Goal: Information Seeking & Learning: Learn about a topic

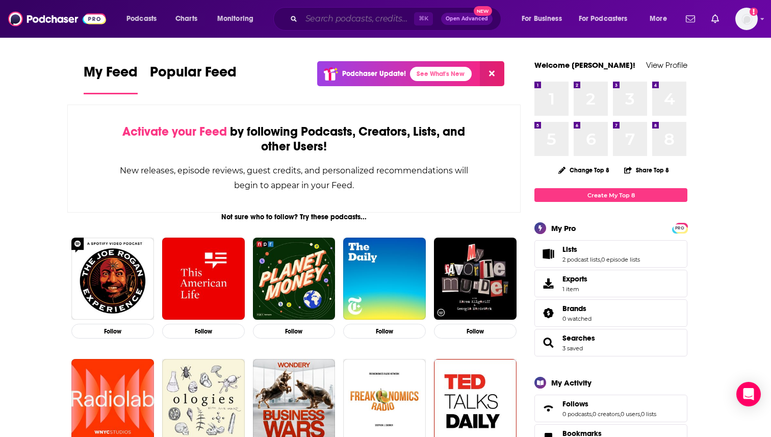
click at [307, 22] on input "Search podcasts, credits, & more..." at bounding box center [357, 19] width 113 height 16
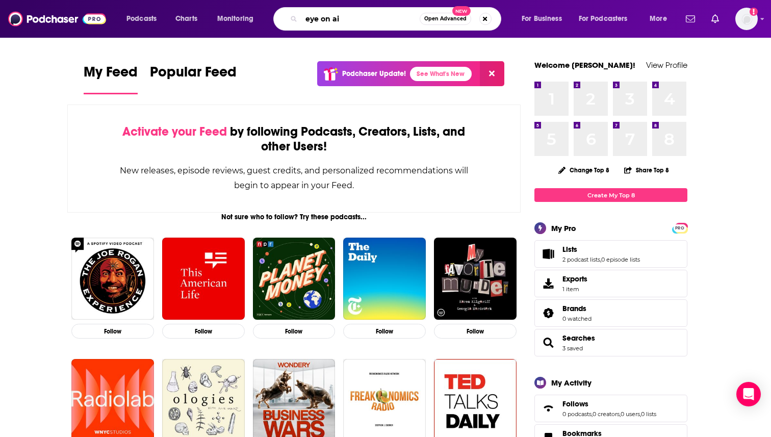
type input "eye on ai"
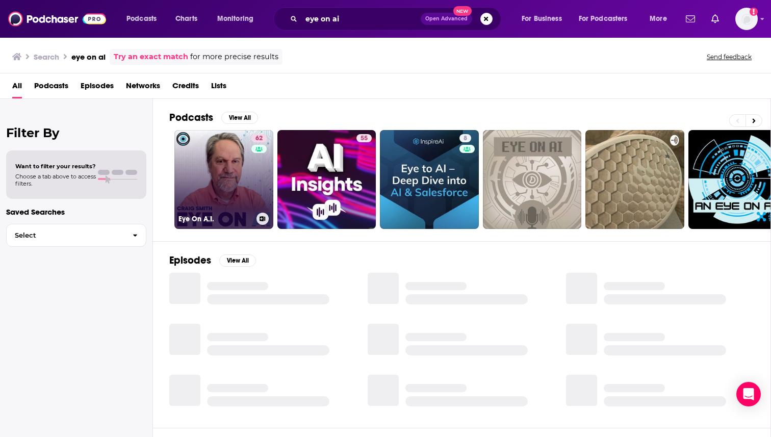
click at [227, 188] on link "62 Eye On A.I." at bounding box center [223, 179] width 99 height 99
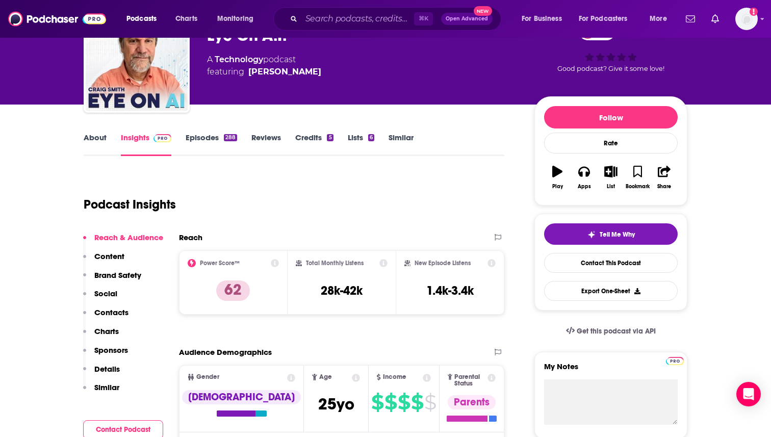
scroll to position [102, 0]
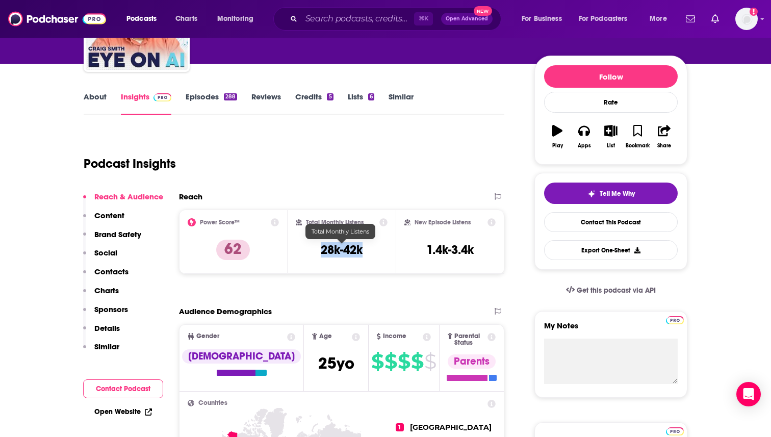
drag, startPoint x: 364, startPoint y: 251, endPoint x: 312, endPoint y: 251, distance: 51.5
click at [312, 251] on div "Total Monthly Listens 28k-42k" at bounding box center [342, 241] width 92 height 47
copy h3 "28k-42k"
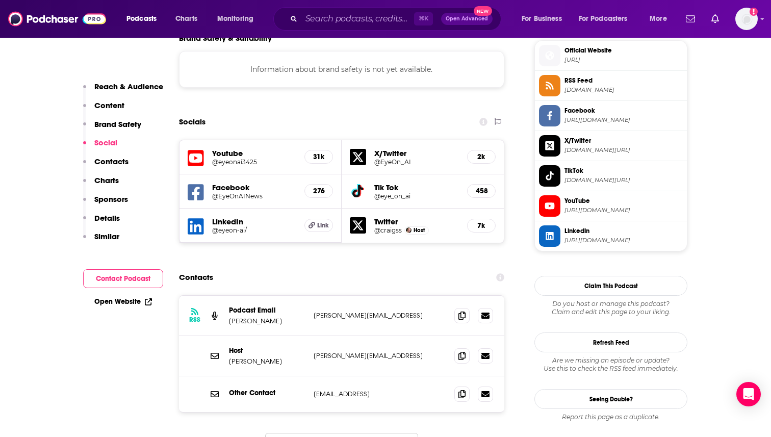
scroll to position [951, 0]
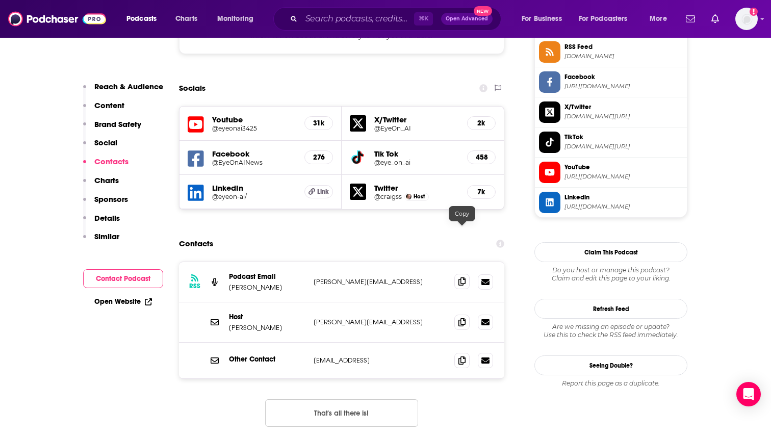
click at [461, 277] on icon at bounding box center [461, 281] width 7 height 8
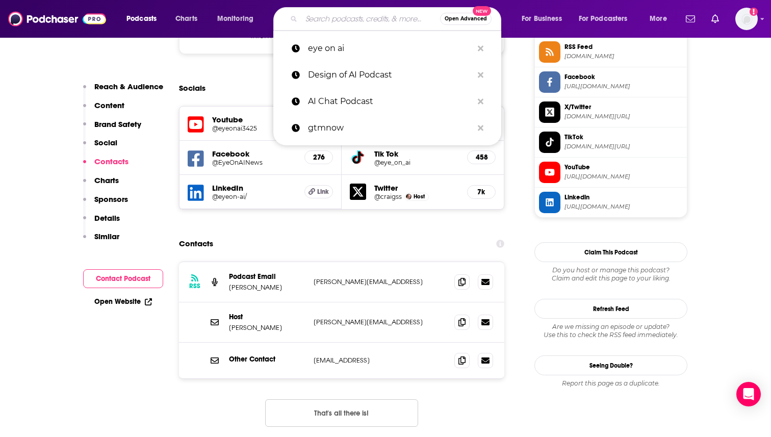
click at [354, 22] on input "Search podcasts, credits, & more..." at bounding box center [370, 19] width 139 height 16
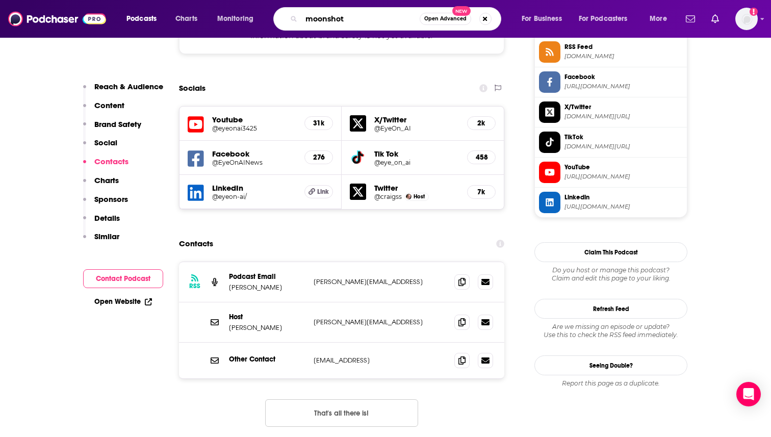
type input "moonshots"
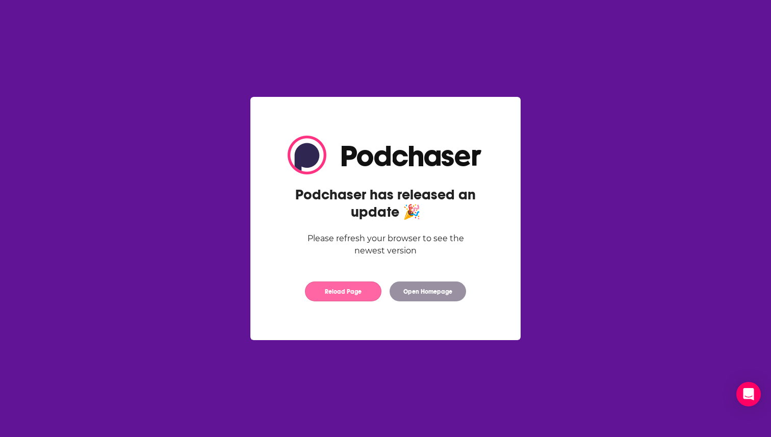
click at [321, 294] on button "Reload Page" at bounding box center [343, 291] width 76 height 20
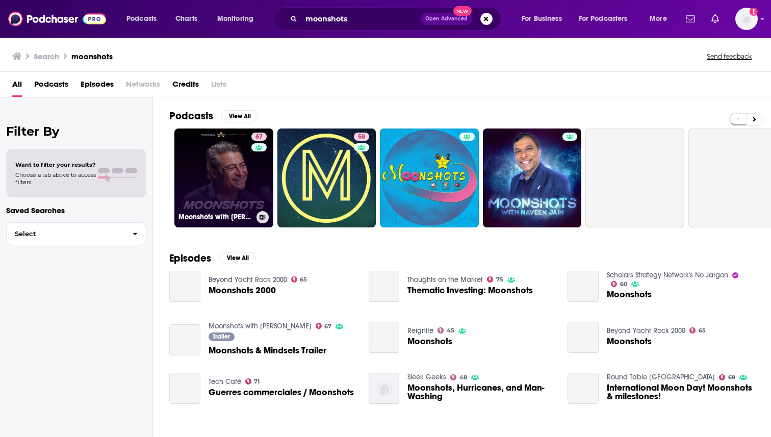
click at [249, 169] on link "67 Moonshots with [PERSON_NAME]" at bounding box center [223, 177] width 99 height 99
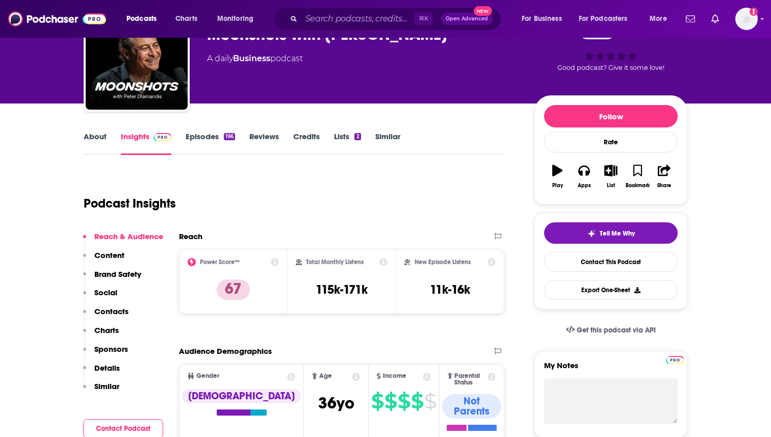
scroll to position [64, 0]
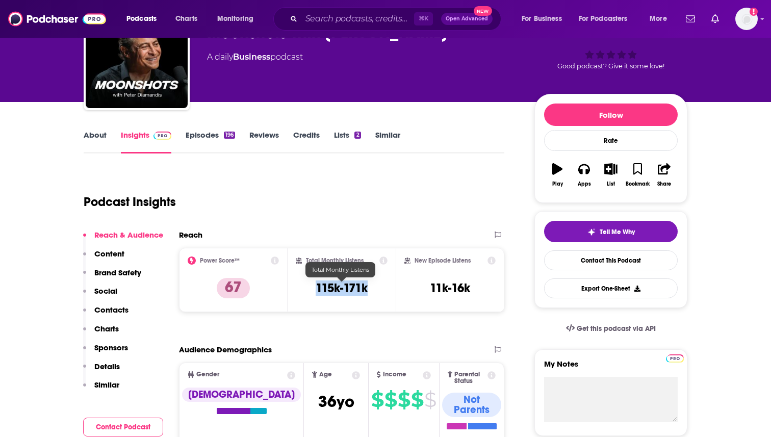
drag, startPoint x: 372, startPoint y: 287, endPoint x: 312, endPoint y: 287, distance: 60.1
click at [312, 287] on div "Total Monthly Listens 115k-171k" at bounding box center [342, 279] width 92 height 47
copy h3 "115k-171k"
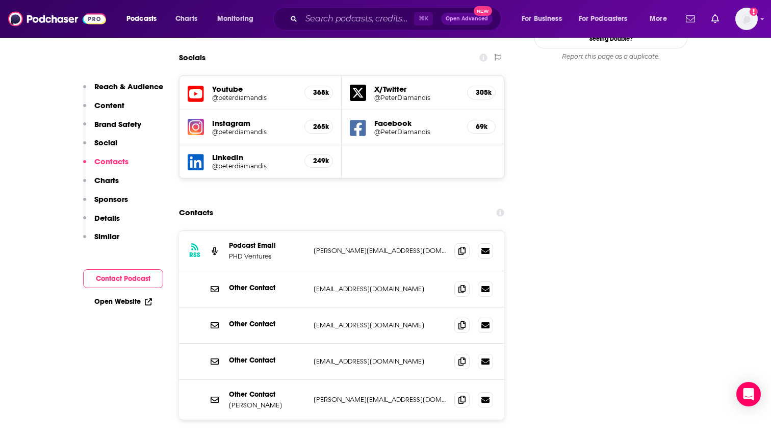
scroll to position [1188, 0]
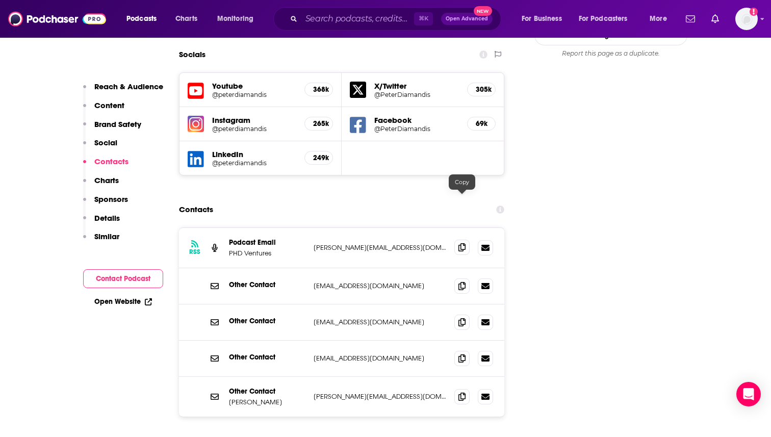
click at [460, 243] on icon at bounding box center [461, 247] width 7 height 8
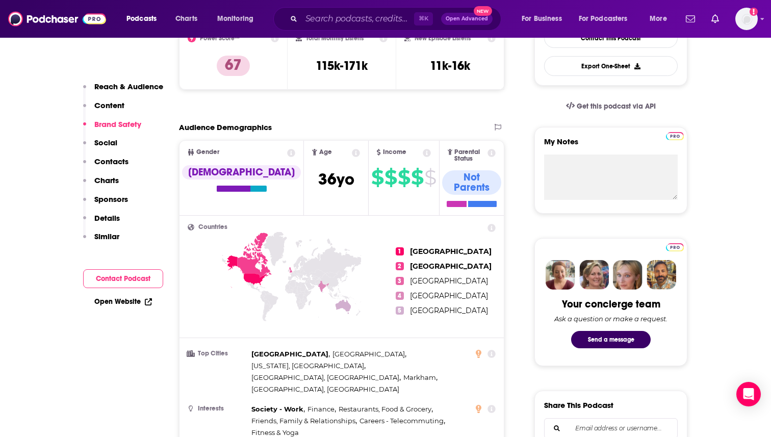
scroll to position [0, 0]
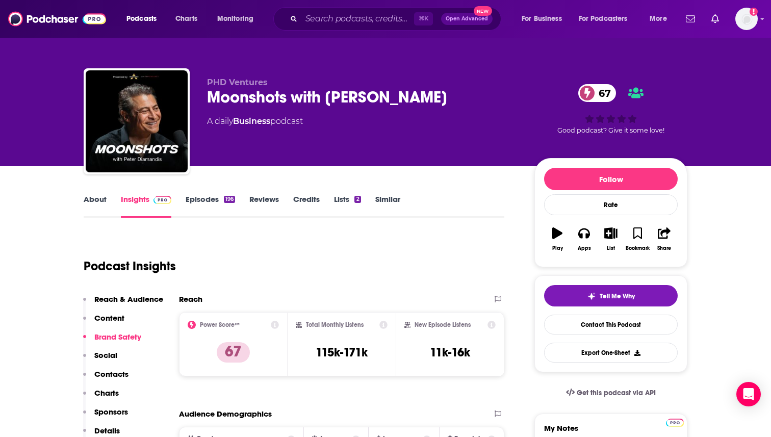
click at [208, 202] on link "Episodes 196" at bounding box center [209, 205] width 49 height 23
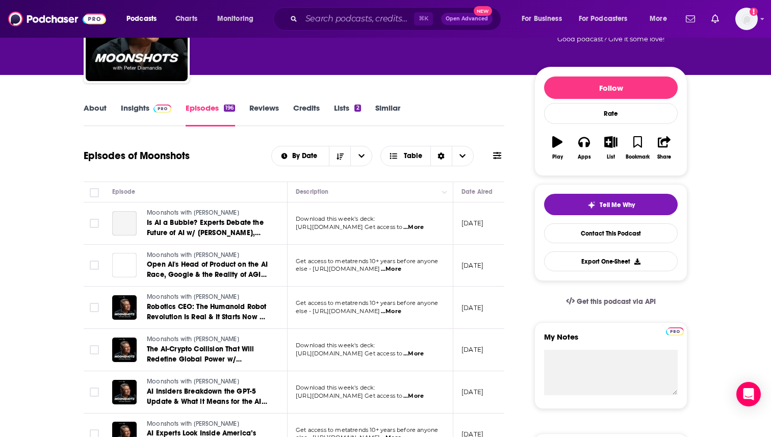
scroll to position [110, 0]
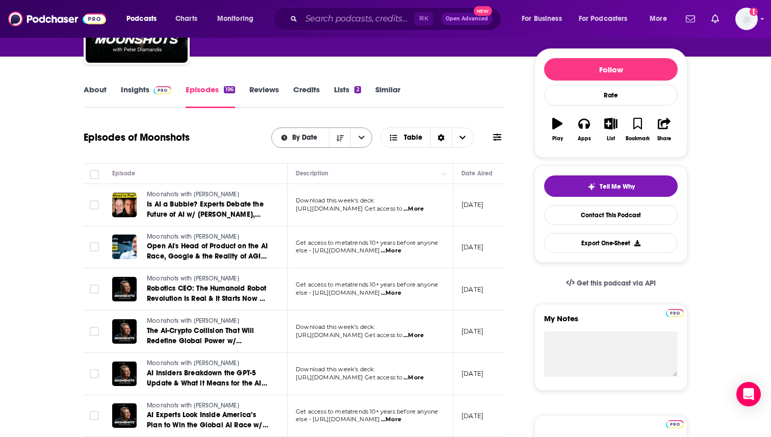
click at [306, 141] on span "By Date" at bounding box center [306, 137] width 29 height 7
click at [299, 175] on span "By Rating" at bounding box center [327, 174] width 72 height 6
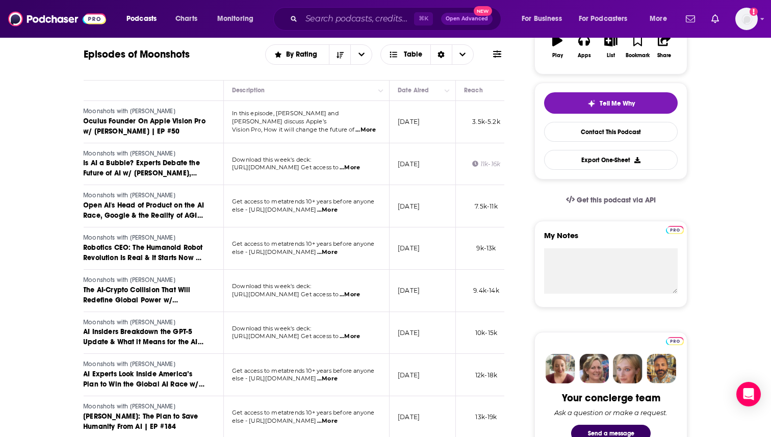
scroll to position [0, 62]
click at [355, 168] on span "...More" at bounding box center [351, 168] width 20 height 8
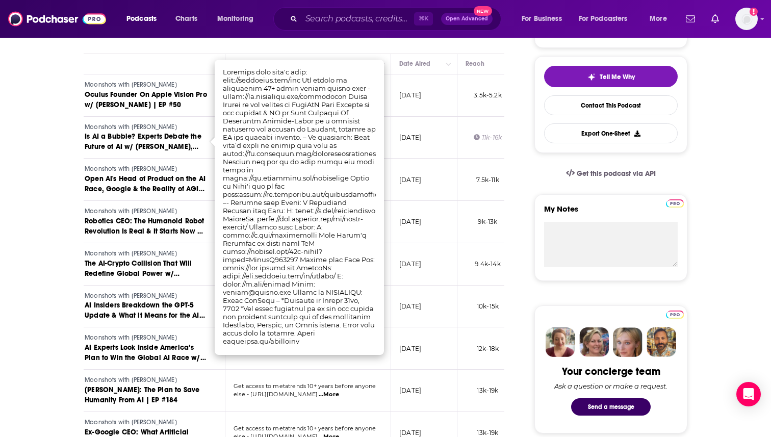
scroll to position [220, 0]
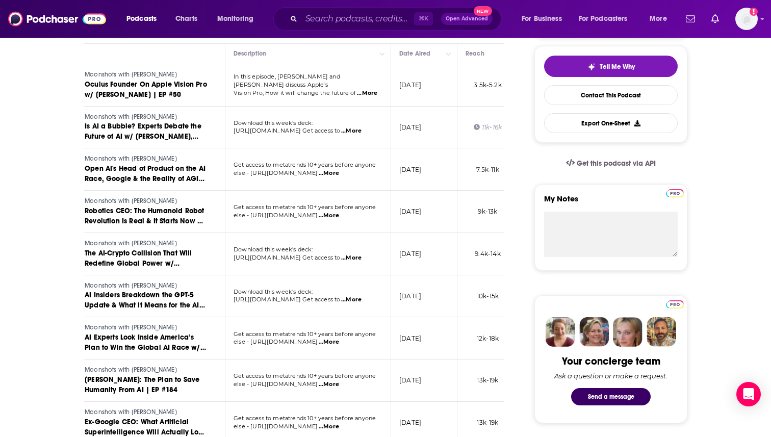
click at [361, 259] on span "...More" at bounding box center [351, 258] width 20 height 8
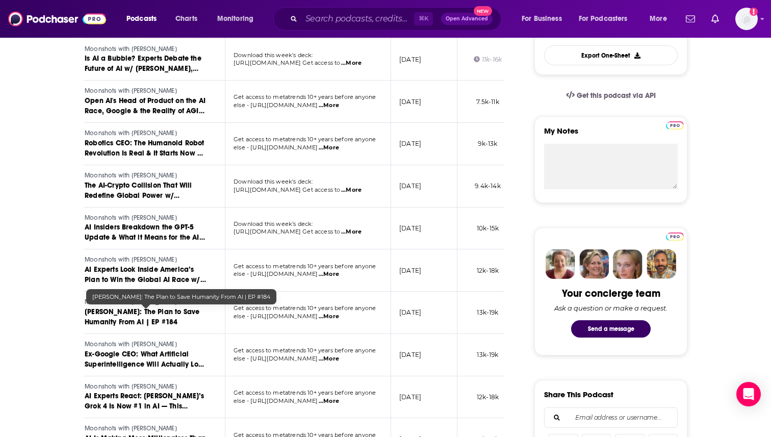
scroll to position [301, 0]
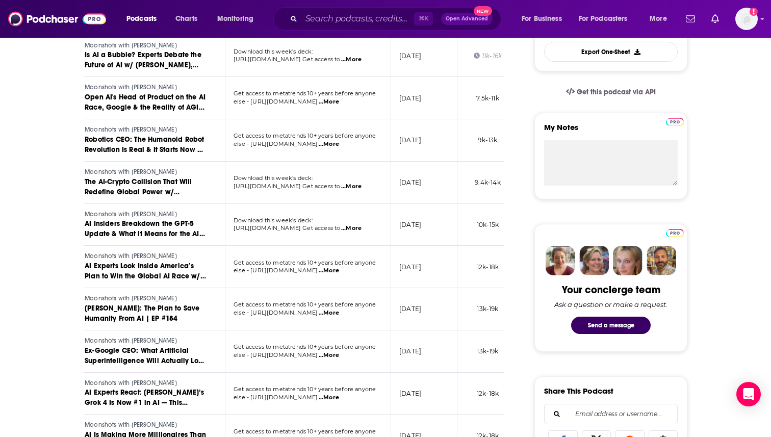
click at [339, 314] on span "...More" at bounding box center [328, 313] width 20 height 8
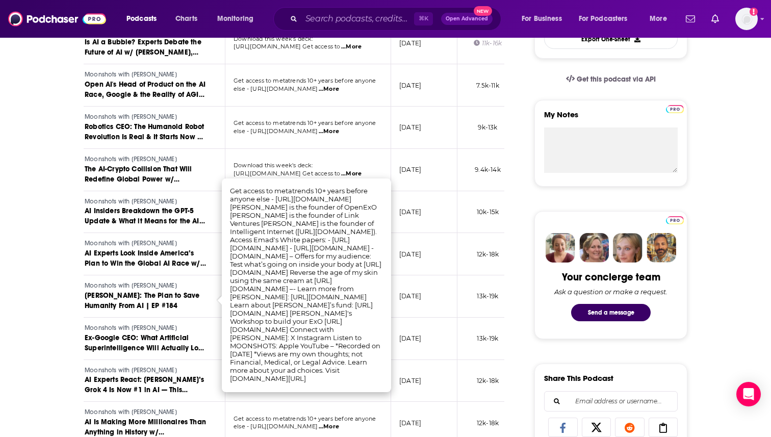
scroll to position [315, 0]
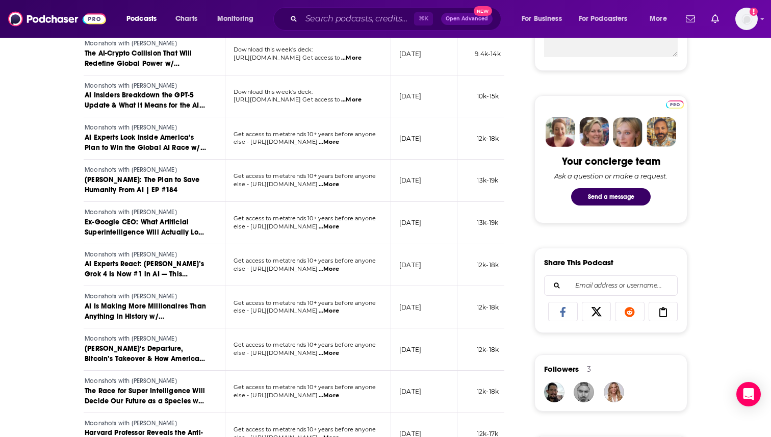
scroll to position [442, 0]
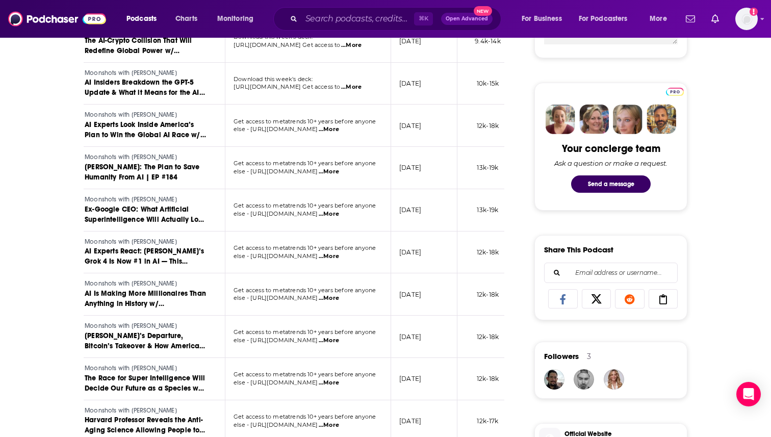
click at [339, 211] on span "...More" at bounding box center [328, 214] width 20 height 8
click at [443, 230] on td "[DATE]" at bounding box center [424, 210] width 66 height 42
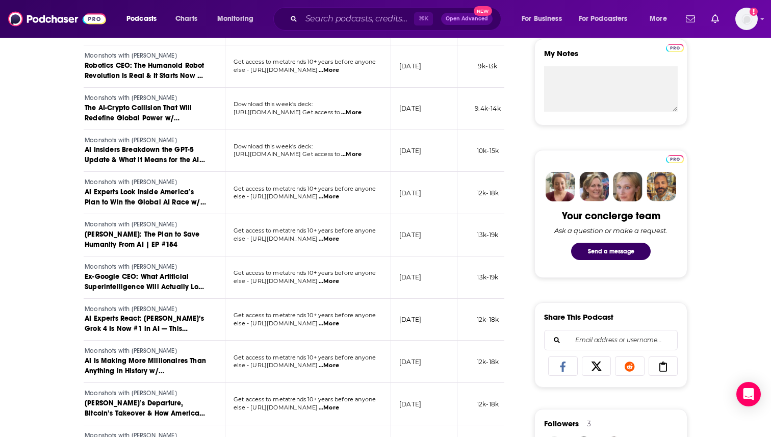
scroll to position [371, 0]
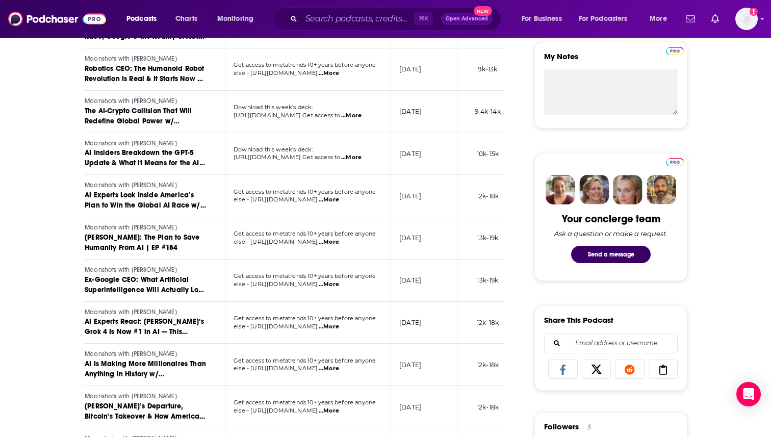
click at [355, 157] on span "...More" at bounding box center [351, 157] width 20 height 8
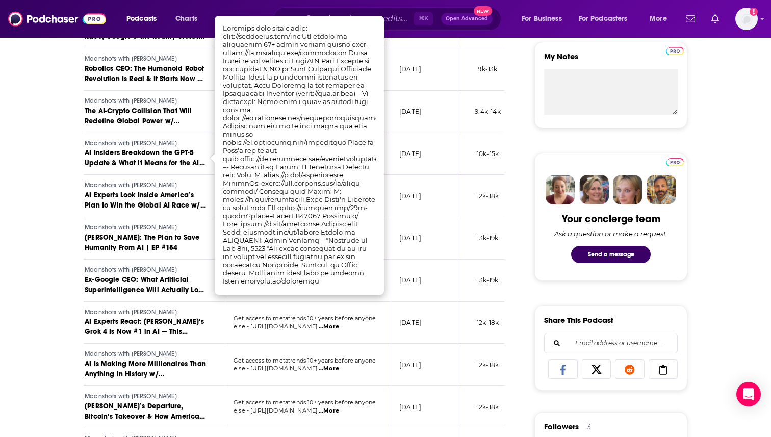
click at [414, 168] on td "[DATE]" at bounding box center [424, 154] width 66 height 42
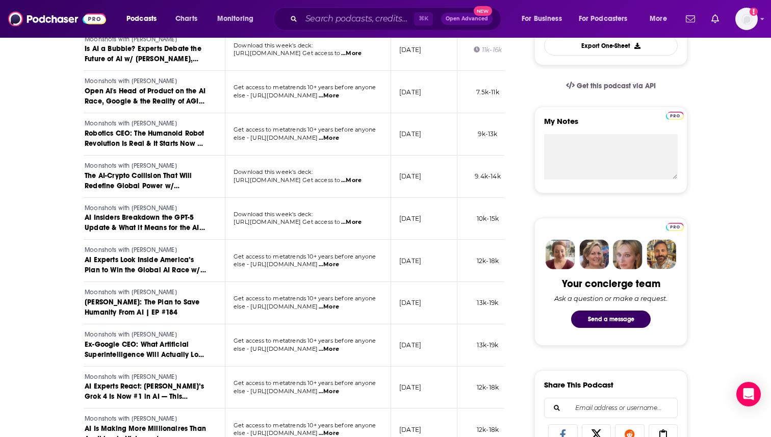
scroll to position [306, 0]
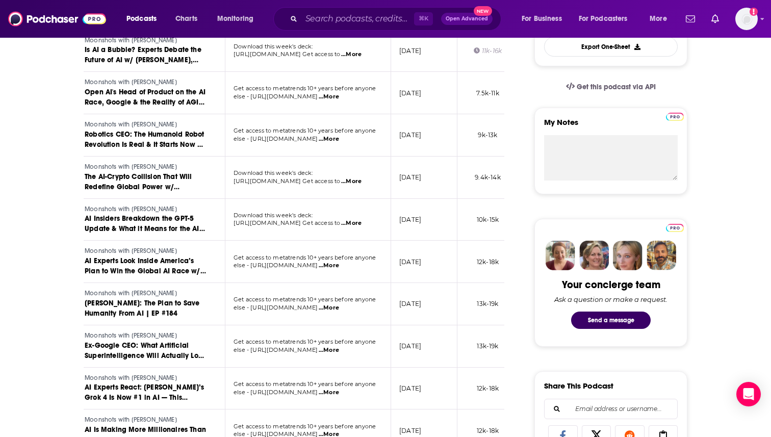
click at [357, 182] on span "...More" at bounding box center [351, 181] width 20 height 8
click at [408, 170] on td "[DATE]" at bounding box center [424, 177] width 66 height 42
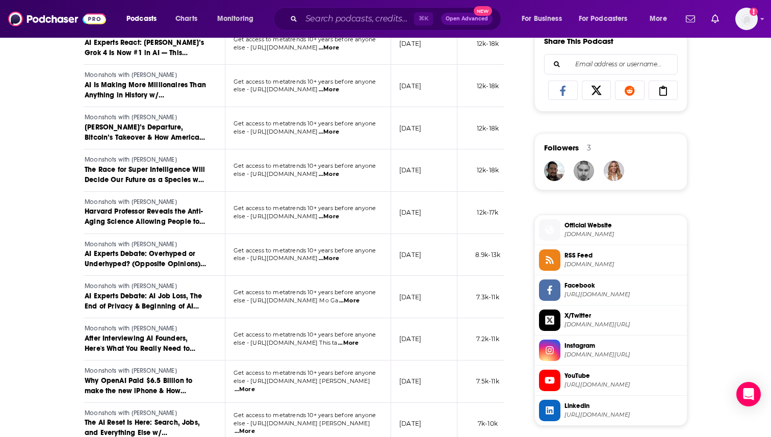
scroll to position [651, 0]
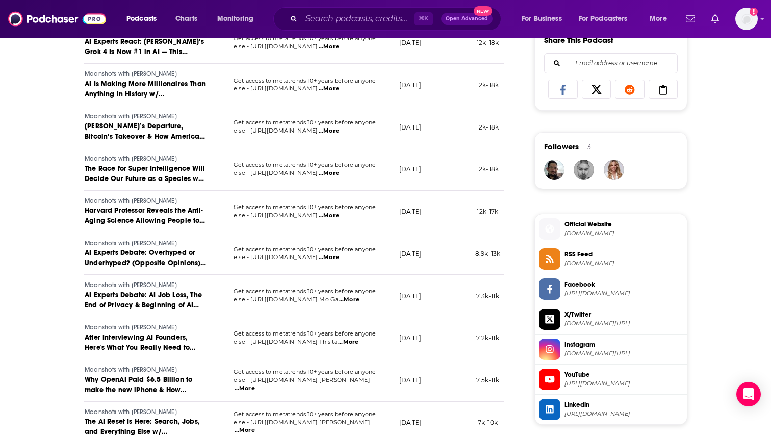
click at [366, 136] on td "Get access to metatrends 10+ years before anyone else - [URL][DOMAIN_NAME] ...M…" at bounding box center [308, 127] width 166 height 42
click at [339, 134] on span "...More" at bounding box center [328, 131] width 20 height 8
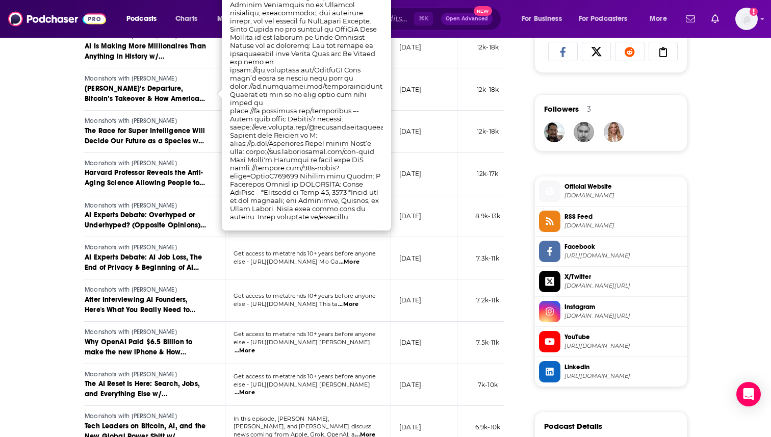
scroll to position [690, 0]
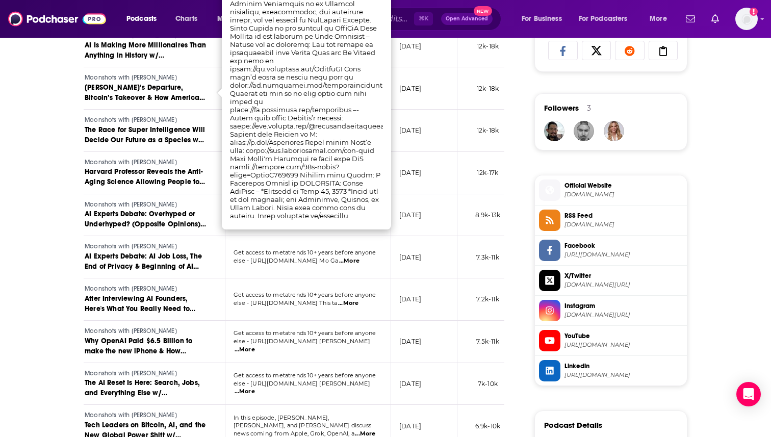
click at [355, 260] on span "...More" at bounding box center [349, 261] width 20 height 8
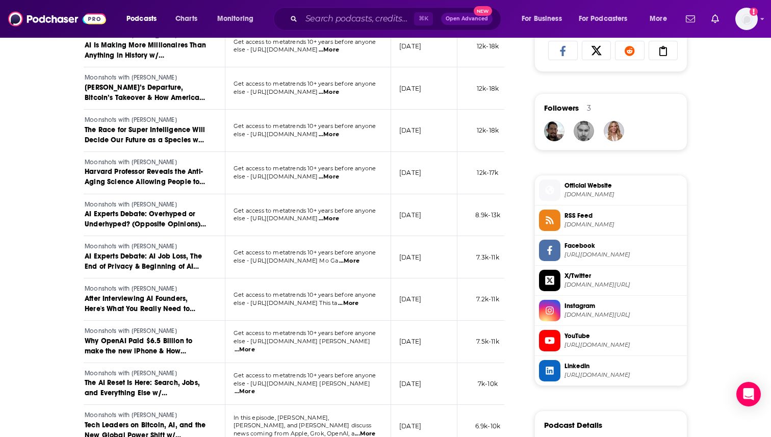
click at [30, 247] on div "About Insights Episodes 196 Reviews Credits Lists 2 Similar Episodes of Moonsho…" at bounding box center [385, 158] width 771 height 1364
click at [339, 220] on span "...More" at bounding box center [328, 219] width 20 height 8
click at [60, 235] on div "About Insights Episodes 196 Reviews Credits Lists 2 Similar Episodes of Moonsho…" at bounding box center [385, 158] width 652 height 1364
click at [339, 137] on span "...More" at bounding box center [328, 134] width 20 height 8
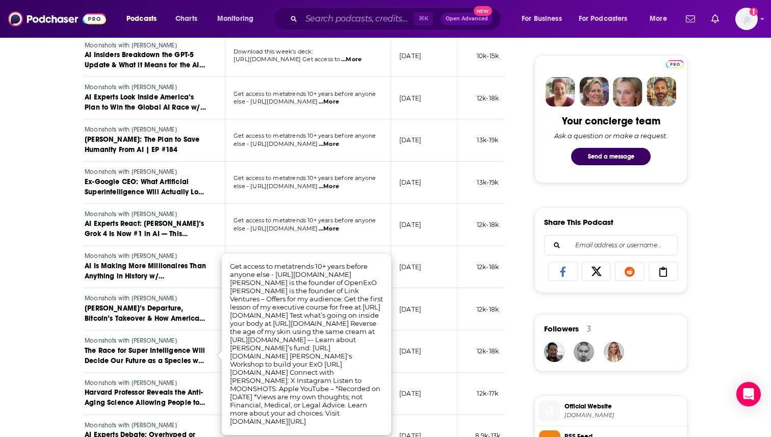
scroll to position [464, 0]
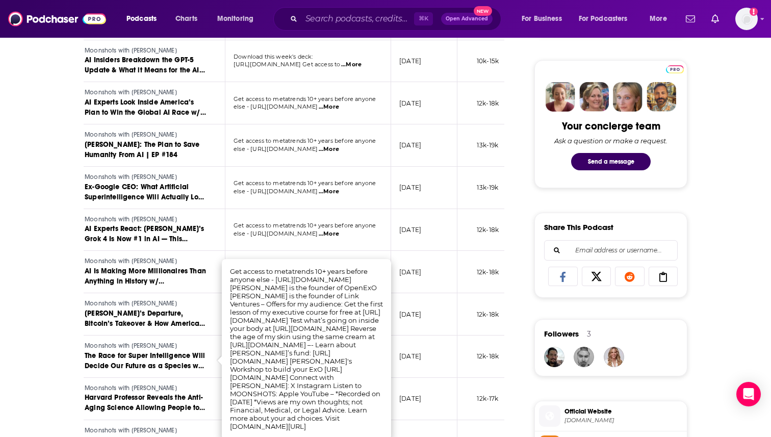
click at [339, 192] on span "...More" at bounding box center [328, 192] width 20 height 8
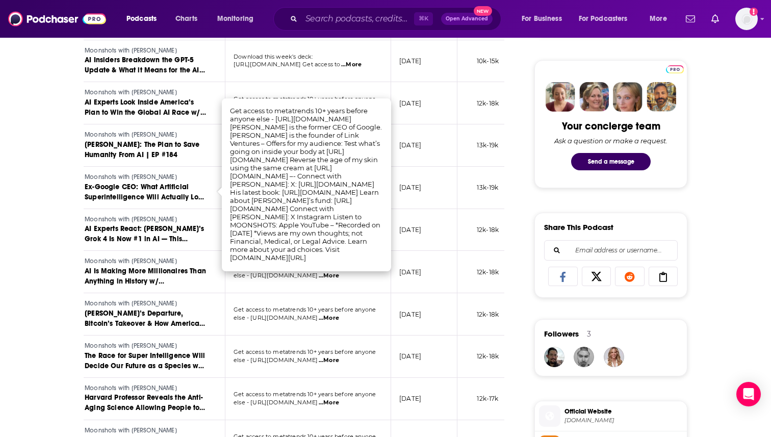
click at [444, 182] on td "[DATE]" at bounding box center [424, 188] width 66 height 42
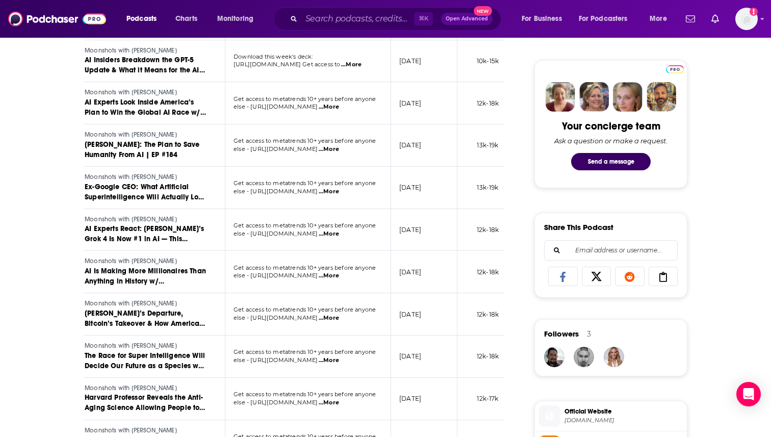
click at [339, 188] on span "...More" at bounding box center [328, 192] width 20 height 8
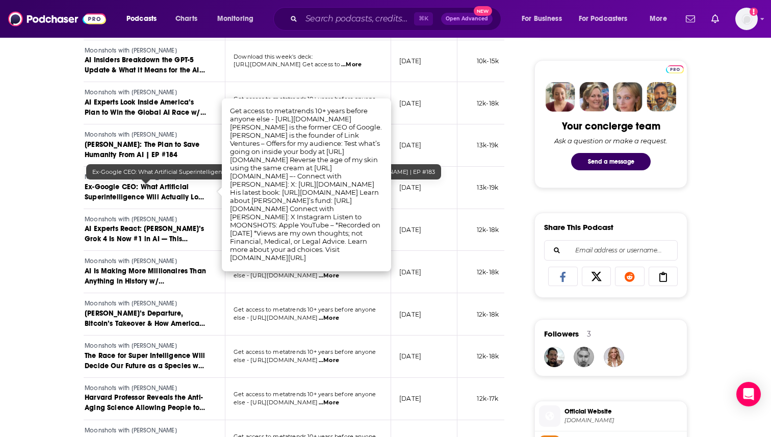
click at [151, 191] on span "Ex-Google CEO: What Artificial Superintelligence Will Actually Look Like w/ [PE…" at bounding box center [145, 201] width 121 height 39
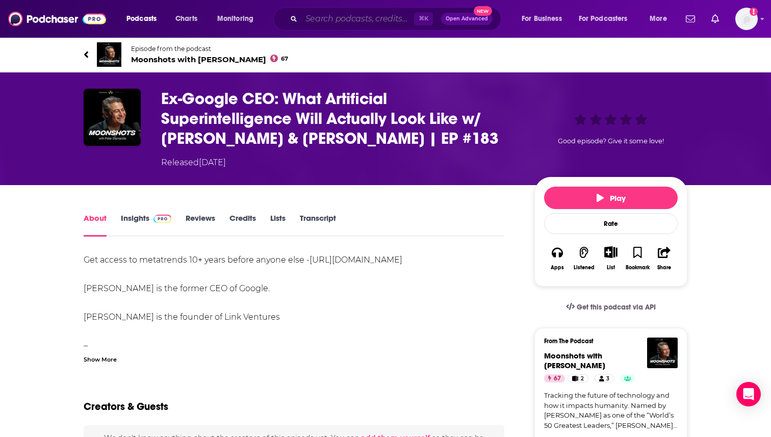
click at [371, 19] on input "Search podcasts, credits, & more..." at bounding box center [357, 19] width 113 height 16
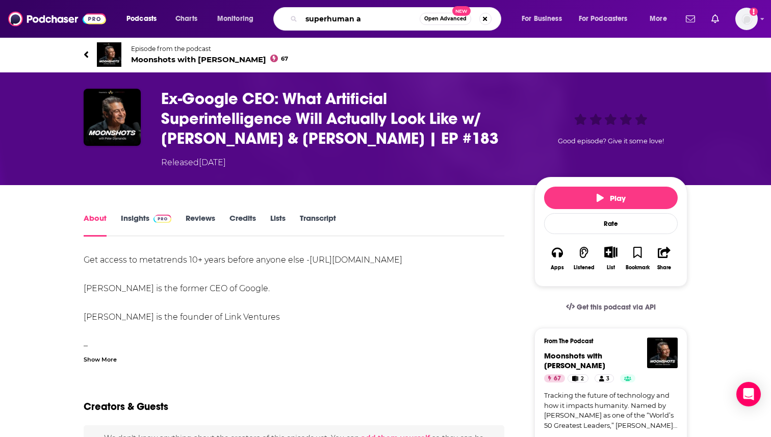
type input "superhuman ai"
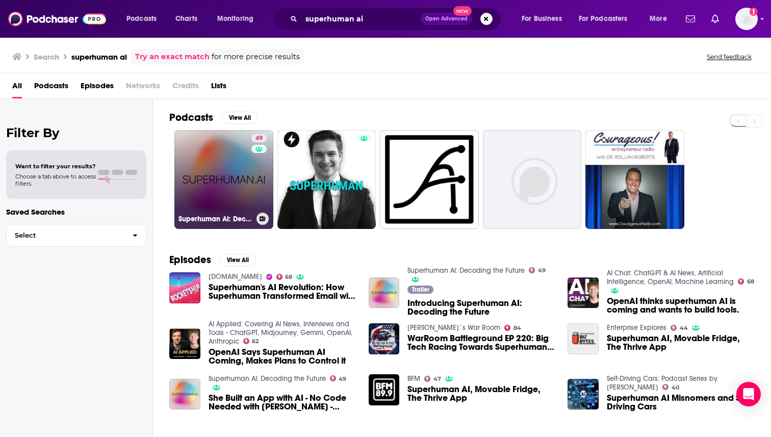
click at [236, 164] on link "49 Superhuman AI: Decoding the Future" at bounding box center [223, 179] width 99 height 99
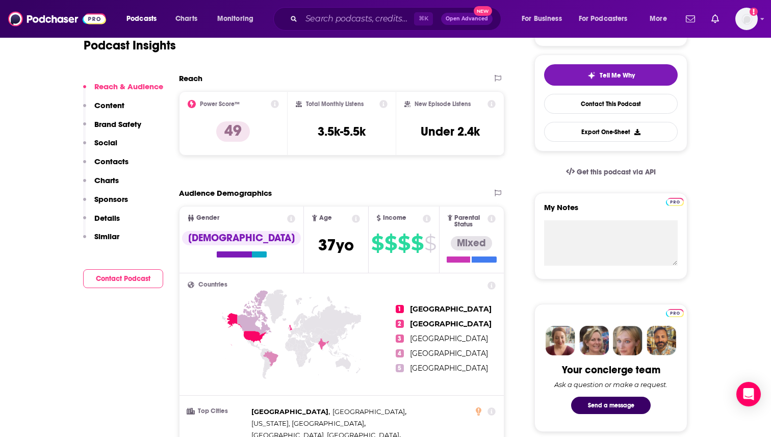
scroll to position [221, 0]
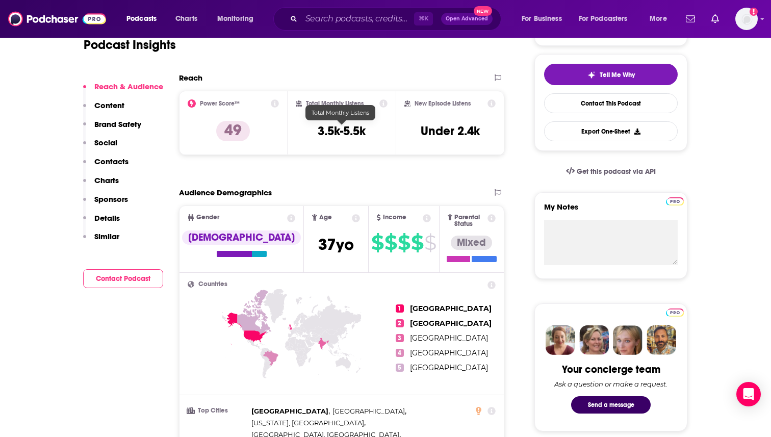
click at [348, 128] on h3 "3.5k-5.5k" at bounding box center [341, 130] width 48 height 15
copy div "3.5k-5.5k"
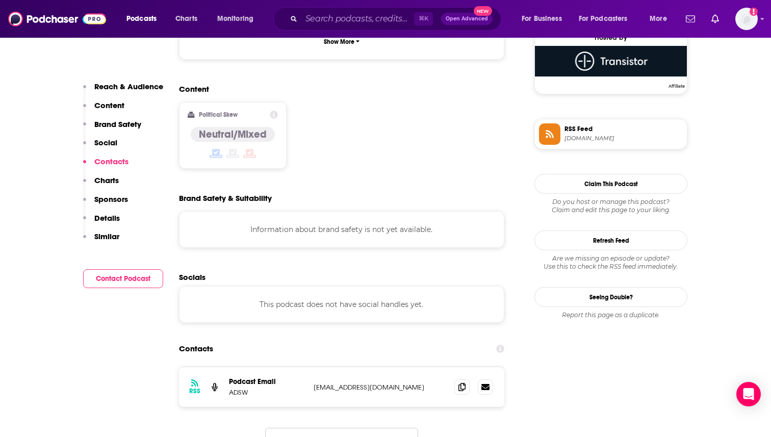
scroll to position [761, 0]
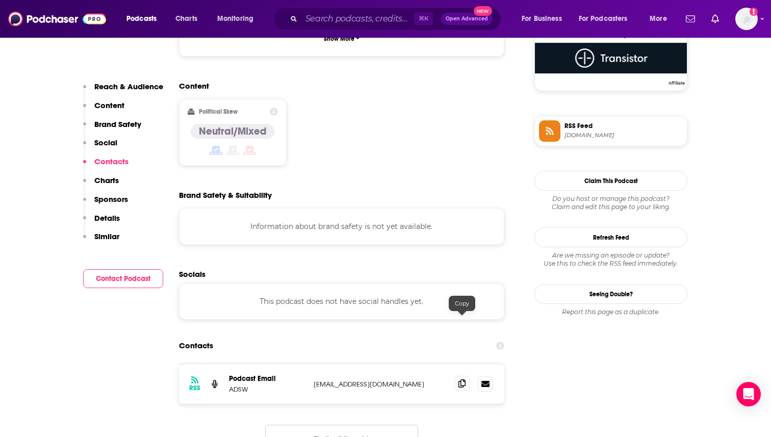
click at [464, 379] on icon at bounding box center [461, 383] width 7 height 8
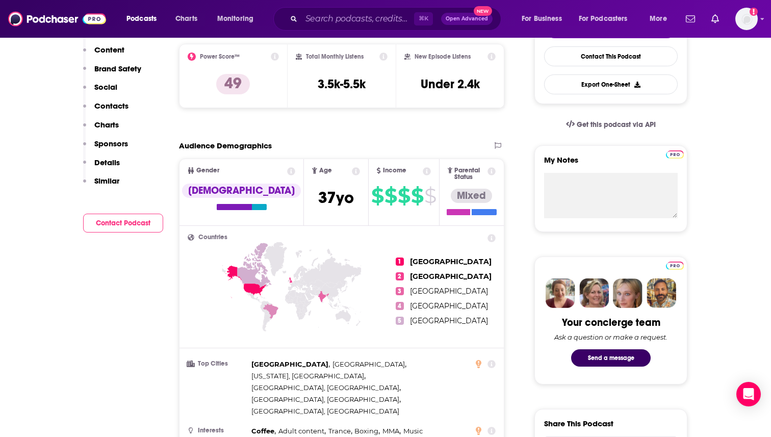
scroll to position [0, 0]
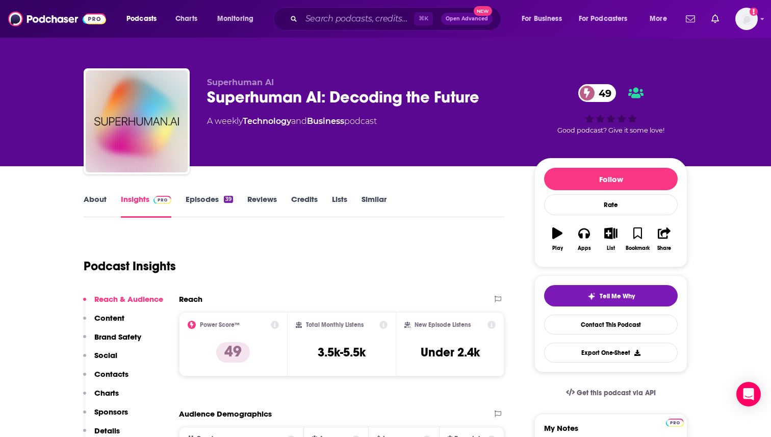
click at [204, 200] on link "Episodes 39" at bounding box center [208, 205] width 47 height 23
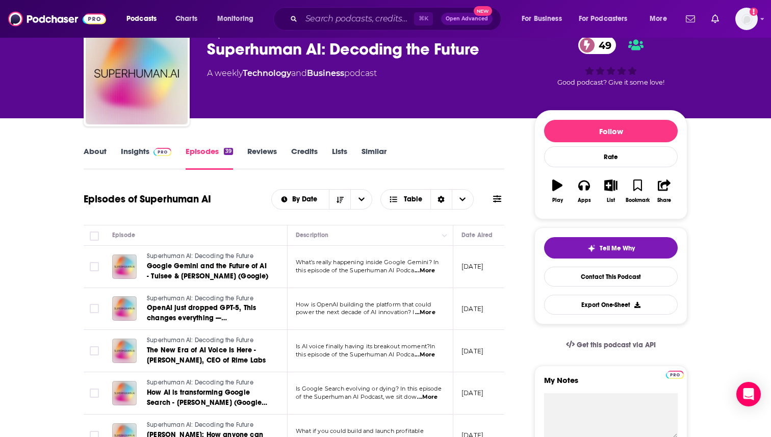
scroll to position [54, 0]
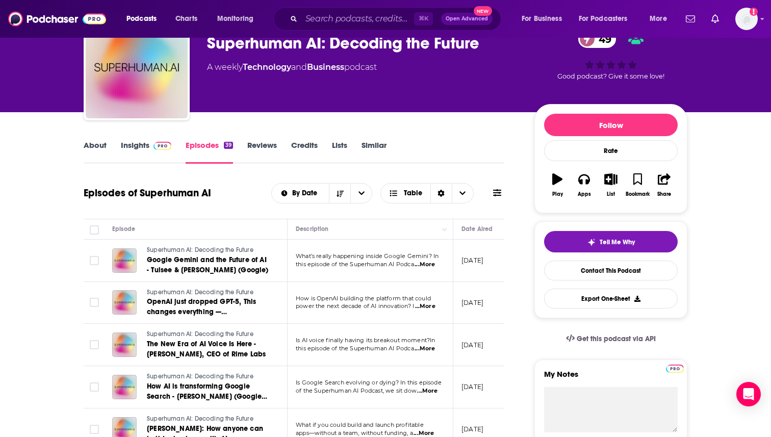
click at [421, 265] on span "...More" at bounding box center [424, 264] width 20 height 8
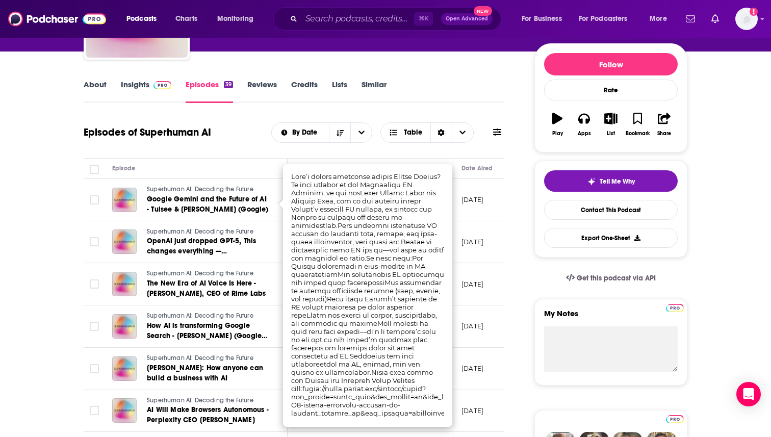
scroll to position [117, 0]
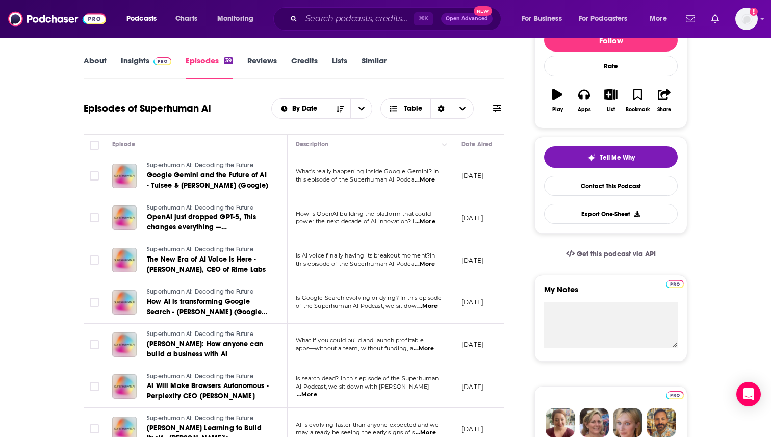
scroll to position [142, 0]
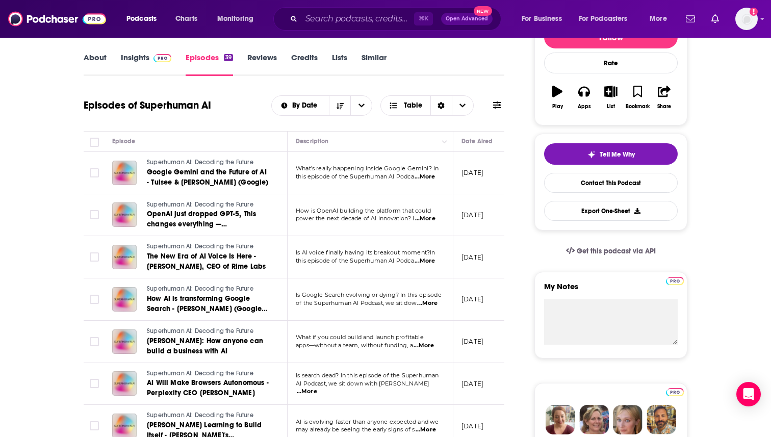
click at [429, 220] on span "...More" at bounding box center [425, 219] width 20 height 8
drag, startPoint x: 325, startPoint y: 191, endPoint x: 294, endPoint y: 185, distance: 31.7
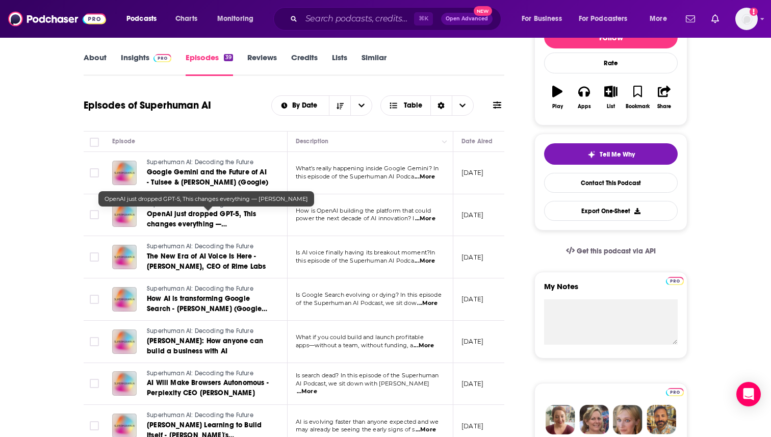
click at [201, 224] on span "OpenAI just dropped GPT-5, This changes everything — [PERSON_NAME]" at bounding box center [201, 223] width 109 height 29
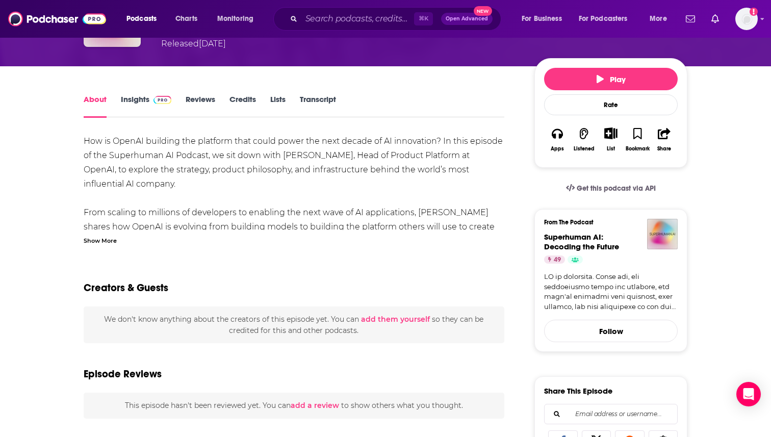
scroll to position [112, 0]
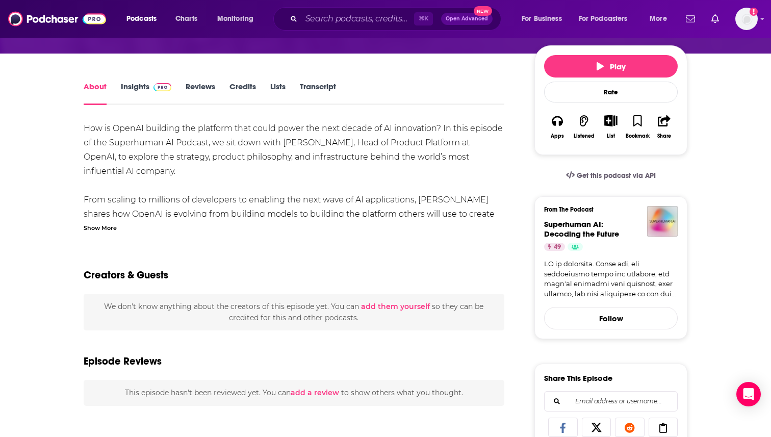
click at [193, 180] on div "How is OpenAI building the platform that could power the next decade of AI inno…" at bounding box center [294, 285] width 420 height 328
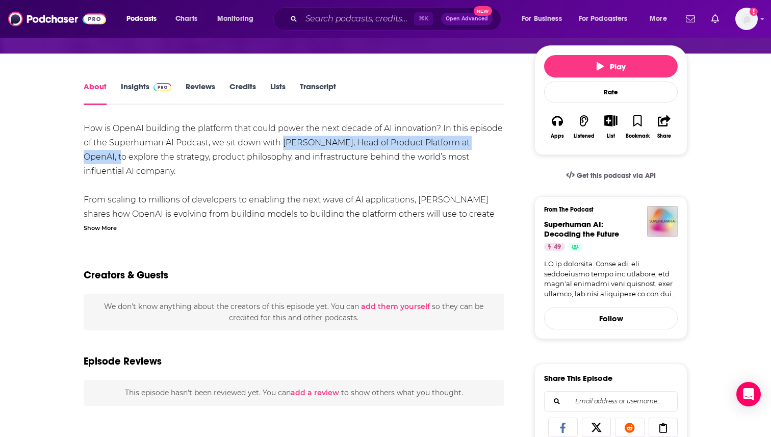
drag, startPoint x: 114, startPoint y: 157, endPoint x: 282, endPoint y: 142, distance: 169.3
click at [282, 142] on div "How is OpenAI building the platform that could power the next decade of AI inno…" at bounding box center [294, 285] width 420 height 328
copy div "[PERSON_NAME], Head of Product Platform at OpenAI"
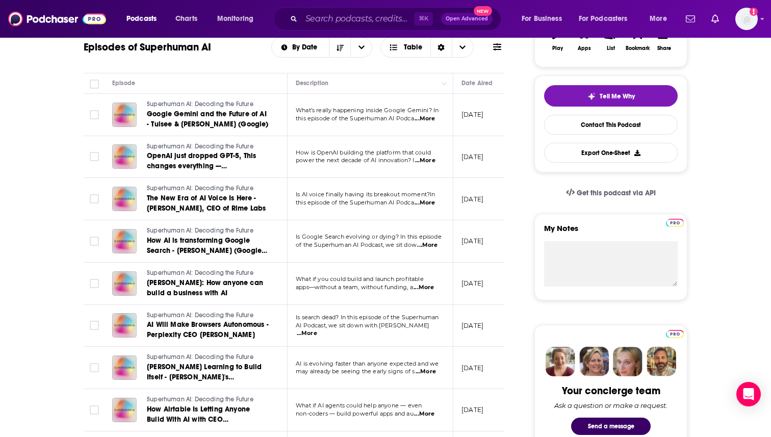
scroll to position [205, 0]
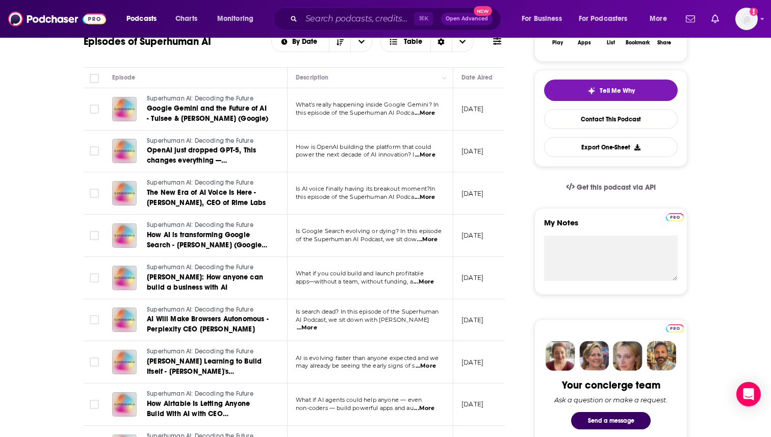
click at [432, 239] on span "...More" at bounding box center [427, 239] width 20 height 8
drag, startPoint x: 331, startPoint y: 133, endPoint x: 344, endPoint y: 136, distance: 14.1
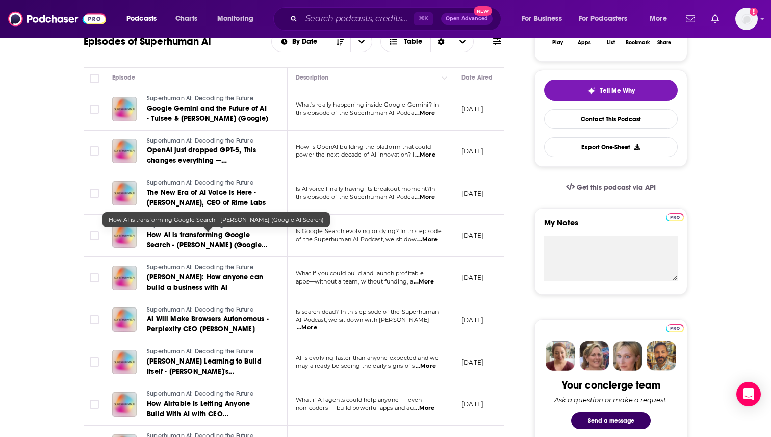
click at [211, 240] on link "How AI is transforming Google Search - [PERSON_NAME] (Google AI Search)" at bounding box center [208, 240] width 122 height 20
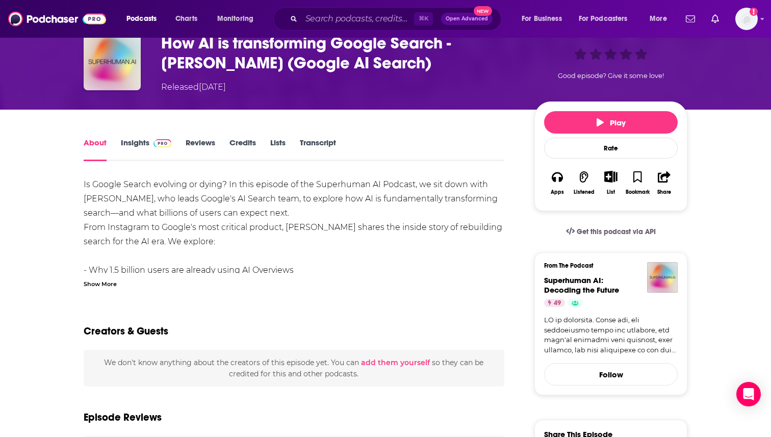
scroll to position [50, 0]
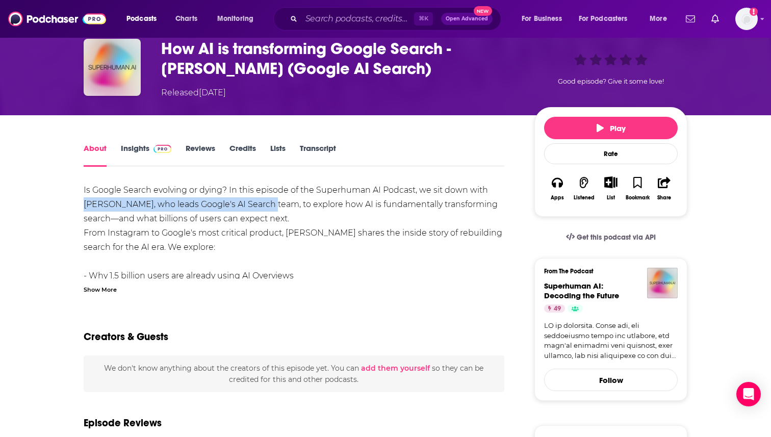
drag, startPoint x: 267, startPoint y: 204, endPoint x: 78, endPoint y: 202, distance: 188.1
copy div "[PERSON_NAME], who leads Google's AI Search team"
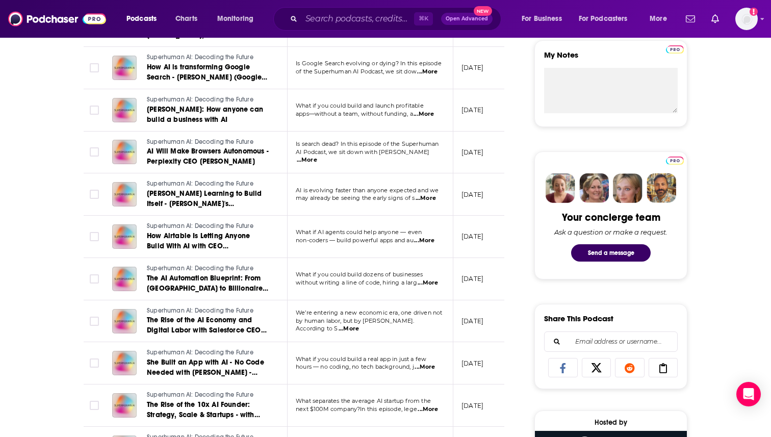
scroll to position [375, 0]
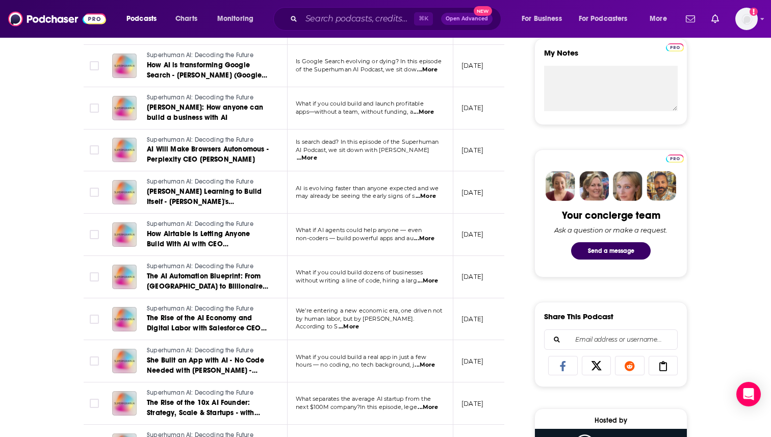
click at [317, 154] on span "...More" at bounding box center [307, 158] width 20 height 8
click at [429, 238] on span "...More" at bounding box center [424, 238] width 20 height 8
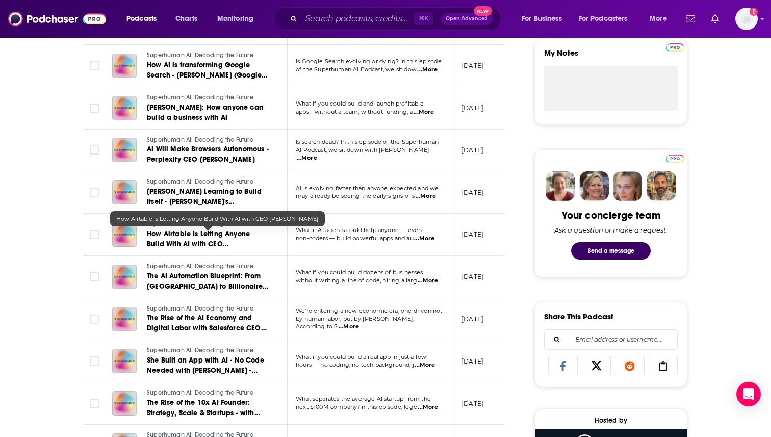
click at [203, 241] on span "How Airtable Is Letting Anyone Build With AI with CEO [PERSON_NAME]" at bounding box center [198, 243] width 103 height 29
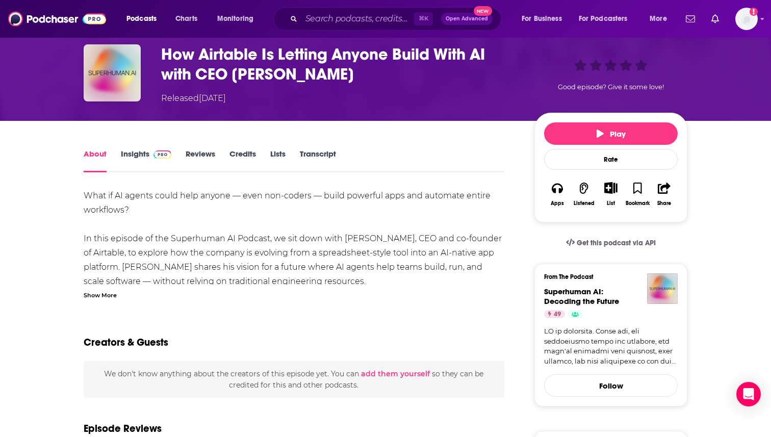
scroll to position [45, 0]
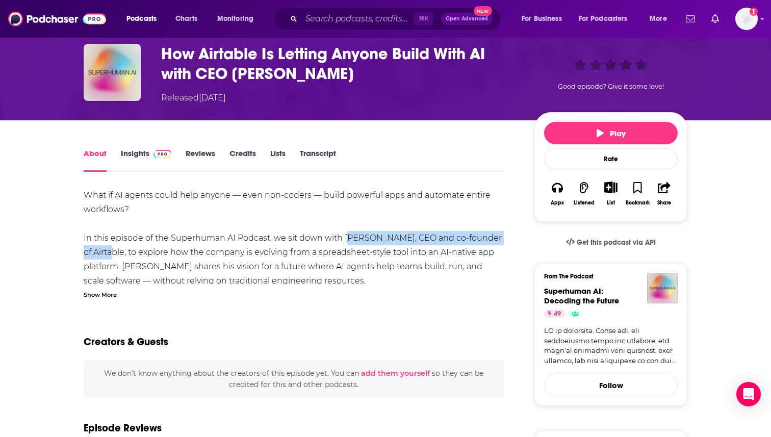
drag, startPoint x: 115, startPoint y: 253, endPoint x: 345, endPoint y: 237, distance: 230.8
click at [345, 237] on div "What if AI agents could help anyone — even non-coders — build powerful apps and…" at bounding box center [294, 380] width 420 height 385
copy div "[PERSON_NAME], CEO and co-founder of Airtable"
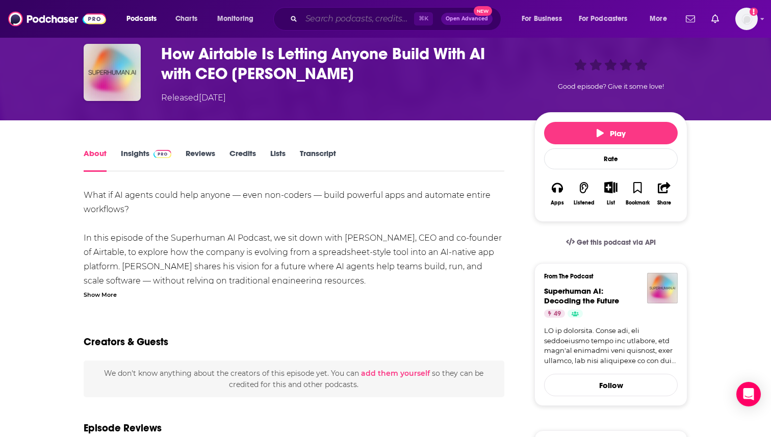
click at [324, 18] on input "Search podcasts, credits, & more..." at bounding box center [357, 19] width 113 height 16
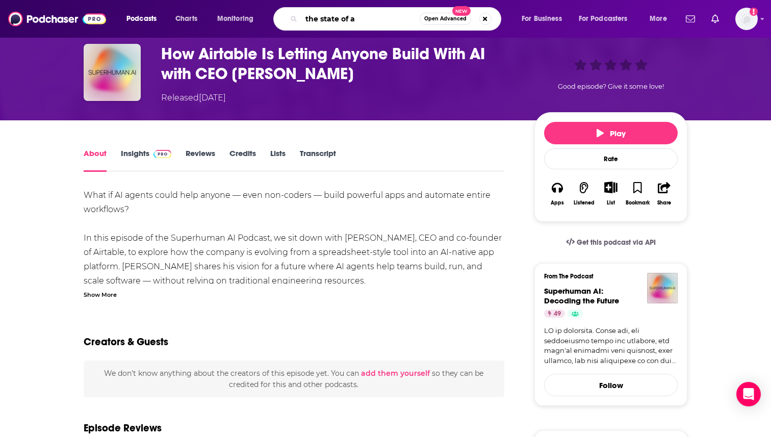
type input "the state of ai"
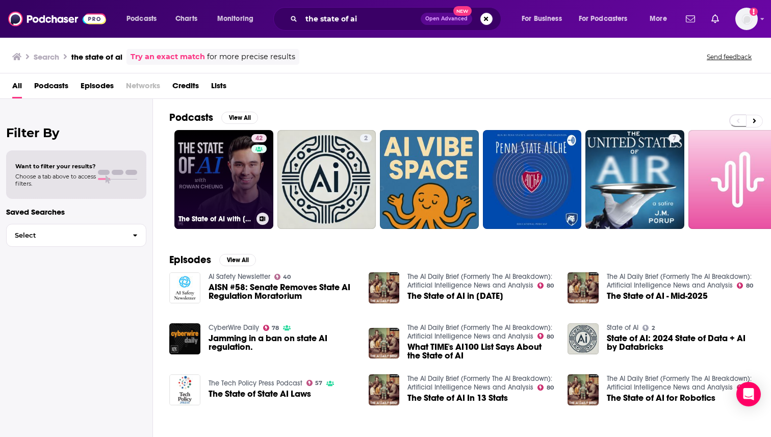
click at [214, 180] on link "42 The State of AI with [PERSON_NAME]" at bounding box center [223, 179] width 99 height 99
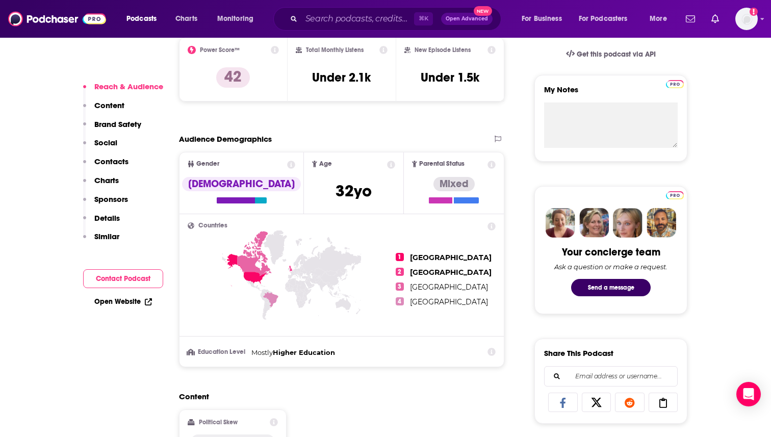
scroll to position [334, 0]
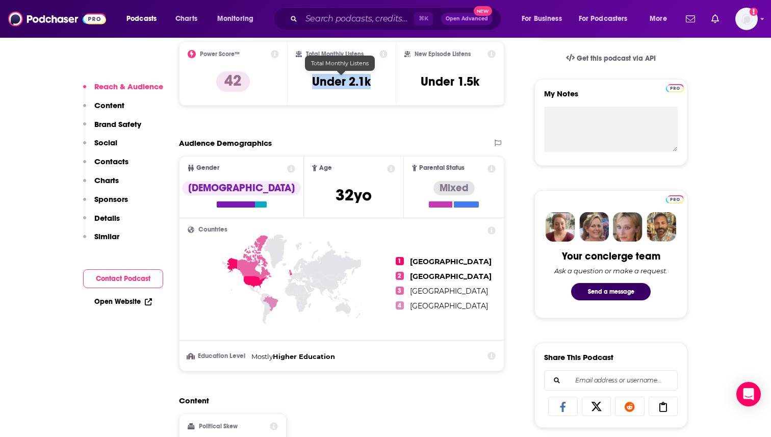
drag, startPoint x: 376, startPoint y: 83, endPoint x: 302, endPoint y: 83, distance: 73.9
click at [302, 83] on div "Total Monthly Listens Under 2.1k" at bounding box center [342, 73] width 92 height 47
copy h3 "Under 2.1k"
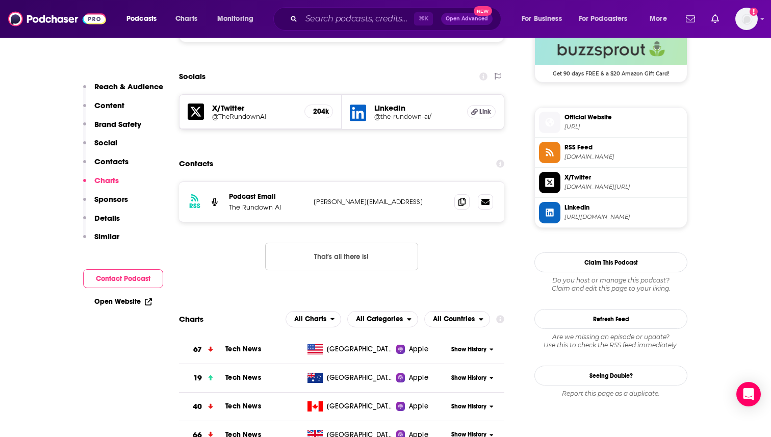
scroll to position [841, 0]
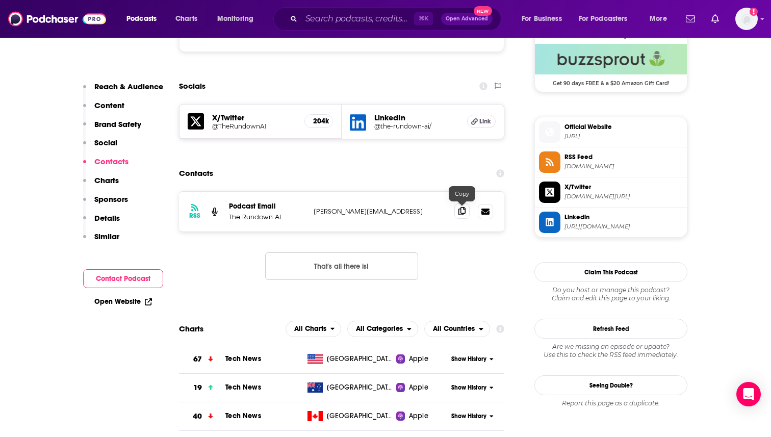
click at [460, 207] on icon at bounding box center [461, 211] width 7 height 8
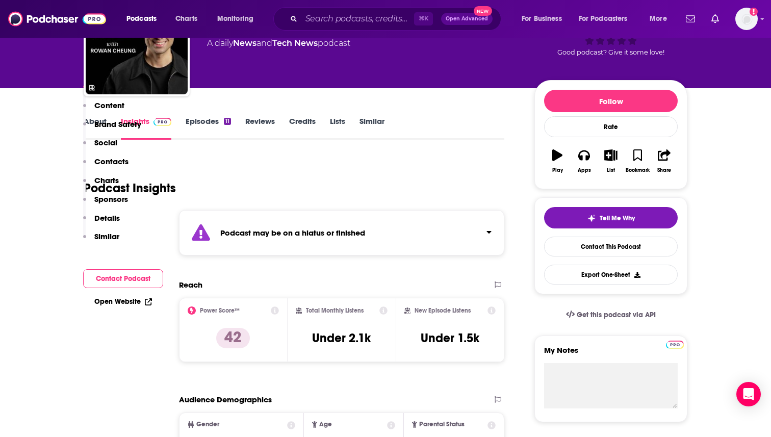
scroll to position [0, 0]
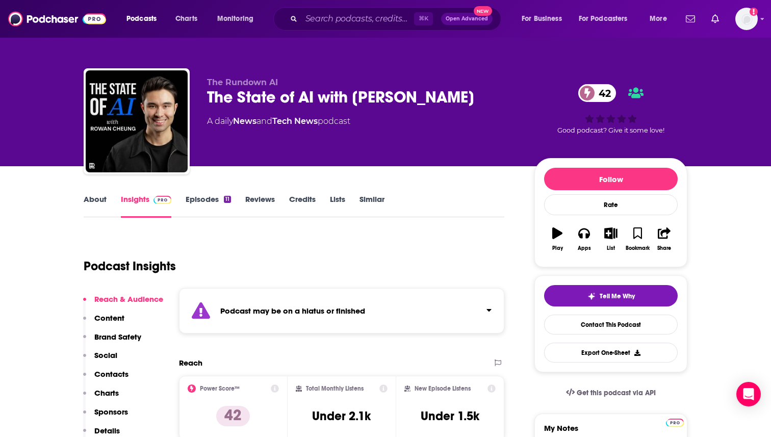
click at [200, 202] on link "Episodes 11" at bounding box center [207, 205] width 45 height 23
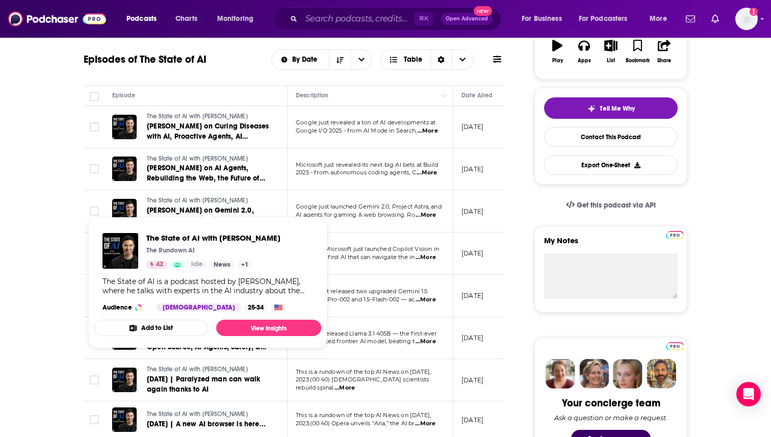
scroll to position [192, 0]
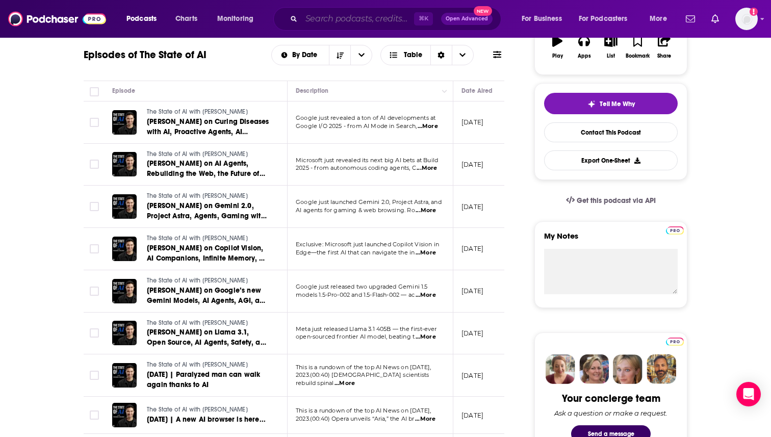
click at [340, 20] on input "Search podcasts, credits, & more..." at bounding box center [357, 19] width 113 height 16
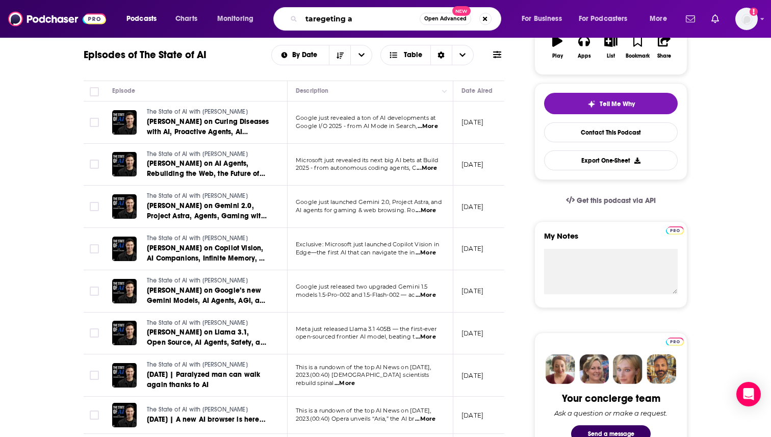
type input "taregeting ai"
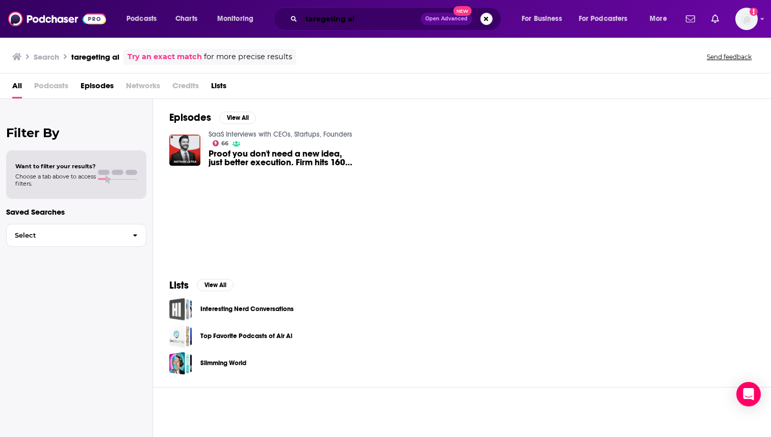
click at [325, 19] on input "taregeting ai" at bounding box center [360, 19] width 119 height 16
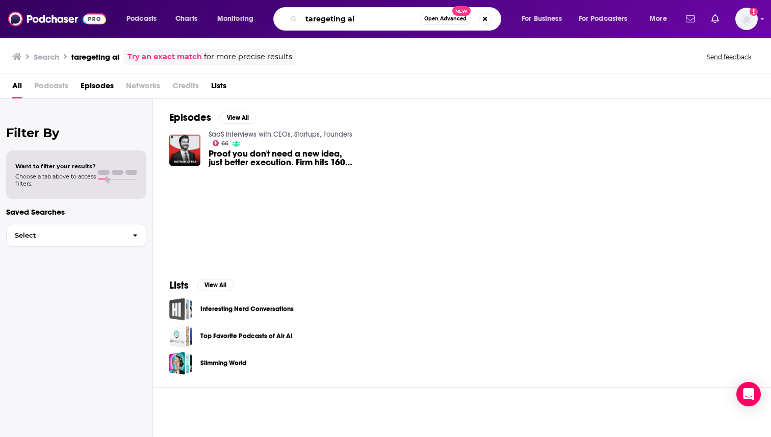
click at [325, 19] on input "taregeting ai" at bounding box center [360, 19] width 118 height 16
type input "targeting ai"
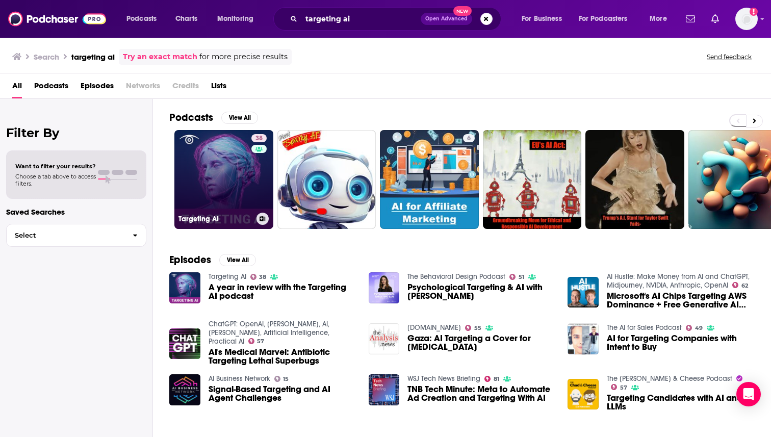
click at [259, 189] on div "38" at bounding box center [260, 173] width 18 height 78
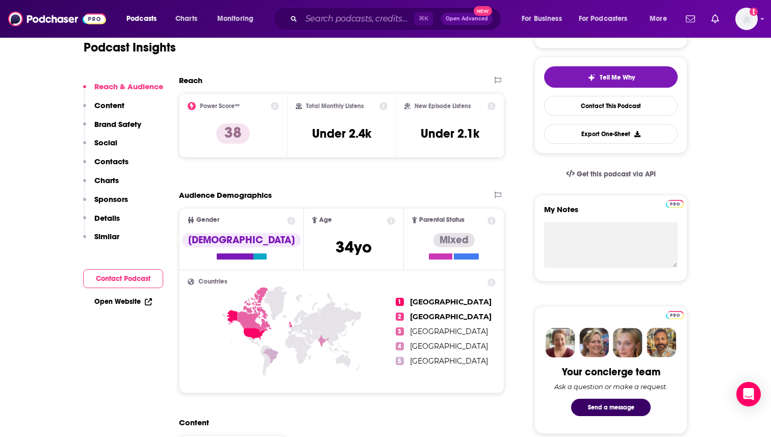
scroll to position [221, 0]
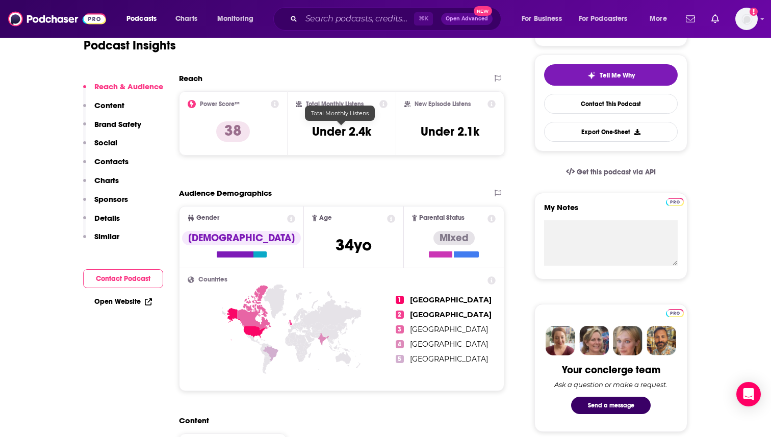
click at [349, 132] on h3 "Under 2.4k" at bounding box center [341, 131] width 59 height 15
copy div "Under 2.4k"
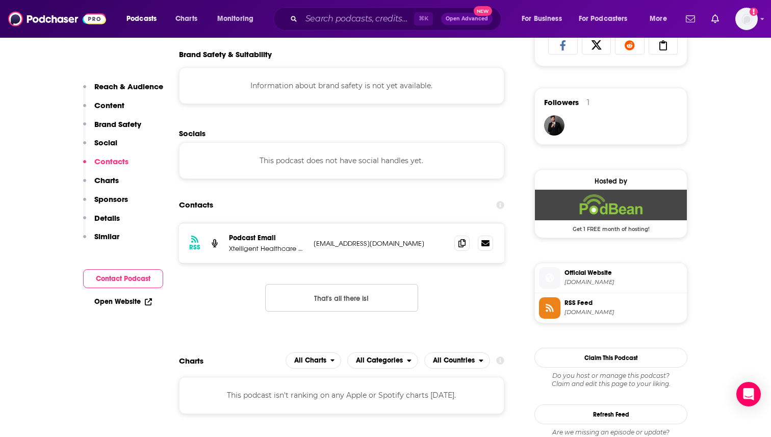
scroll to position [715, 0]
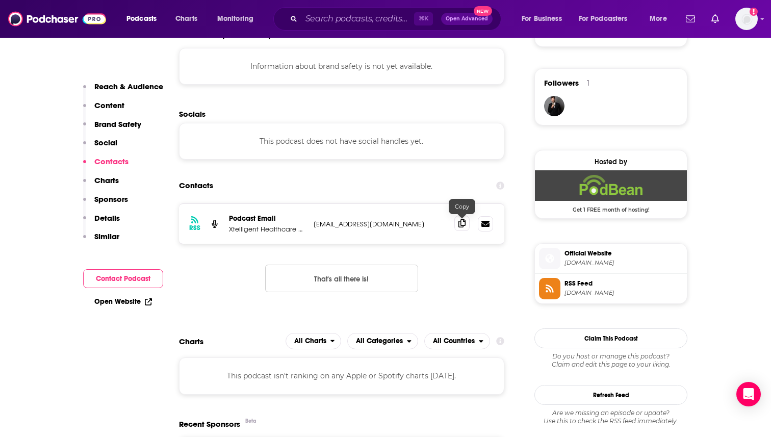
click at [457, 225] on span at bounding box center [461, 223] width 15 height 15
click at [312, 19] on input "Search podcasts, credits, & more..." at bounding box center [357, 19] width 113 height 16
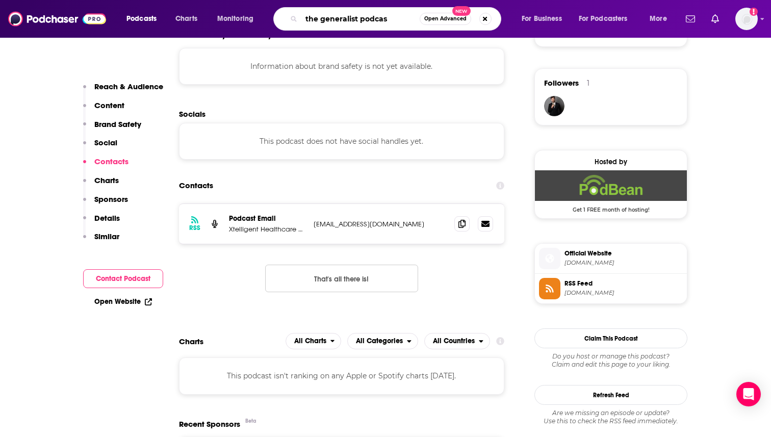
type input "the generalist podcast"
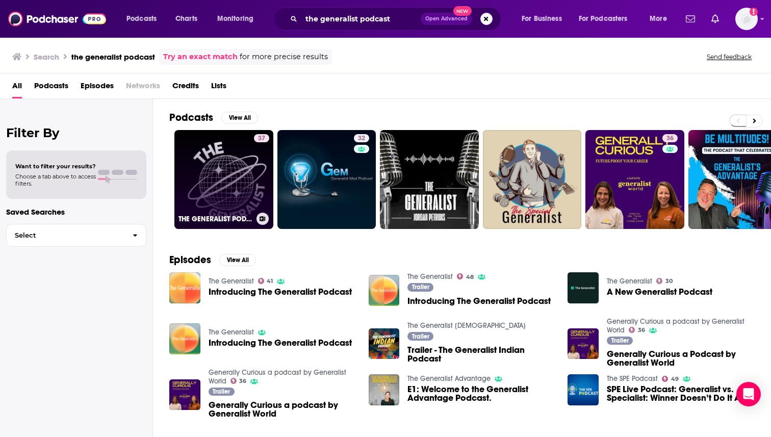
click at [237, 173] on link "37 THE GENERALIST PODCAST" at bounding box center [223, 179] width 99 height 99
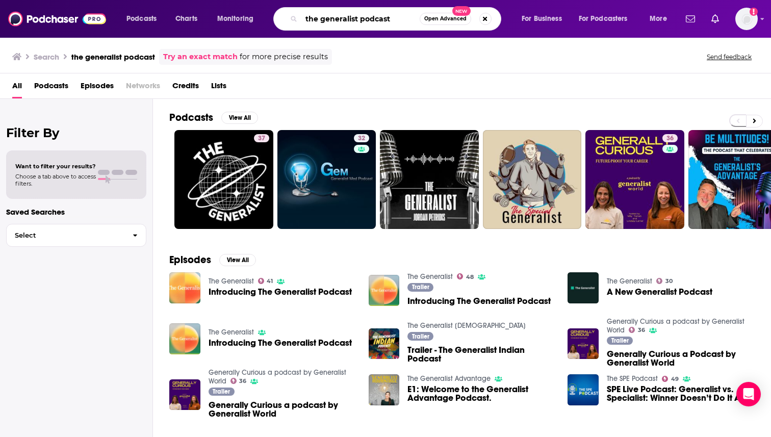
click at [397, 18] on input "the generalist podcast" at bounding box center [360, 19] width 118 height 16
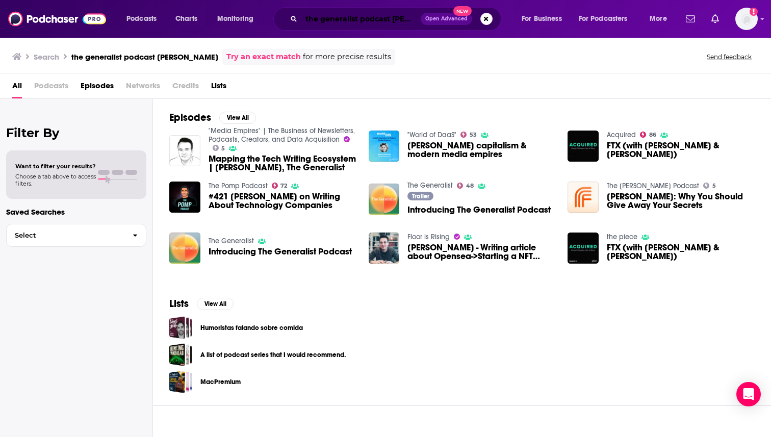
click at [369, 21] on input "the generalist podcast [PERSON_NAME]" at bounding box center [360, 19] width 119 height 16
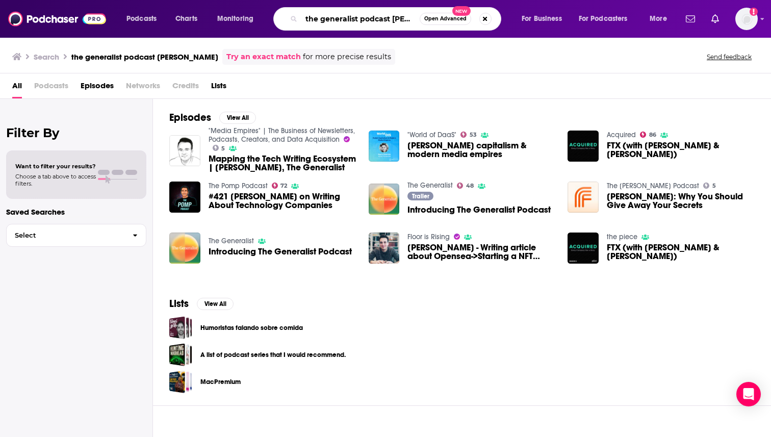
click at [369, 21] on input "the generalist podcast [PERSON_NAME]" at bounding box center [360, 19] width 118 height 16
paste input "The Generalist Podcast"
type input "The Generalist Podcast"
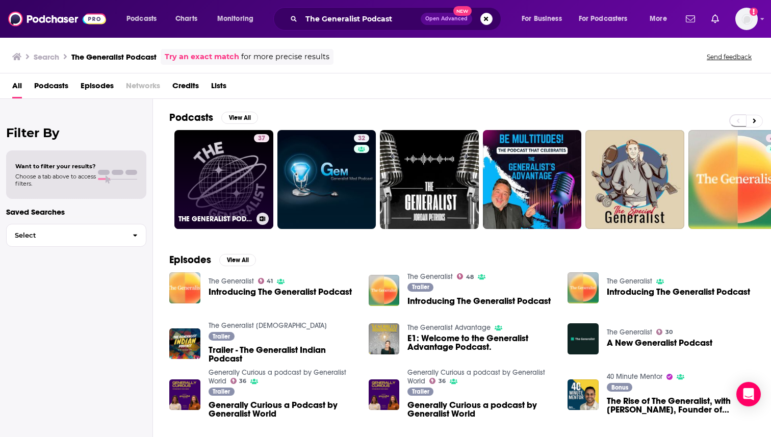
click at [235, 177] on link "37 THE GENERALIST PODCAST" at bounding box center [223, 179] width 99 height 99
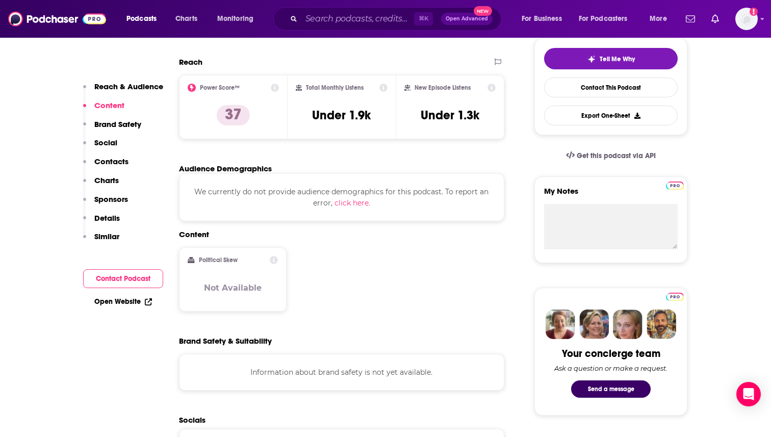
scroll to position [195, 0]
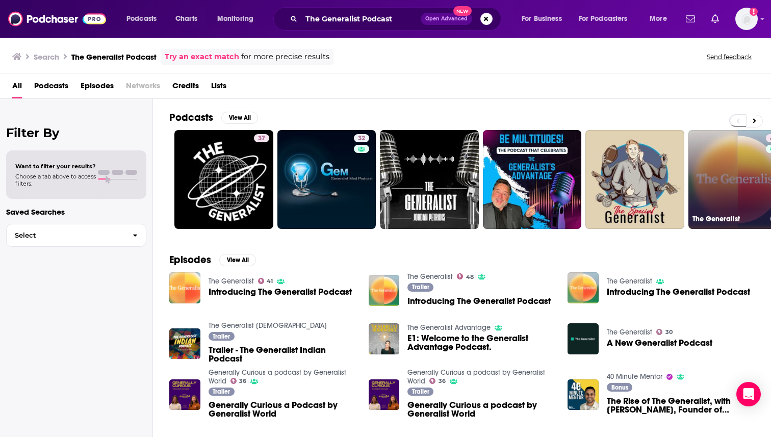
click at [720, 183] on link "41 The Generalist" at bounding box center [737, 179] width 99 height 99
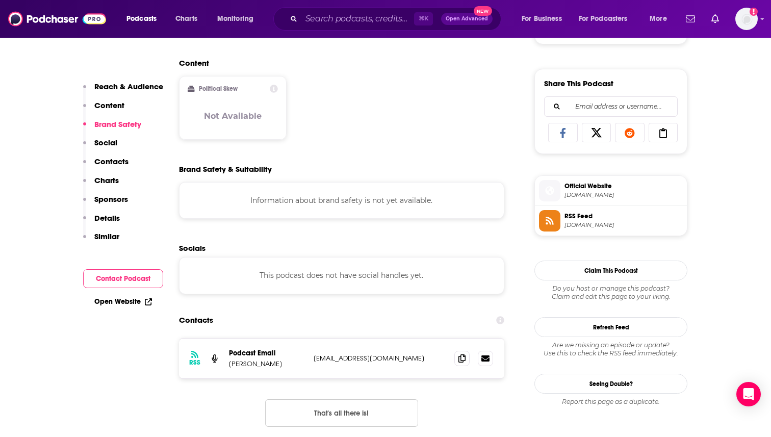
scroll to position [608, 0]
click at [459, 361] on icon at bounding box center [461, 357] width 7 height 8
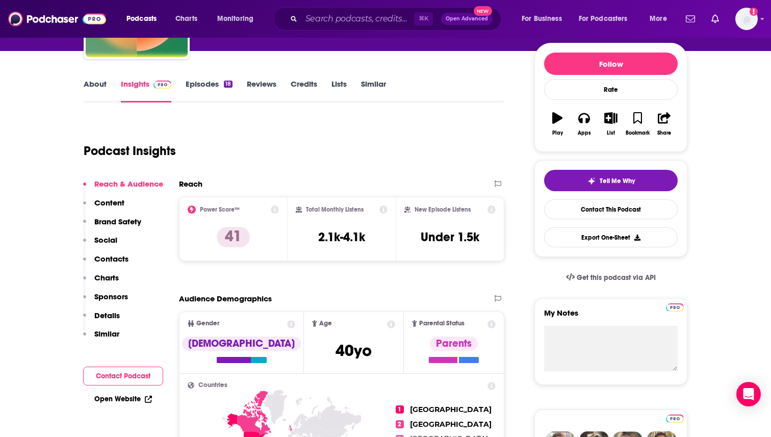
scroll to position [91, 0]
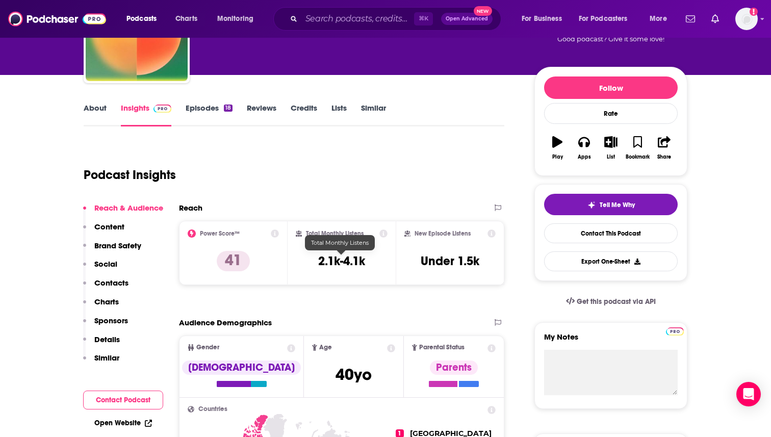
click at [334, 264] on h3 "2.1k-4.1k" at bounding box center [341, 260] width 47 height 15
copy div "2.1k-4.1k"
click at [207, 112] on link "Episodes 18" at bounding box center [208, 114] width 47 height 23
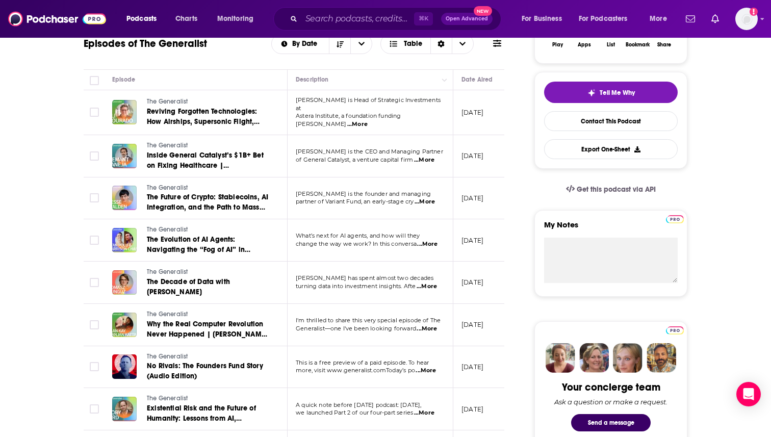
scroll to position [206, 0]
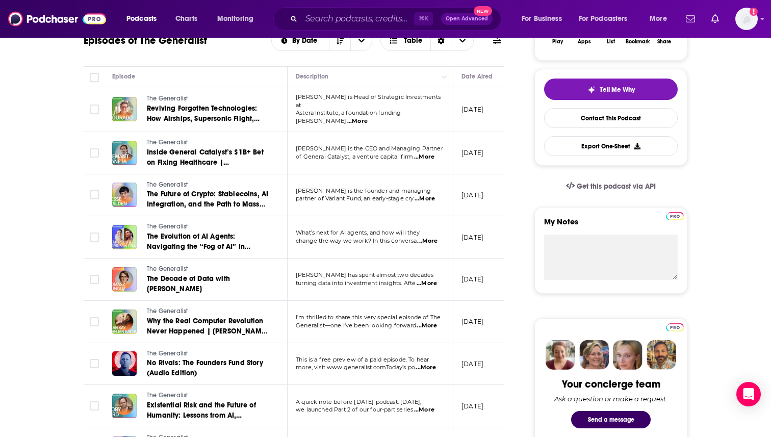
click at [428, 280] on span "...More" at bounding box center [426, 283] width 20 height 8
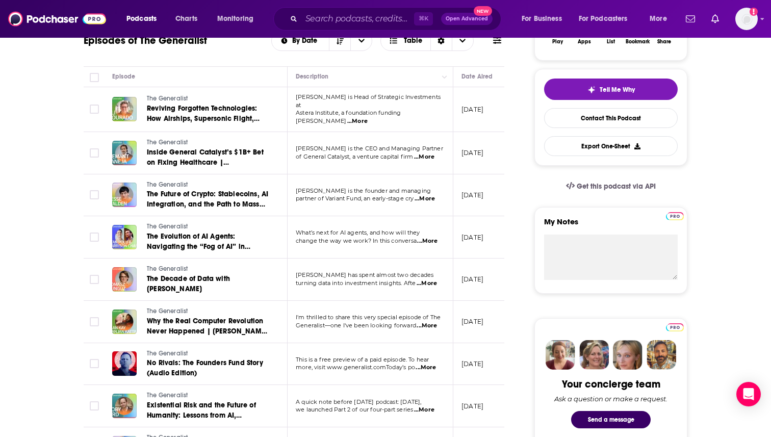
click at [367, 117] on span "...More" at bounding box center [357, 121] width 20 height 8
click at [431, 156] on span "...More" at bounding box center [424, 157] width 20 height 8
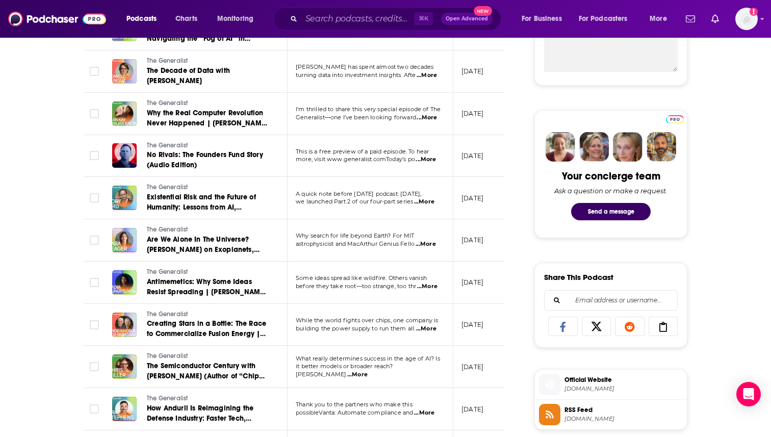
scroll to position [434, 0]
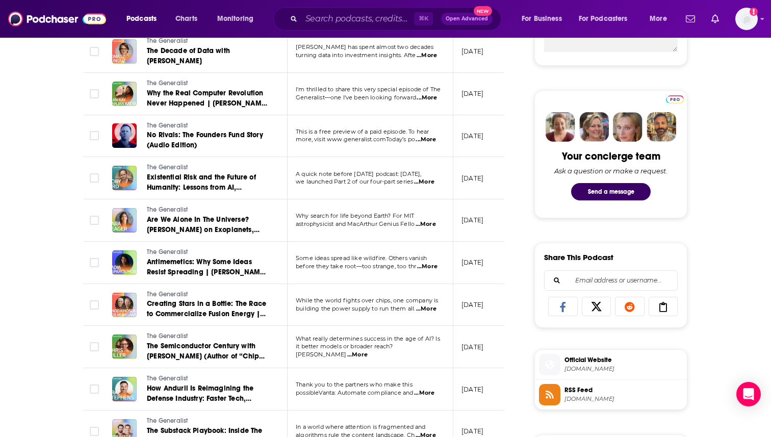
click at [428, 223] on span "...More" at bounding box center [425, 224] width 20 height 8
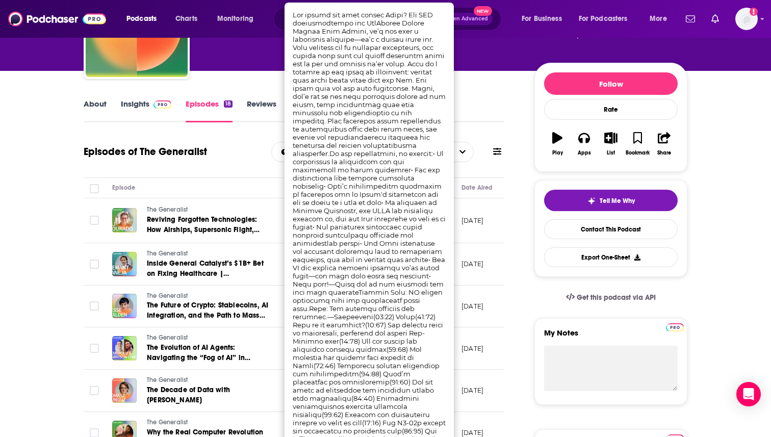
scroll to position [0, 0]
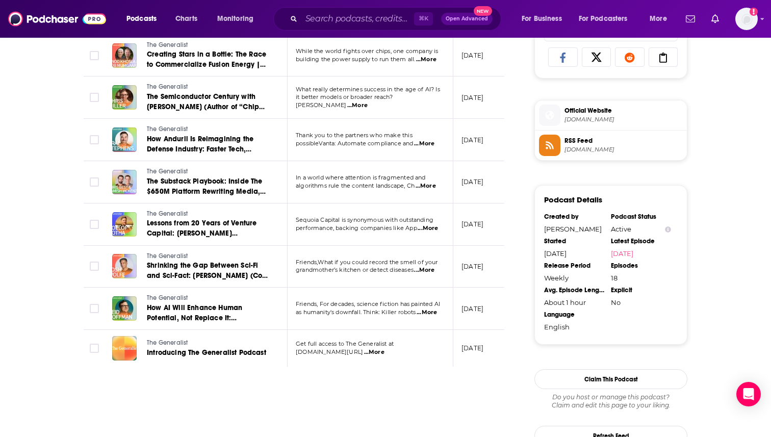
scroll to position [684, 0]
click at [428, 309] on span "...More" at bounding box center [426, 312] width 20 height 8
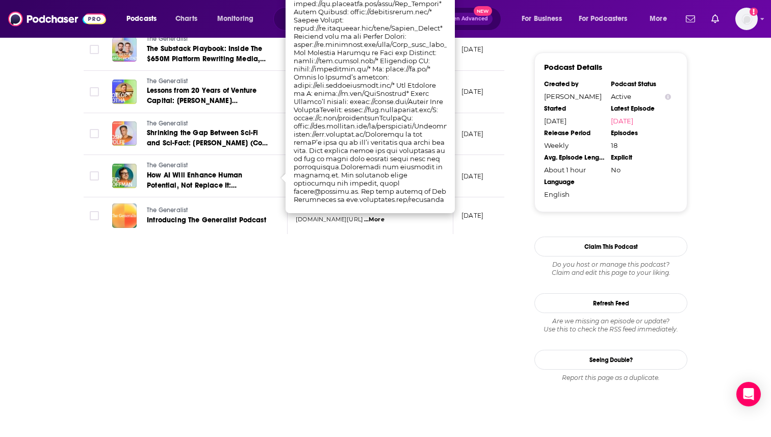
scroll to position [725, 0]
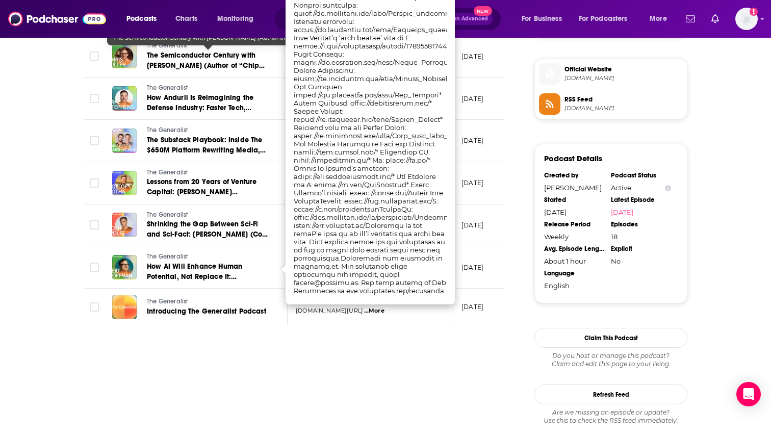
click at [59, 89] on div "About Insights Episodes 18 Reviews Credits Lists Similar Episodes of The Genera…" at bounding box center [385, 123] width 771 height 1364
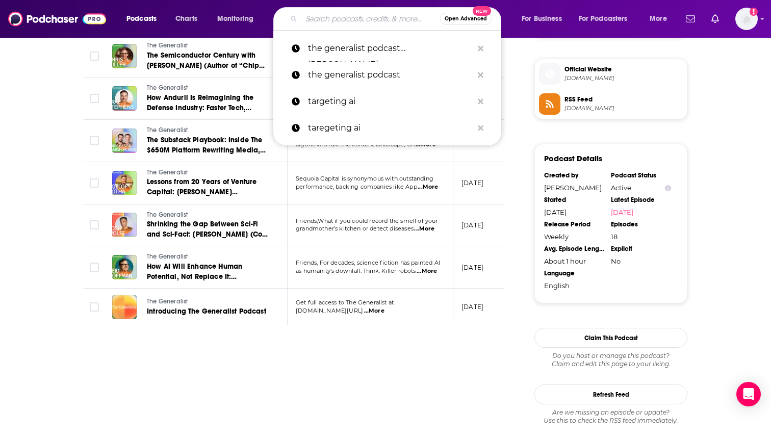
click at [348, 18] on input "Search podcasts, credits, & more..." at bounding box center [370, 19] width 139 height 16
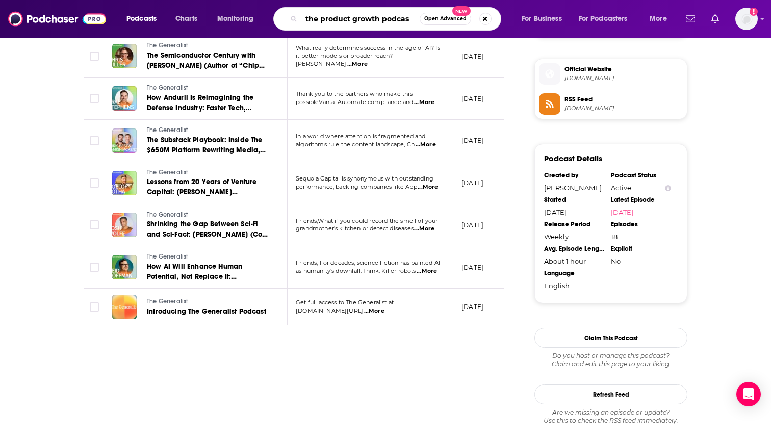
type input "the product growth podcast"
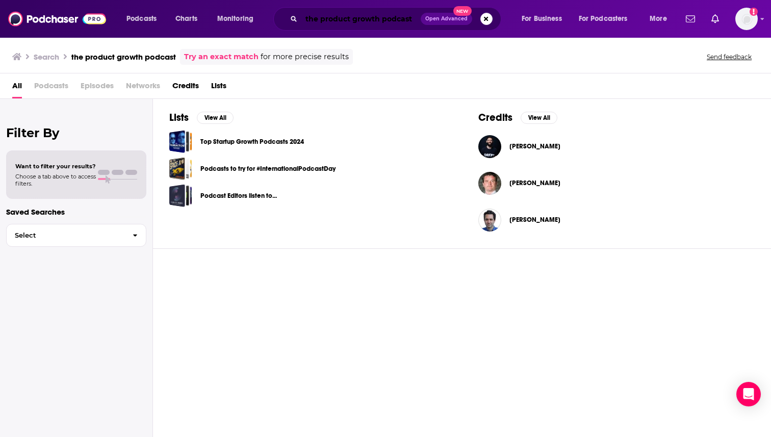
click at [357, 20] on input "the product growth podcast" at bounding box center [360, 19] width 119 height 16
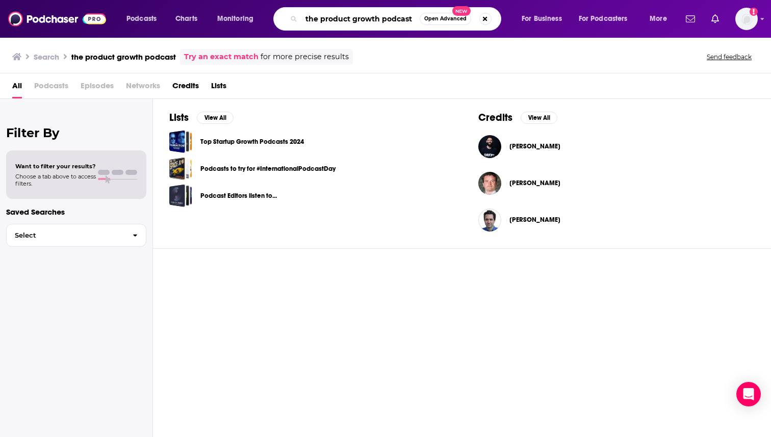
click at [357, 20] on input "the product growth podcast" at bounding box center [360, 19] width 118 height 16
paste input "The Product Growth P"
type input "The Product Growth Podcast"
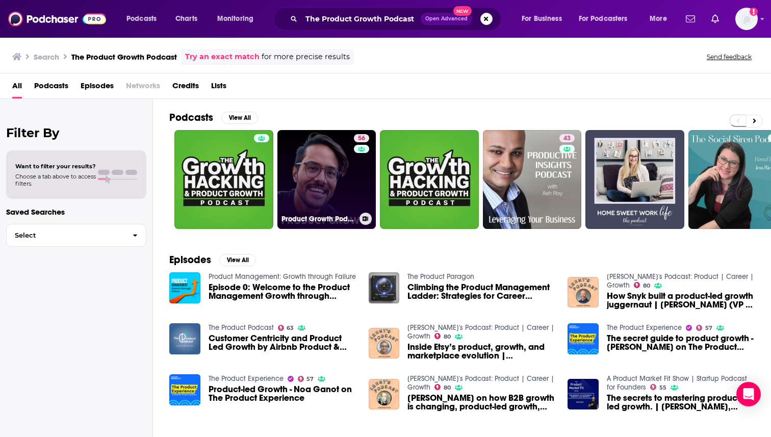
click at [345, 179] on link "56 Product Growth Podcast" at bounding box center [326, 179] width 99 height 99
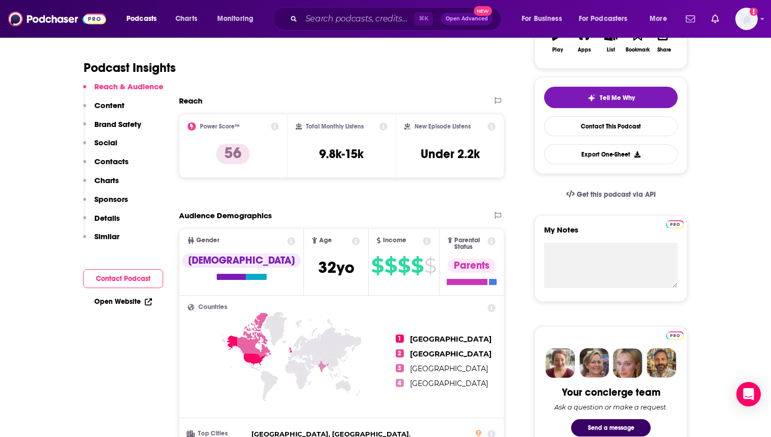
scroll to position [204, 0]
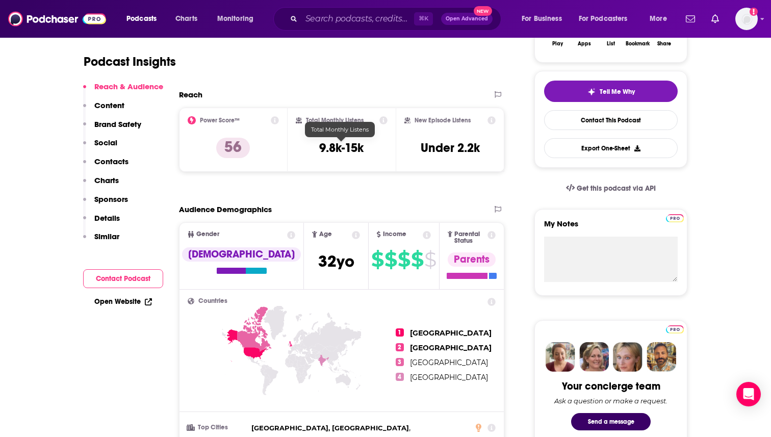
click at [354, 147] on h3 "9.8k-15k" at bounding box center [341, 147] width 44 height 15
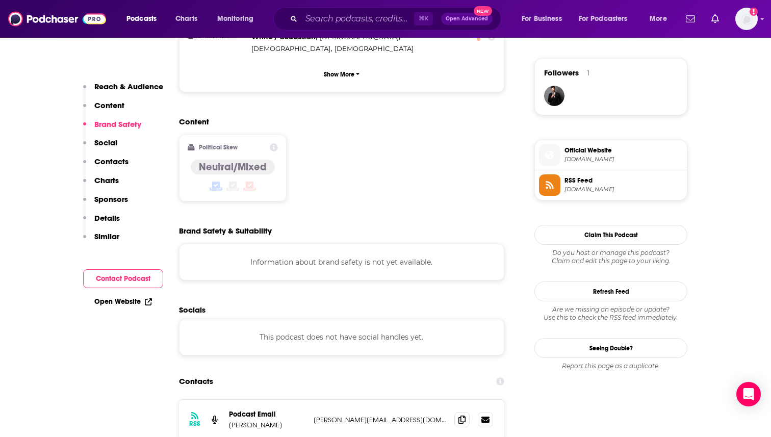
scroll to position [733, 0]
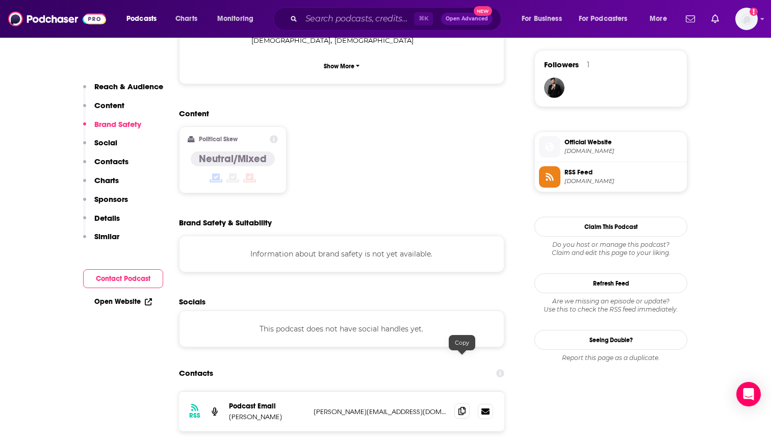
click at [462, 407] on icon at bounding box center [461, 411] width 7 height 8
click at [355, 21] on input "Search podcasts, credits, & more..." at bounding box center [357, 19] width 113 height 16
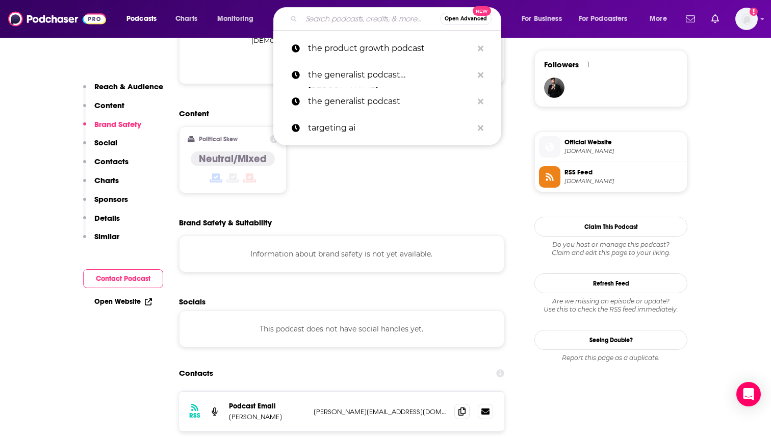
paste input "[PERSON_NAME] – Ctrl + Alt + AI (YouTube Channel)"
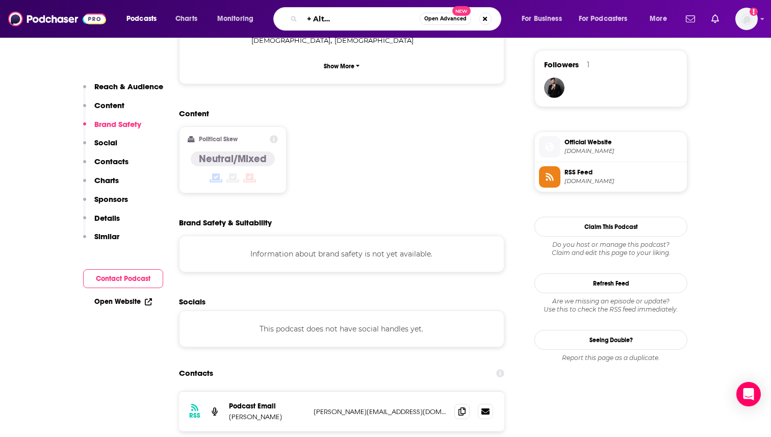
drag, startPoint x: 415, startPoint y: 19, endPoint x: 344, endPoint y: 19, distance: 70.8
click at [344, 19] on input "[PERSON_NAME] – Ctrl + Alt + AI (YouTube Channel)" at bounding box center [360, 19] width 118 height 16
type input "[PERSON_NAME] – Ctrl + Alt + AI"
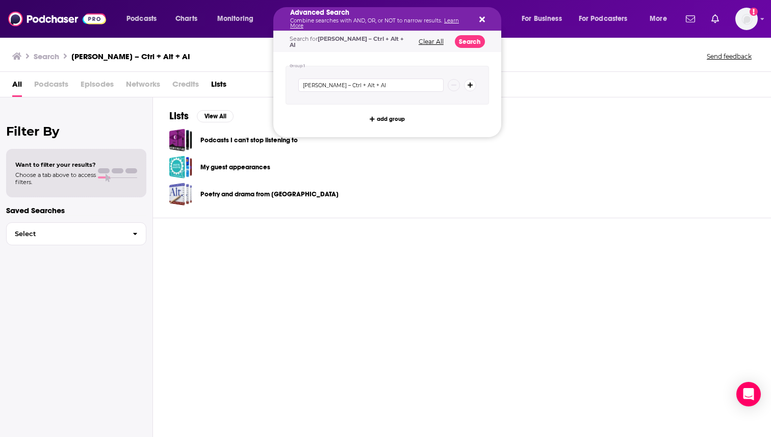
drag, startPoint x: 392, startPoint y: 20, endPoint x: 287, endPoint y: 17, distance: 105.0
click at [477, 18] on button "Search podcasts, credits, & more..." at bounding box center [480, 19] width 8 height 8
click at [384, 17] on div "Advanced Search Combine searches with AND, OR, or NOT to narrow results. Learn …" at bounding box center [379, 18] width 178 height 19
click at [483, 15] on icon "Search podcasts, credits, & more..." at bounding box center [482, 19] width 6 height 8
click at [482, 21] on icon "Search podcasts, credits, & more..." at bounding box center [482, 19] width 6 height 8
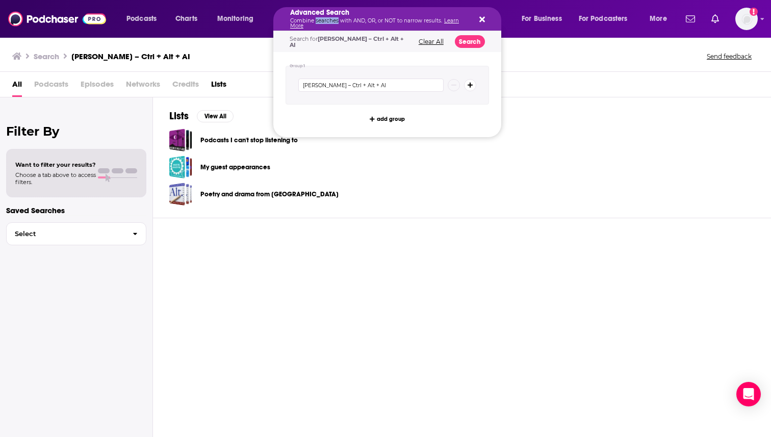
click at [321, 21] on p "Combine searches with AND, OR, or NOT to narrow results. Learn More" at bounding box center [379, 23] width 178 height 10
click at [482, 19] on icon "Search podcasts, credits, & more..." at bounding box center [482, 20] width 6 height 6
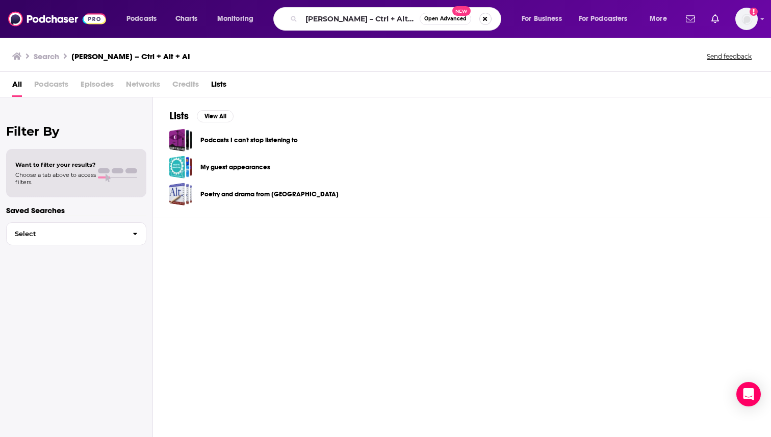
click at [488, 19] on button "Search podcasts, credits, & more..." at bounding box center [485, 19] width 12 height 12
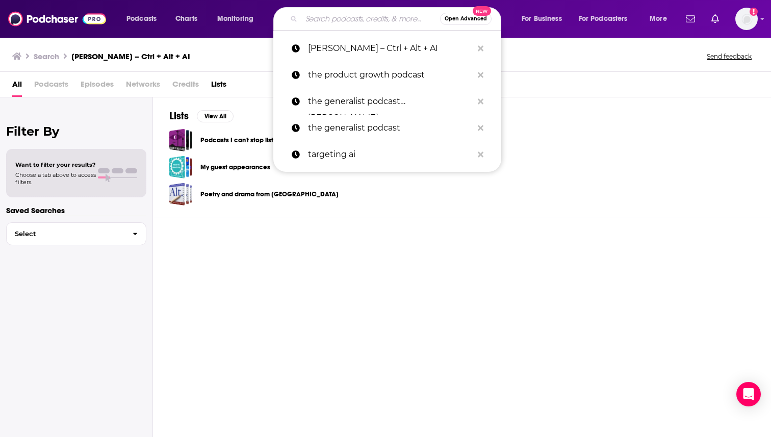
click at [599, 101] on div "Lists View All Podcasts I can't stop listening to My guest appearances Poetry a…" at bounding box center [462, 157] width 618 height 121
click at [384, 21] on input "Search podcasts, credits, & more..." at bounding box center [370, 19] width 139 height 16
paste input "[PERSON_NAME] – Ctrl + Alt + AI (YouTube Channel)"
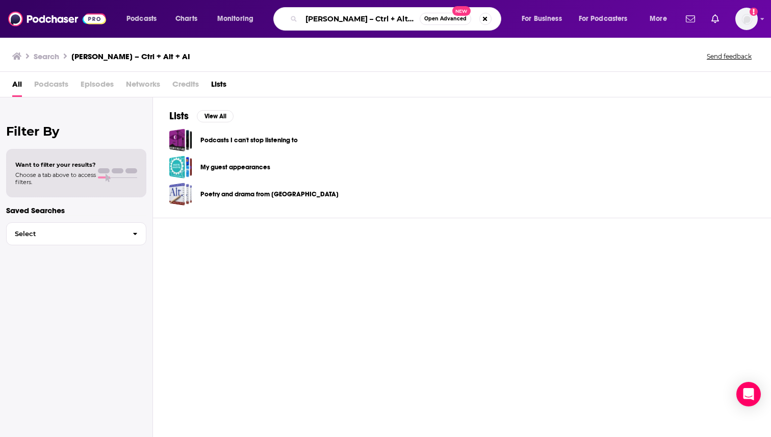
scroll to position [0, 99]
drag, startPoint x: 415, startPoint y: 20, endPoint x: 344, endPoint y: 16, distance: 70.4
click at [344, 16] on input "[PERSON_NAME] – Ctrl + Alt + AI (YouTube Channel)" at bounding box center [360, 19] width 118 height 16
type input "Ctrl + Alt + AI"
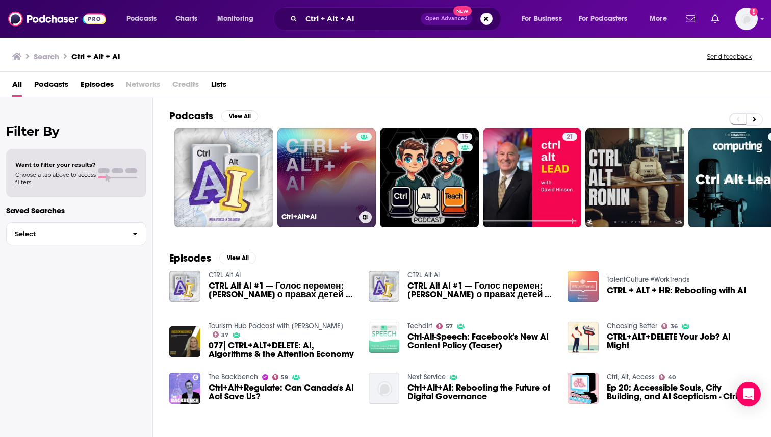
click at [310, 172] on link "Ctrl+Alt+AI" at bounding box center [326, 177] width 99 height 99
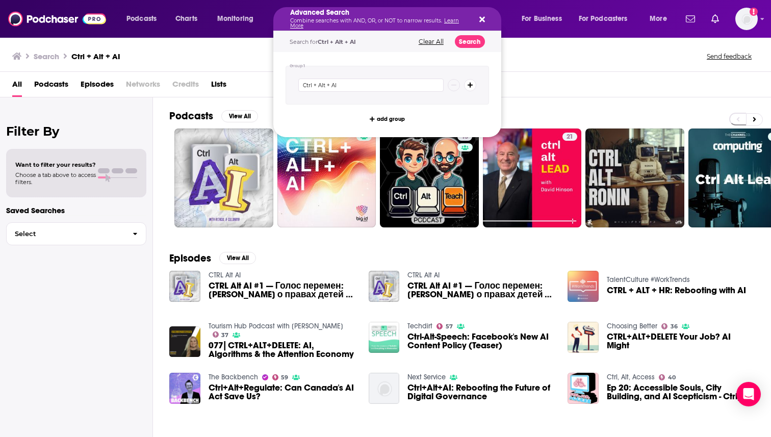
click at [484, 18] on icon "Search podcasts, credits, & more..." at bounding box center [482, 19] width 6 height 8
click at [362, 14] on h5 "Advanced Search" at bounding box center [379, 12] width 178 height 7
click at [482, 19] on icon "Search podcasts, credits, & more..." at bounding box center [482, 20] width 6 height 6
click at [366, 14] on h5 "Advanced Search" at bounding box center [379, 12] width 178 height 7
click at [433, 39] on button "Clear All" at bounding box center [430, 41] width 31 height 7
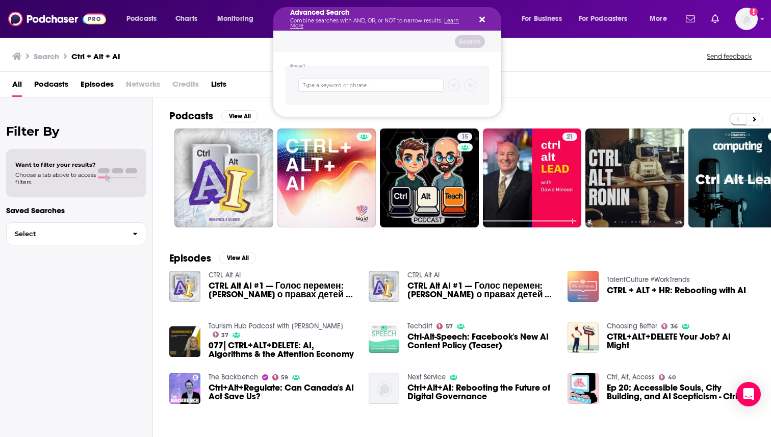
click at [481, 20] on icon "Search podcasts, credits, & more..." at bounding box center [482, 20] width 6 height 6
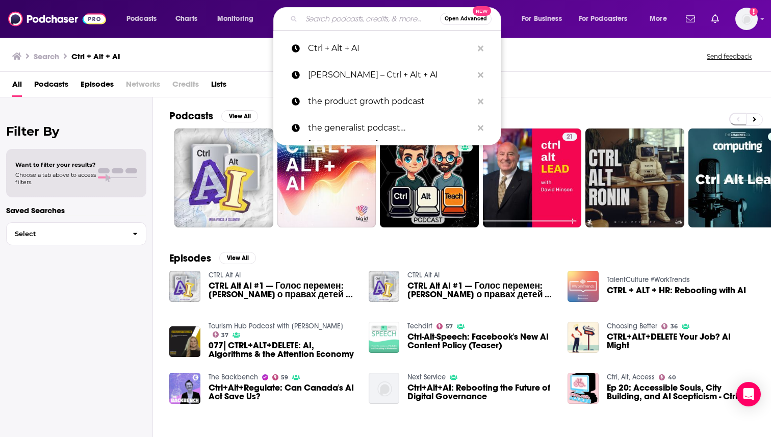
click at [310, 18] on input "Search podcasts, credits, & more..." at bounding box center [370, 19] width 139 height 16
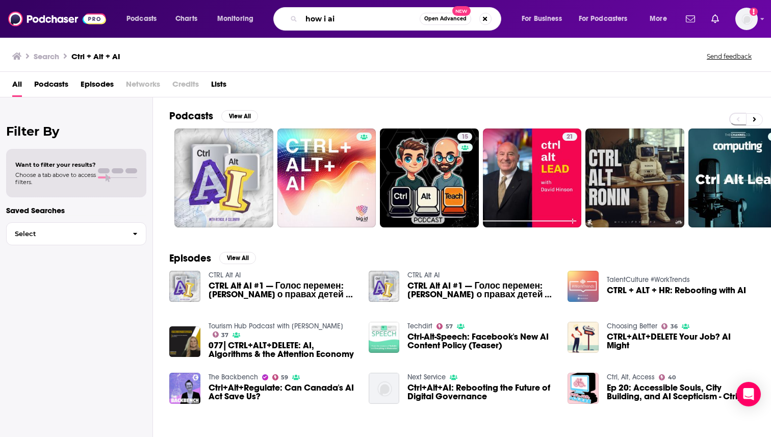
type input "how i ai"
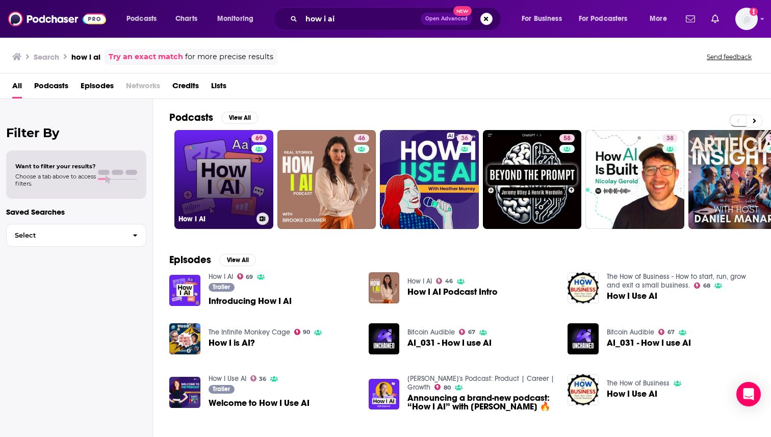
click at [229, 164] on link "69 How I AI" at bounding box center [223, 179] width 99 height 99
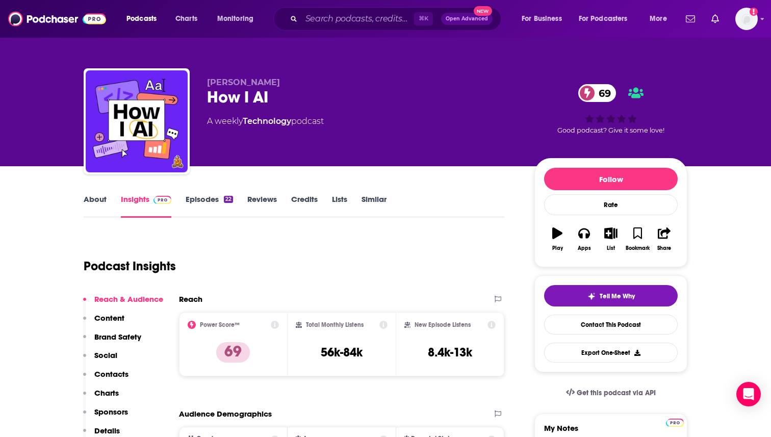
scroll to position [98, 0]
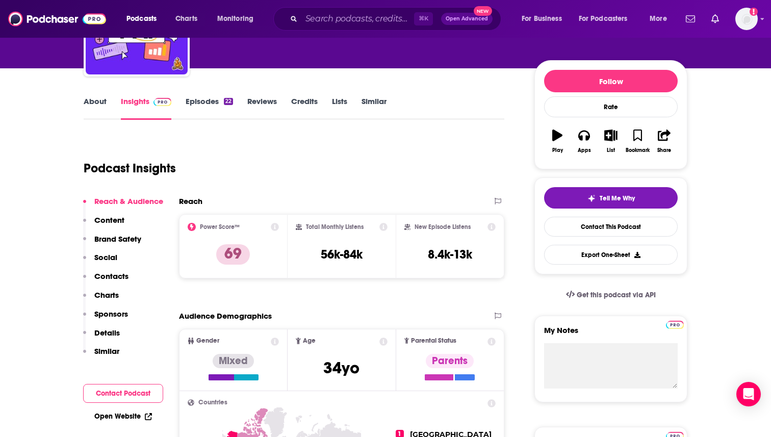
click at [349, 257] on h3 "56k-84k" at bounding box center [342, 254] width 42 height 15
copy div "56k-84k"
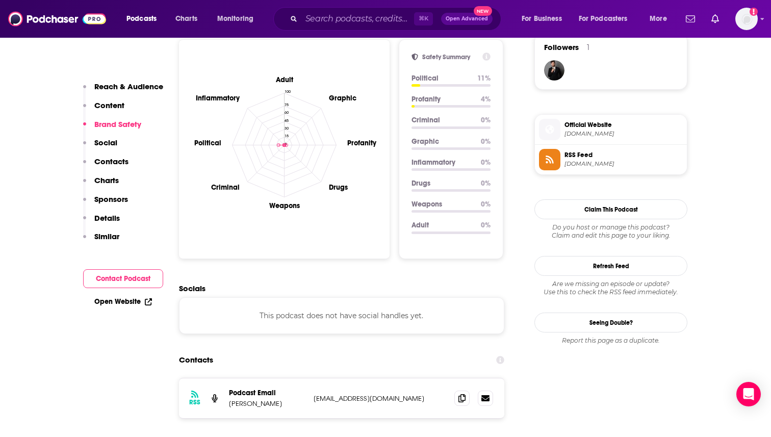
scroll to position [941, 0]
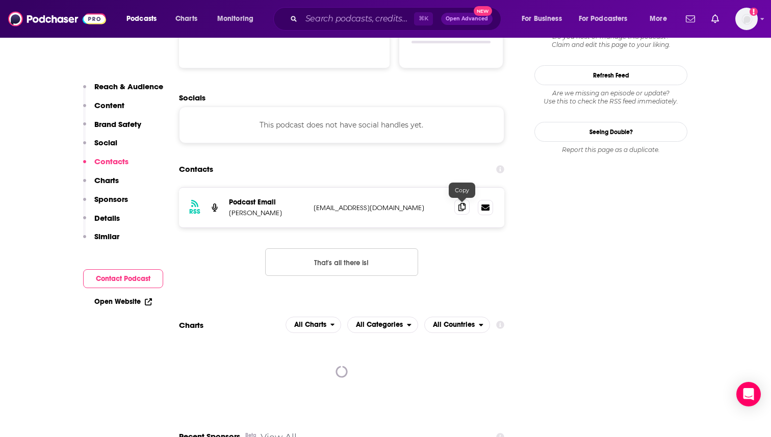
click at [459, 210] on icon at bounding box center [461, 207] width 7 height 8
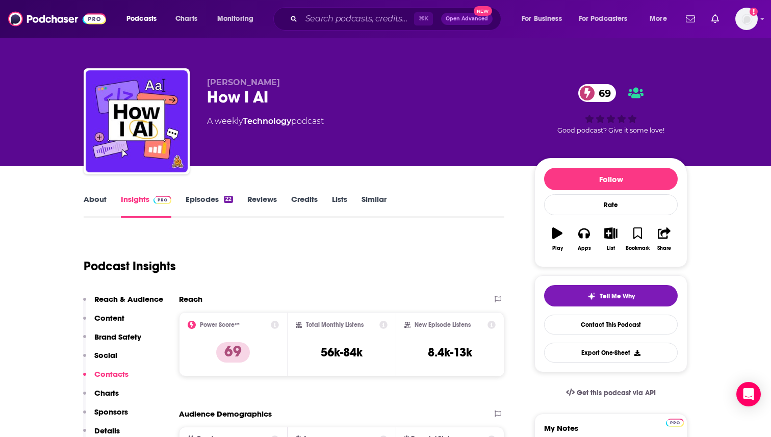
click at [209, 197] on link "Episodes 22" at bounding box center [208, 205] width 47 height 23
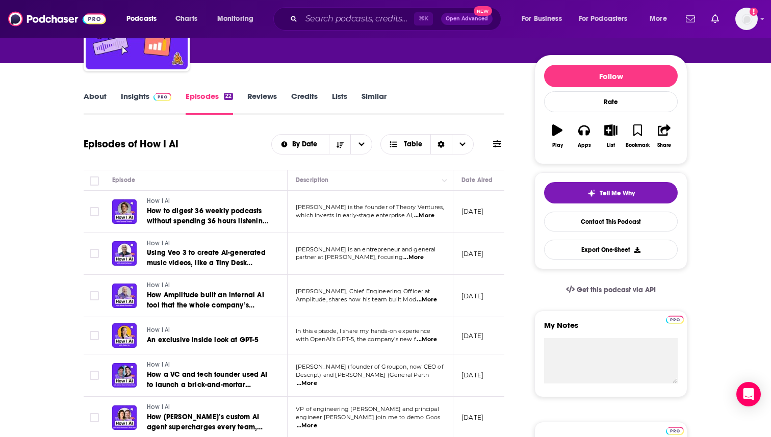
scroll to position [98, 0]
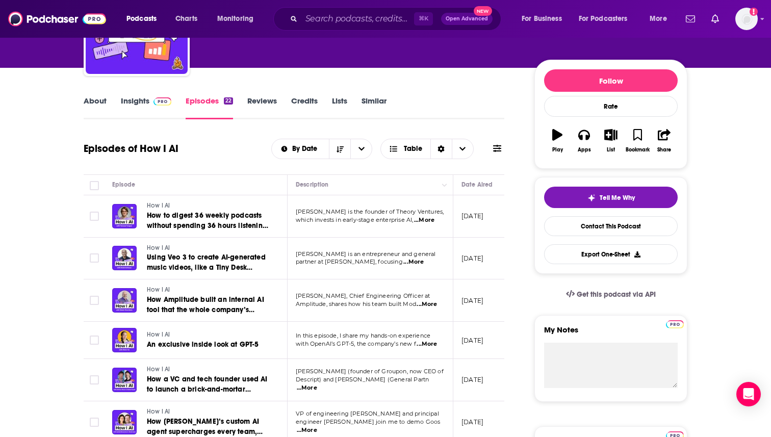
click at [428, 304] on span "...More" at bounding box center [426, 304] width 20 height 8
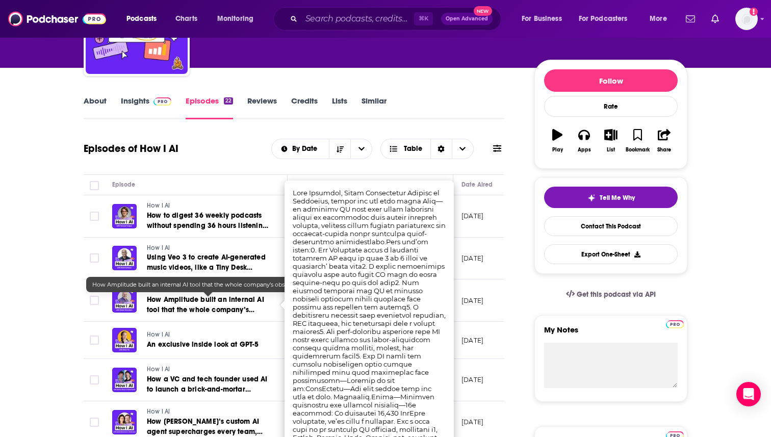
click at [195, 307] on span "How Amplitude built an internal AI tool that the whole company’s obsessed with …" at bounding box center [205, 314] width 117 height 39
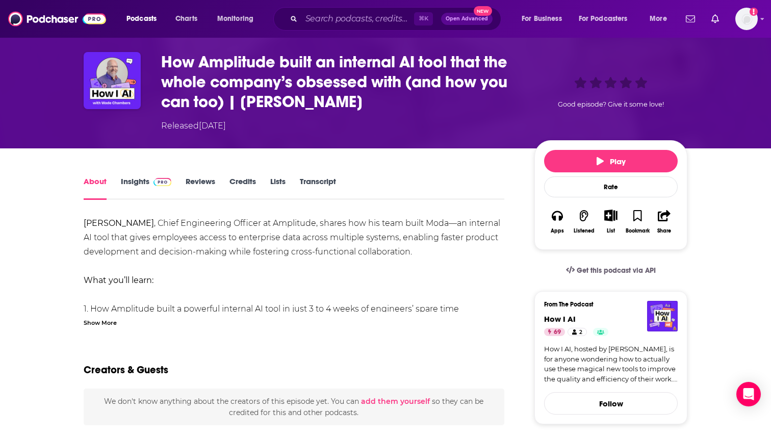
scroll to position [35, 0]
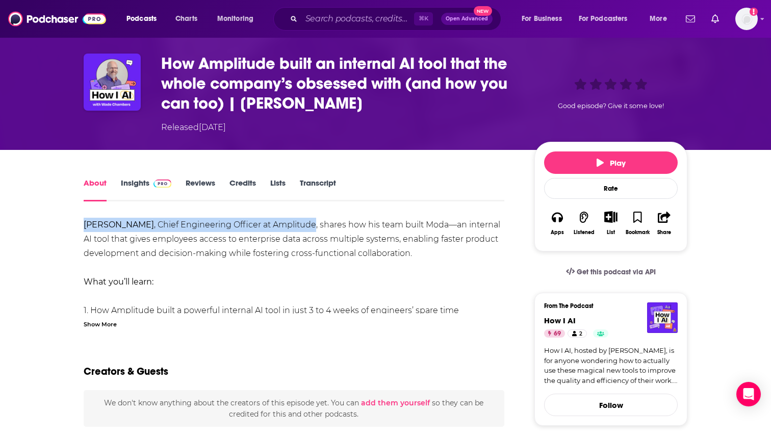
drag, startPoint x: 314, startPoint y: 226, endPoint x: 55, endPoint y: 219, distance: 260.0
copy div "[PERSON_NAME] , Chief Engineering Officer at Amplitude"
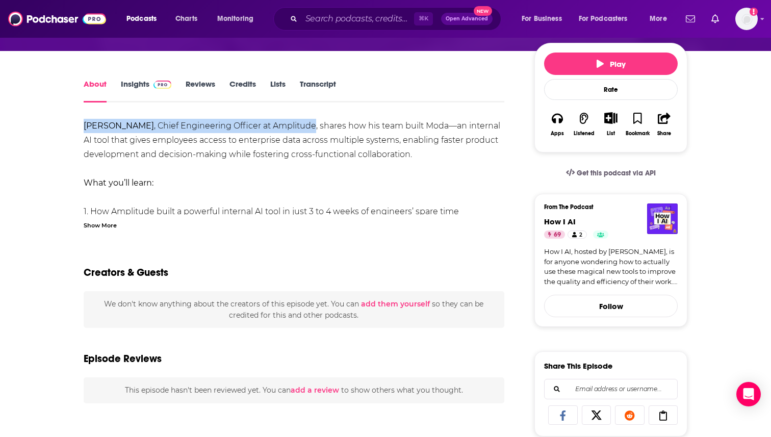
scroll to position [324, 0]
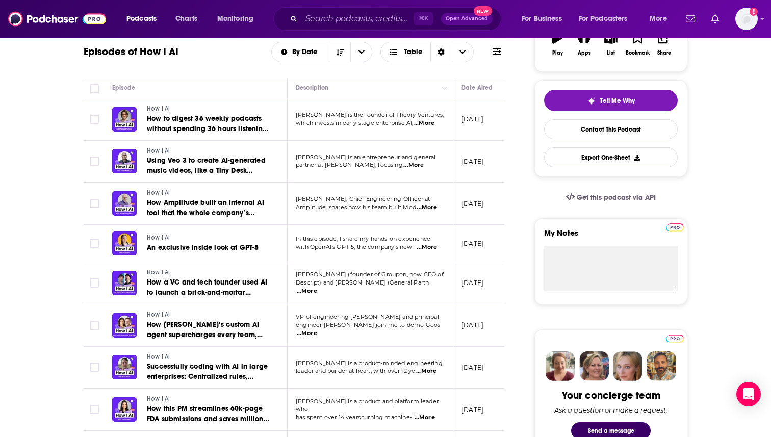
scroll to position [223, 0]
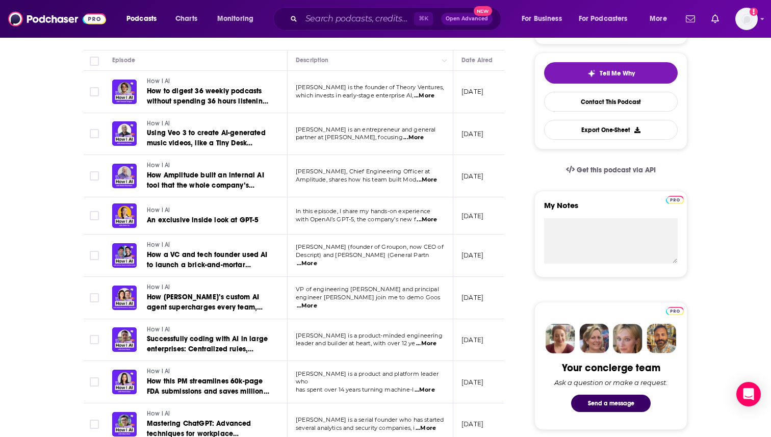
click at [430, 222] on span "...More" at bounding box center [426, 220] width 20 height 8
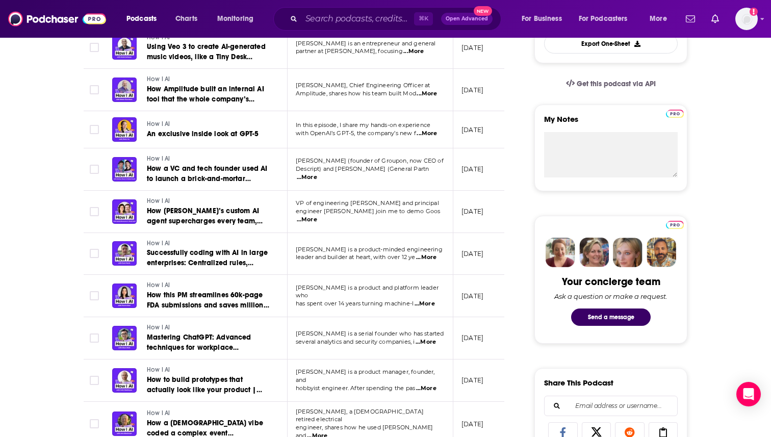
scroll to position [330, 0]
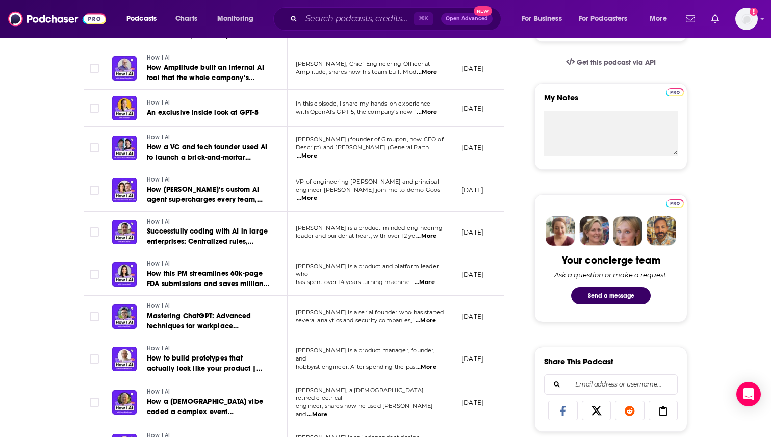
click at [317, 194] on span "...More" at bounding box center [307, 198] width 20 height 8
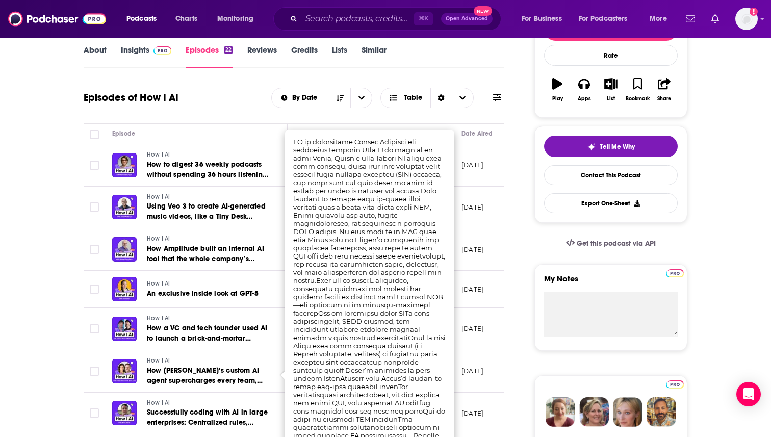
scroll to position [151, 0]
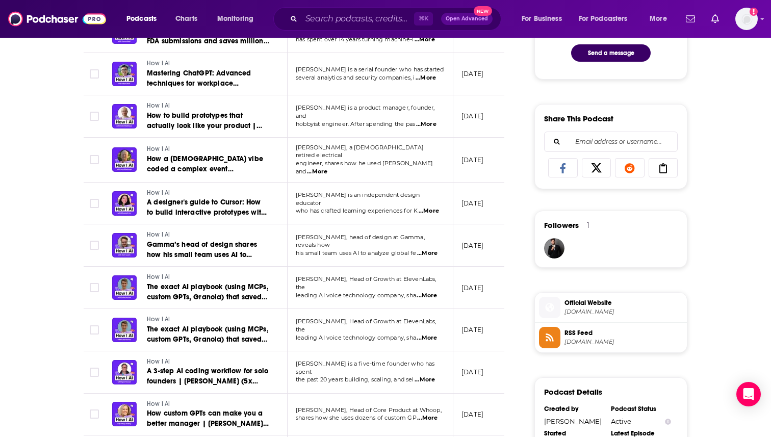
scroll to position [598, 0]
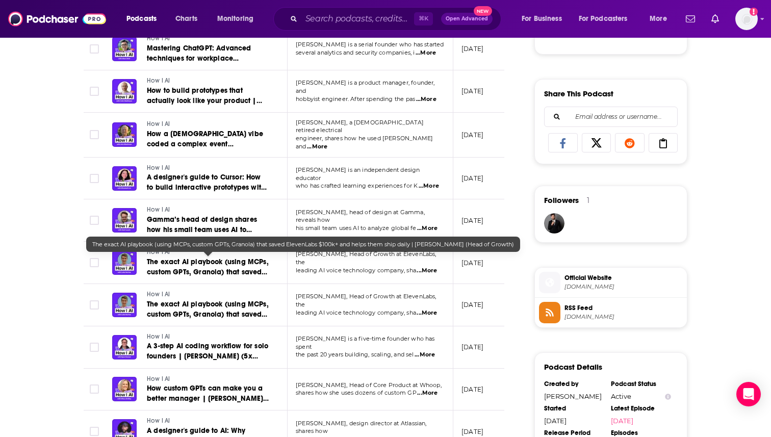
click at [241, 257] on span "The exact AI playbook (using MCPs, custom GPTs, Granola) that saved ElevenLabs …" at bounding box center [208, 281] width 122 height 49
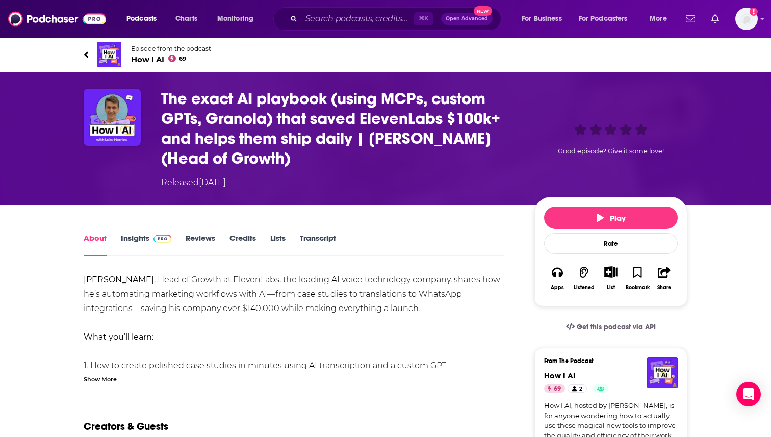
scroll to position [37, 0]
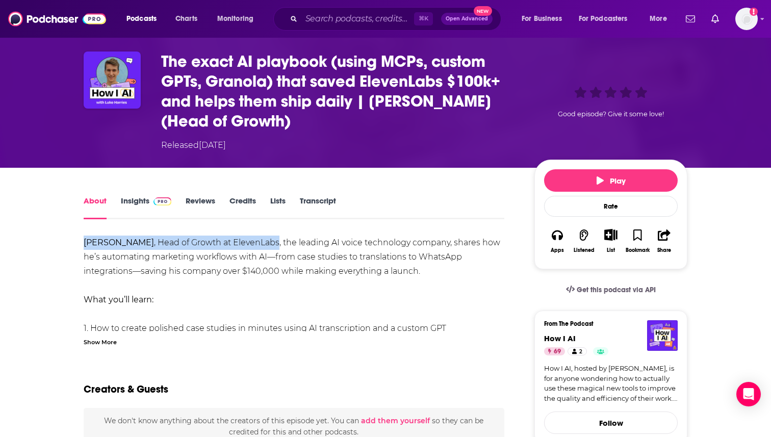
drag, startPoint x: 260, startPoint y: 243, endPoint x: 70, endPoint y: 243, distance: 190.1
click at [362, 22] on input "Search podcasts, credits, & more..." at bounding box center [357, 19] width 113 height 16
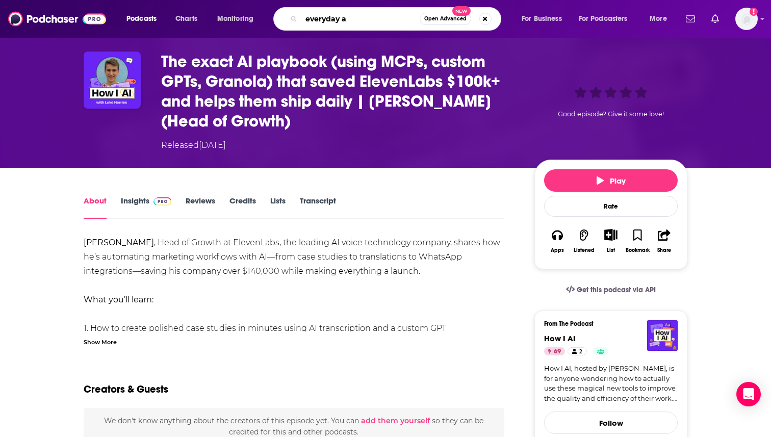
type input "everyday ai"
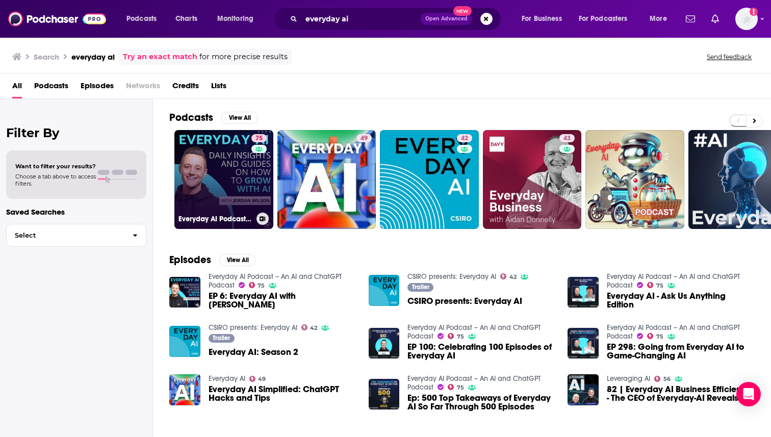
click at [233, 171] on link "75 Everyday AI Podcast – An AI and ChatGPT Podcast" at bounding box center [223, 179] width 99 height 99
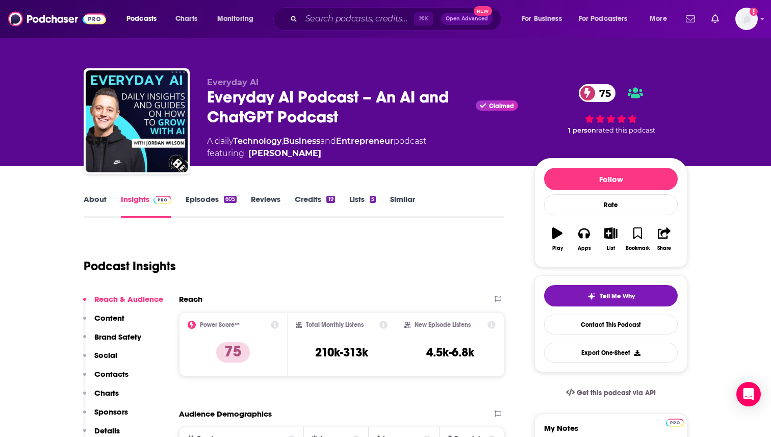
scroll to position [103, 0]
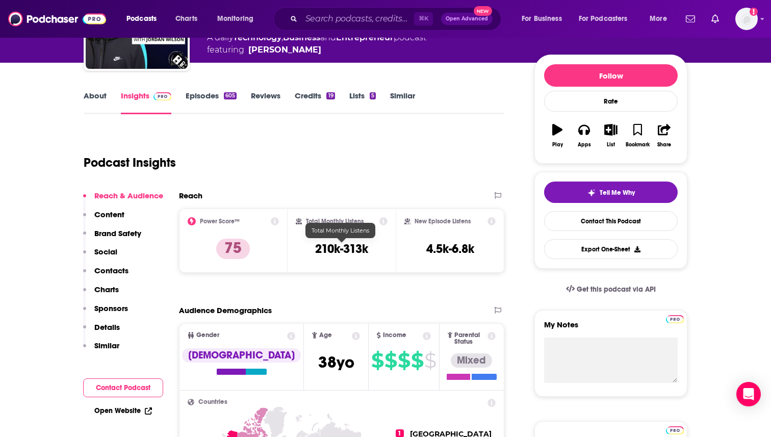
click at [359, 248] on h3 "210k-313k" at bounding box center [341, 248] width 53 height 15
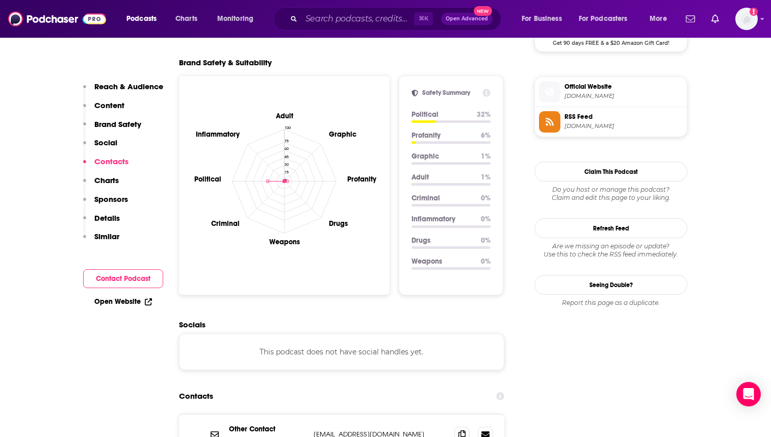
scroll to position [1083, 0]
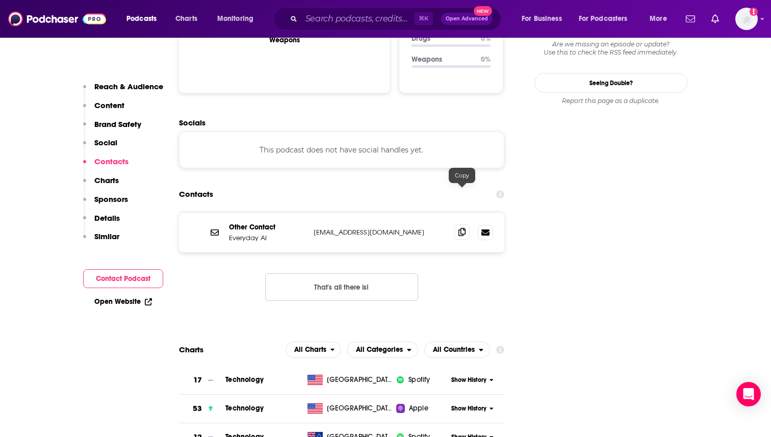
click at [461, 228] on icon at bounding box center [461, 232] width 7 height 8
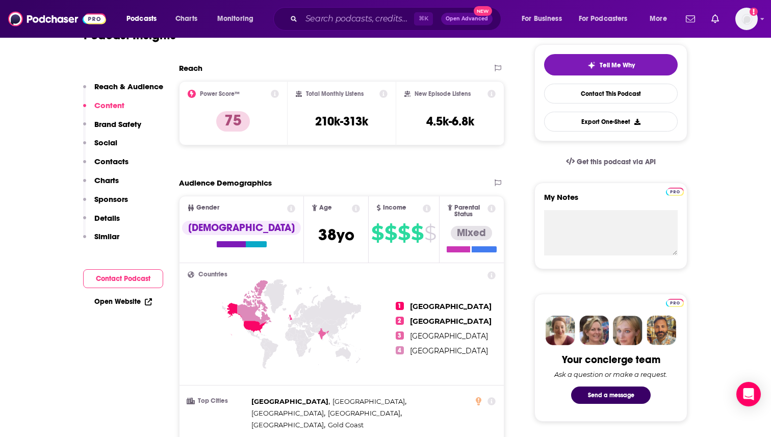
scroll to position [0, 0]
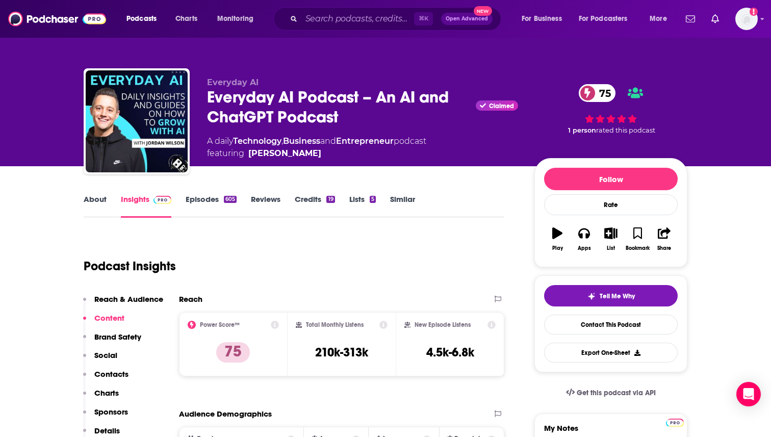
click at [90, 206] on link "About" at bounding box center [95, 205] width 23 height 23
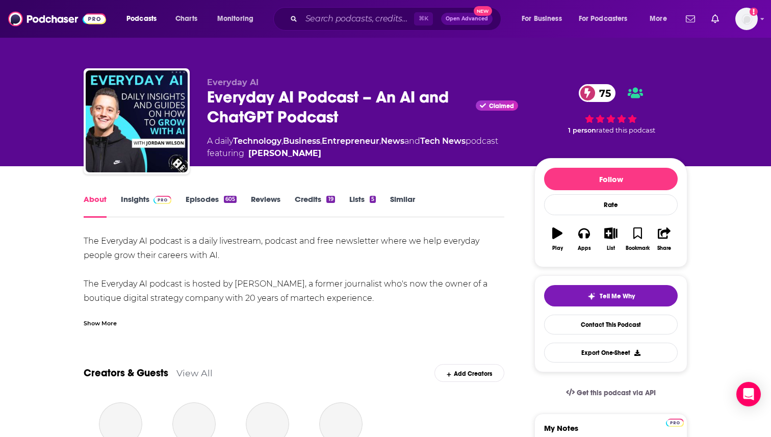
scroll to position [37, 0]
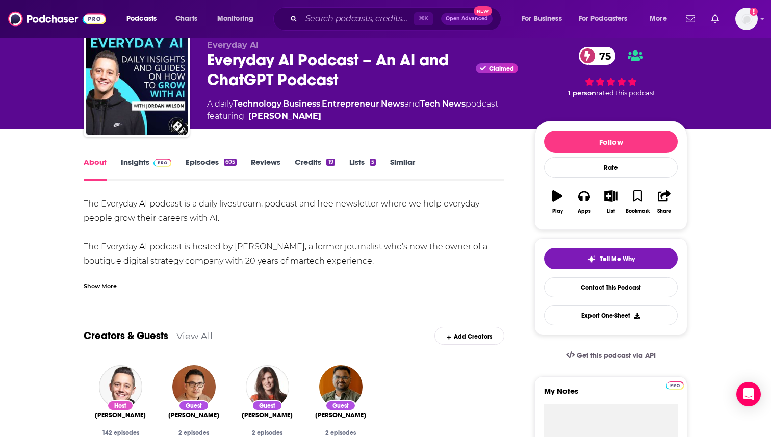
drag, startPoint x: 382, startPoint y: 263, endPoint x: 76, endPoint y: 202, distance: 312.2
click at [104, 285] on div "Show More" at bounding box center [100, 285] width 33 height 10
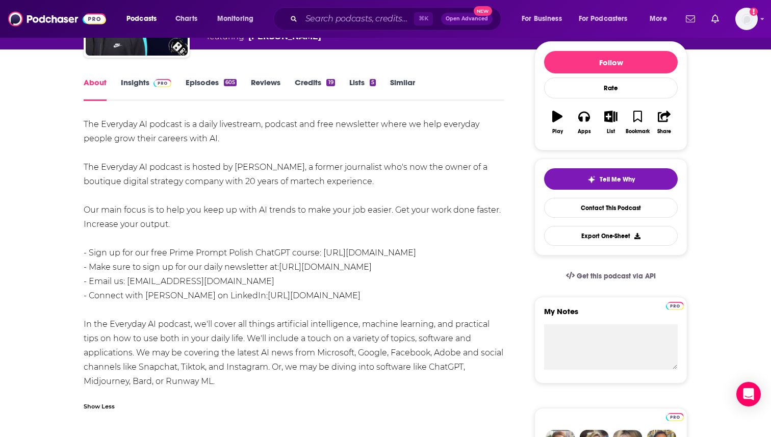
scroll to position [104, 0]
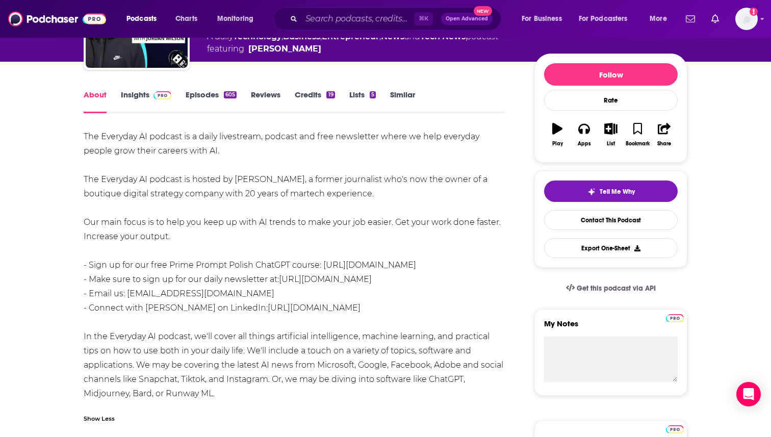
drag, startPoint x: 183, startPoint y: 233, endPoint x: 96, endPoint y: 171, distance: 107.8
click at [95, 171] on div "The Everyday AI podcast is a daily livestream, podcast and free newsletter wher…" at bounding box center [294, 264] width 420 height 271
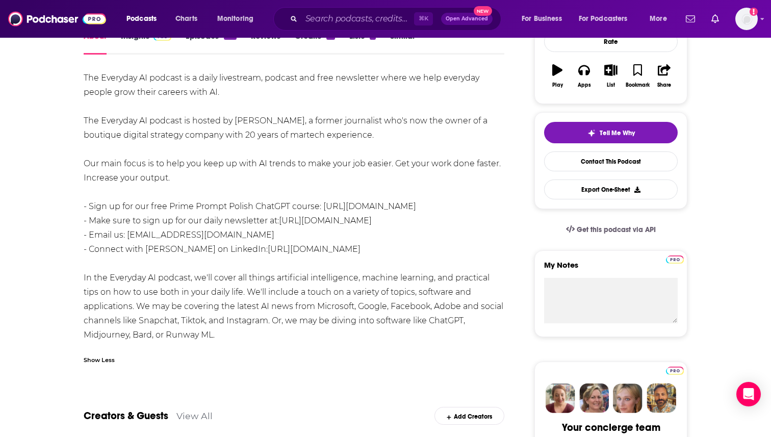
scroll to position [164, 0]
click at [198, 137] on div "The Everyday AI podcast is a daily livestream, podcast and free newsletter wher…" at bounding box center [294, 205] width 420 height 271
drag, startPoint x: 386, startPoint y: 137, endPoint x: 224, endPoint y: 116, distance: 162.8
click at [224, 116] on div "The Everyday AI podcast is a daily livestream, podcast and free newsletter wher…" at bounding box center [294, 205] width 420 height 271
click at [200, 167] on div "The Everyday AI podcast is a daily livestream, podcast and free newsletter wher…" at bounding box center [294, 205] width 420 height 271
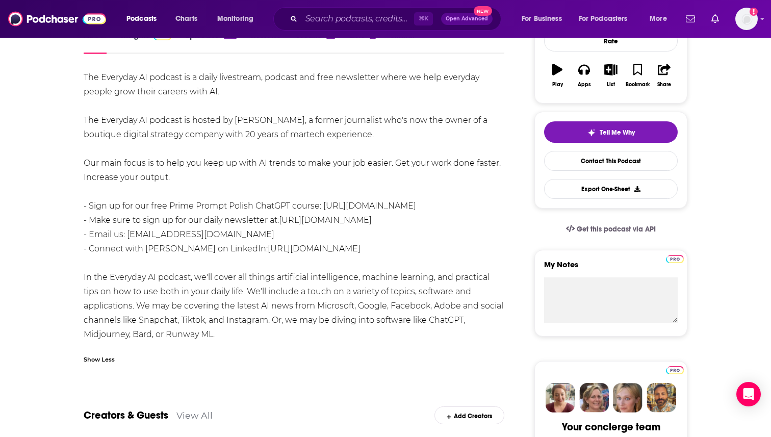
drag, startPoint x: 179, startPoint y: 177, endPoint x: 78, endPoint y: 119, distance: 117.1
click at [235, 288] on div "The Everyday AI podcast is a daily livestream, podcast and free newsletter wher…" at bounding box center [294, 205] width 420 height 271
drag, startPoint x: 225, startPoint y: 335, endPoint x: 82, endPoint y: 276, distance: 154.3
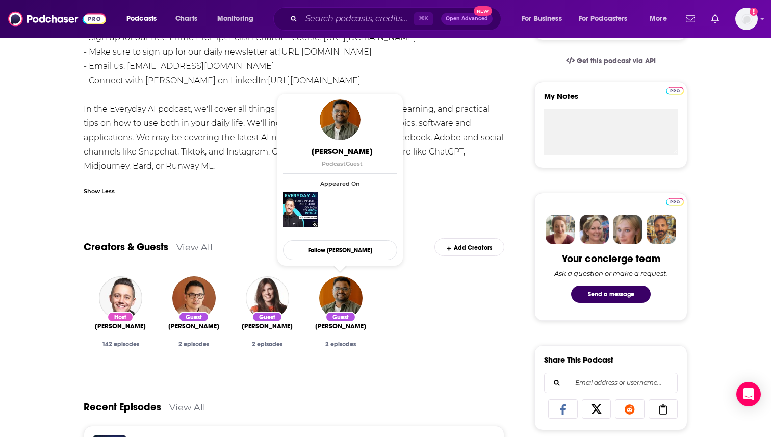
scroll to position [0, 0]
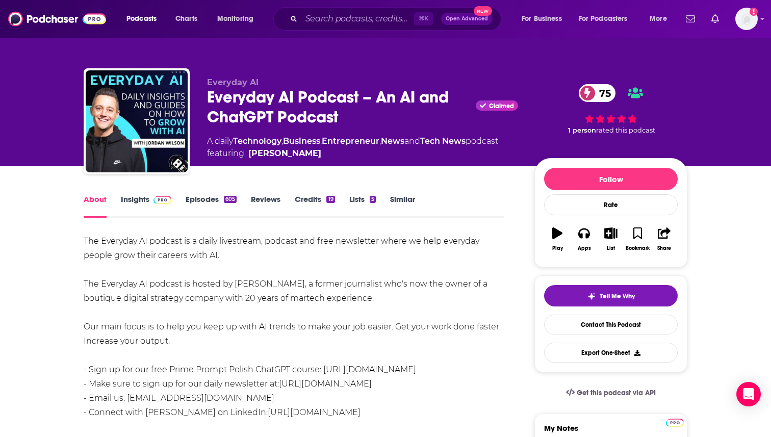
click at [219, 206] on link "Episodes 605" at bounding box center [210, 205] width 51 height 23
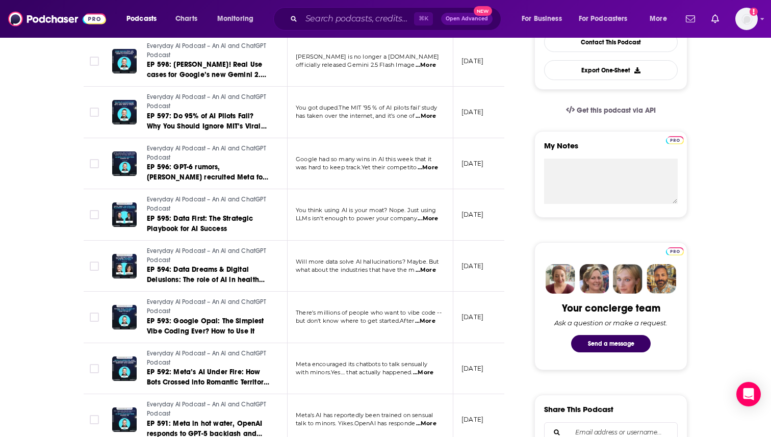
scroll to position [306, 0]
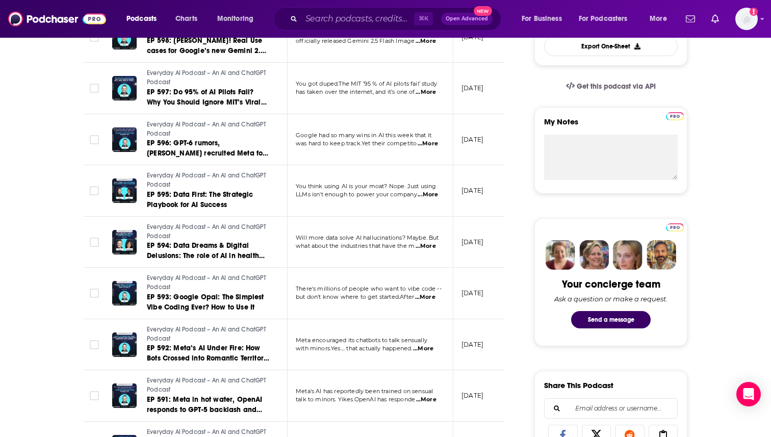
click at [427, 196] on span "...More" at bounding box center [427, 195] width 20 height 8
click at [162, 201] on span "EP 595: Data First: The Strategic Playbook for AI Success" at bounding box center [200, 199] width 107 height 19
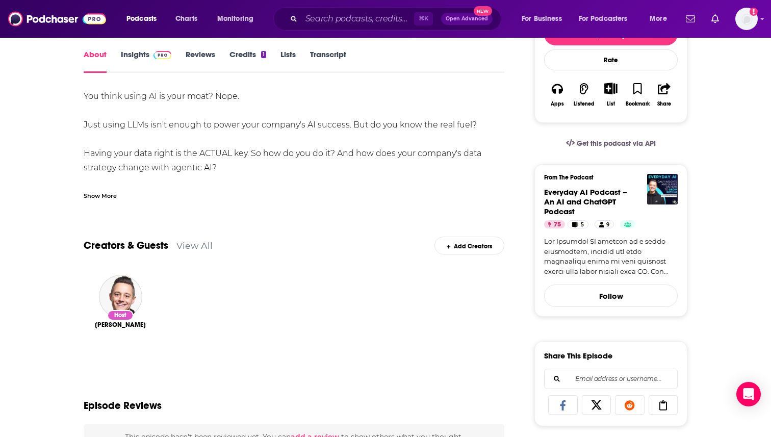
scroll to position [115, 0]
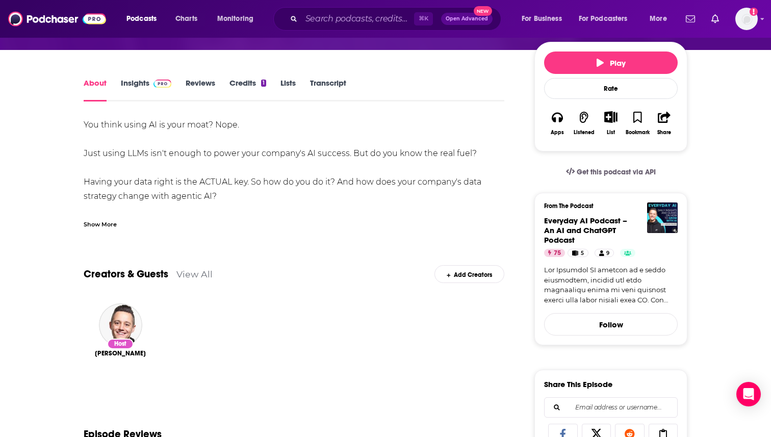
click at [102, 221] on div "Show More" at bounding box center [100, 224] width 33 height 10
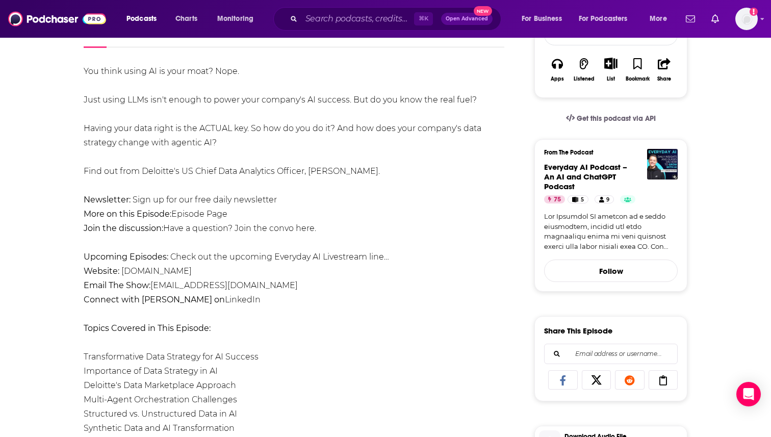
scroll to position [176, 0]
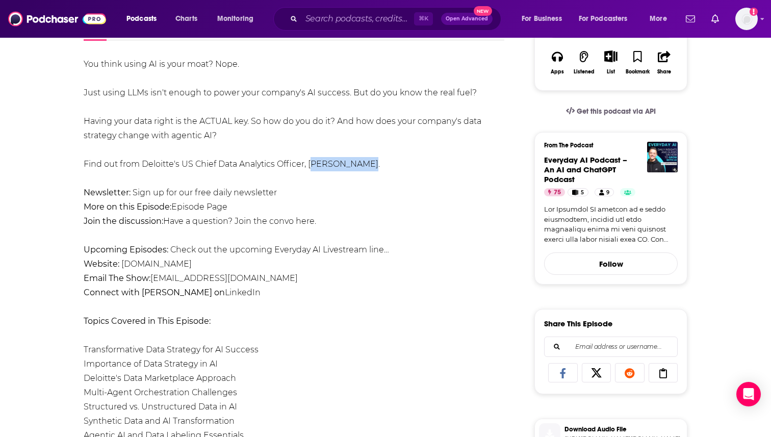
drag, startPoint x: 364, startPoint y: 165, endPoint x: 310, endPoint y: 163, distance: 54.6
drag, startPoint x: 305, startPoint y: 167, endPoint x: 193, endPoint y: 165, distance: 111.6
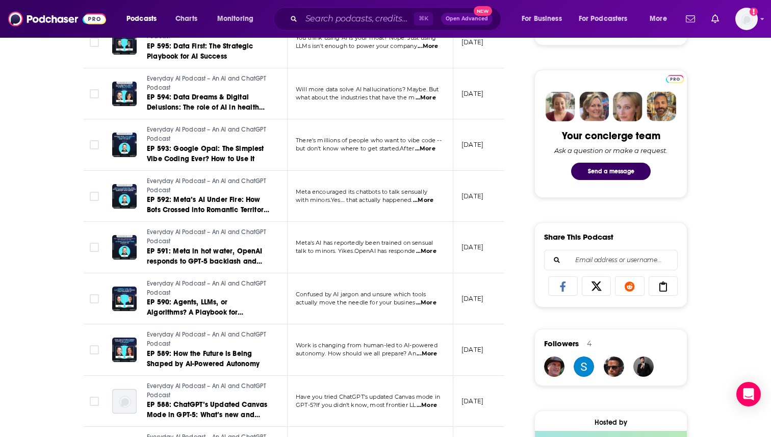
scroll to position [455, 0]
click at [433, 98] on span "...More" at bounding box center [425, 97] width 20 height 8
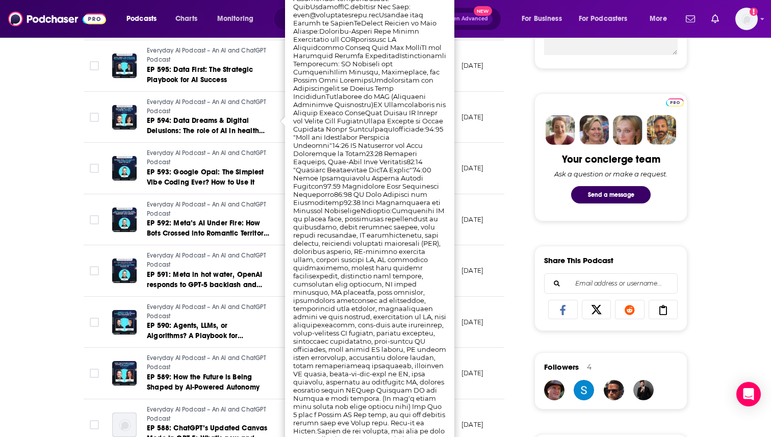
scroll to position [445, 0]
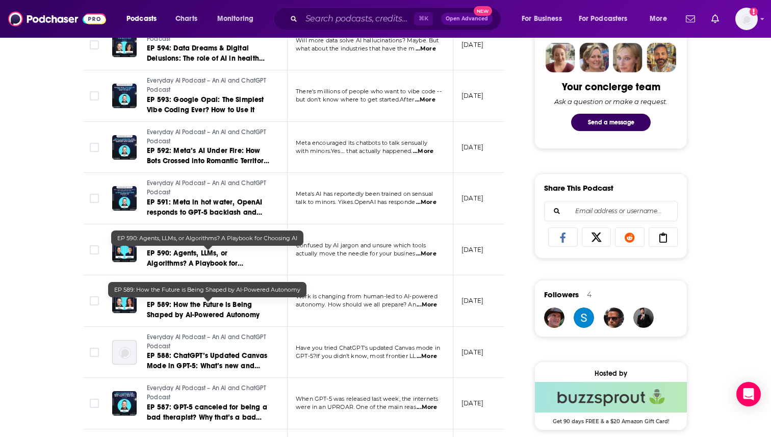
scroll to position [512, 0]
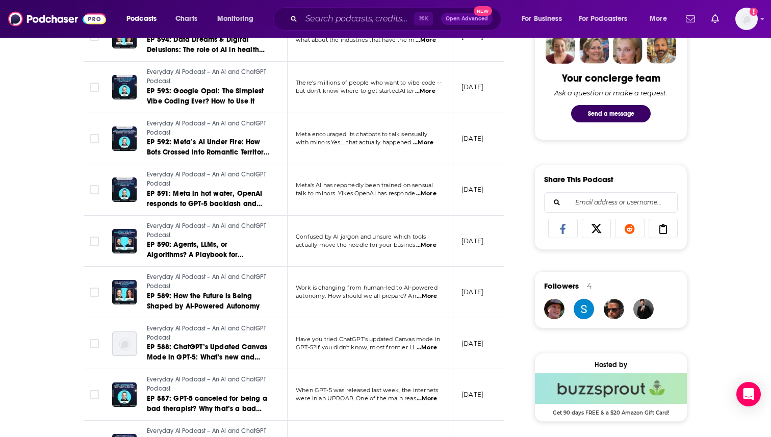
click at [427, 246] on span "...More" at bounding box center [426, 245] width 20 height 8
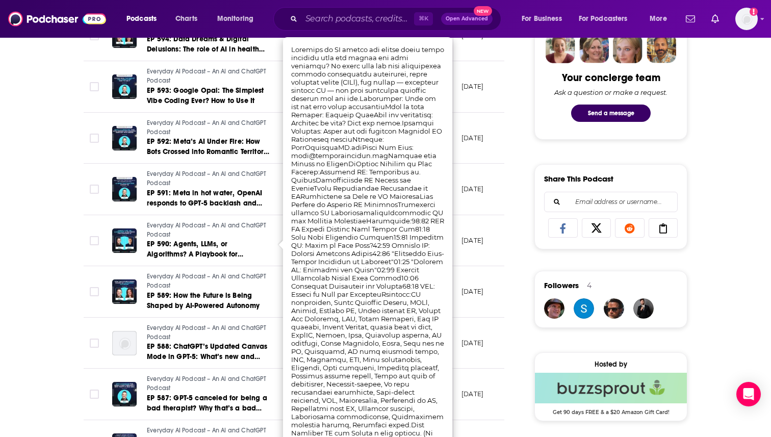
scroll to position [521, 0]
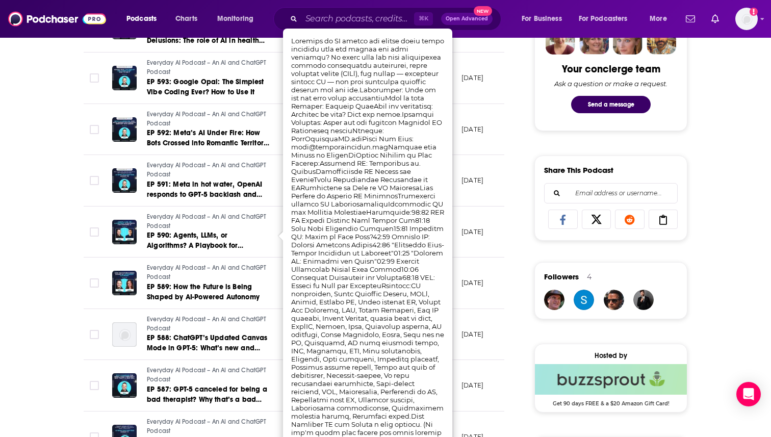
click at [24, 295] on div "About Insights Episodes 605 Reviews Credits 19 Lists 5 Similar Episodes of Ever…" at bounding box center [385, 386] width 771 height 1483
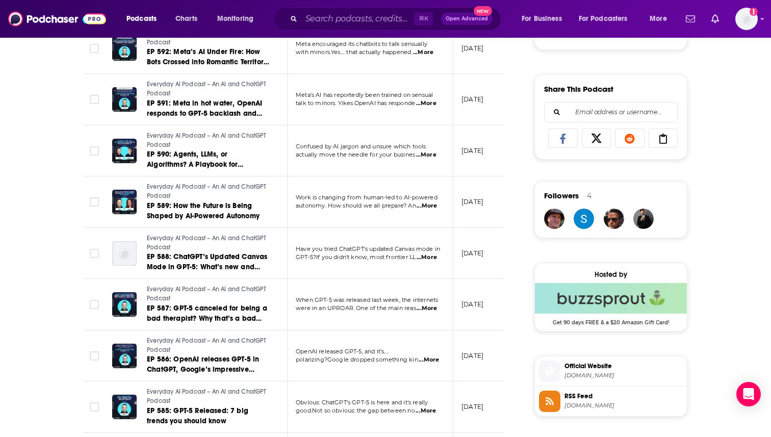
scroll to position [604, 0]
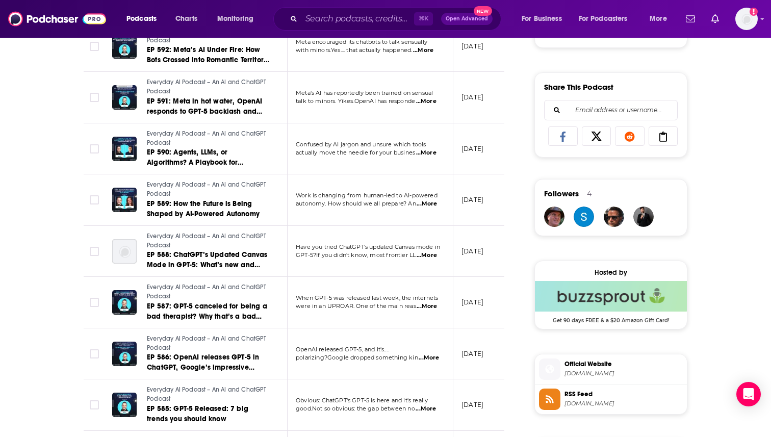
click at [424, 206] on span "...More" at bounding box center [426, 204] width 20 height 8
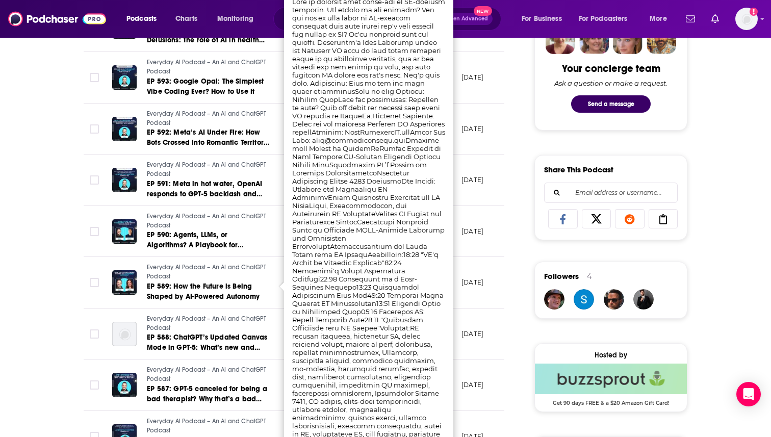
scroll to position [518, 0]
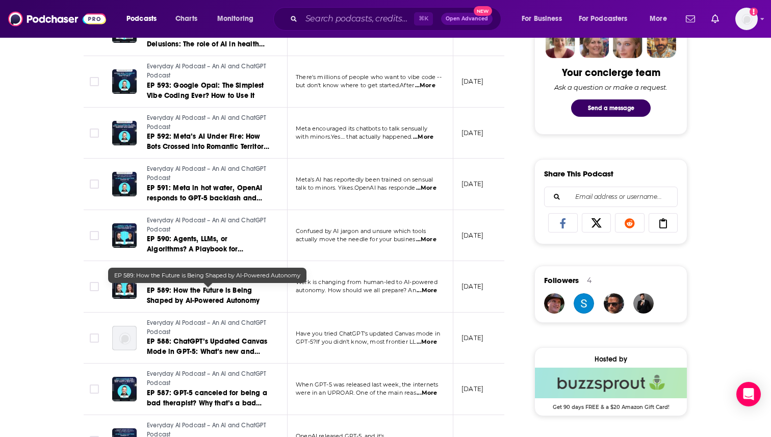
click at [184, 300] on span "EP 589: How the Future is Being Shaped by AI-Powered Autonomy" at bounding box center [203, 295] width 113 height 19
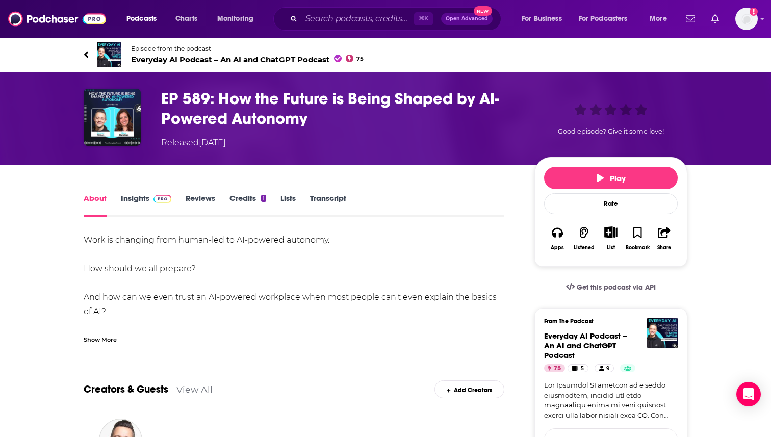
scroll to position [40, 0]
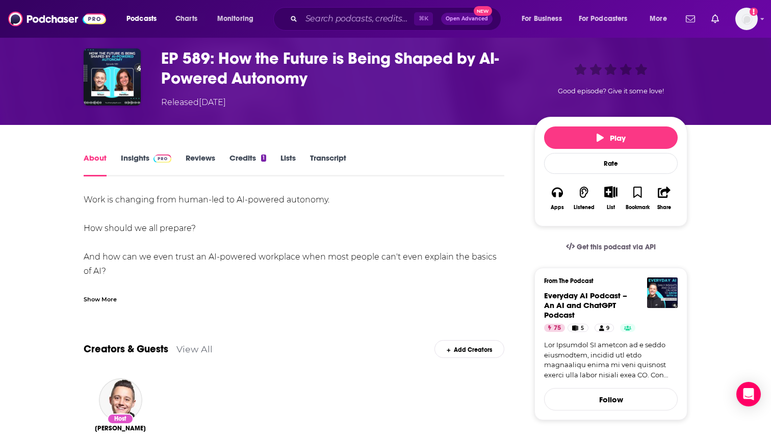
click at [98, 297] on div "Show More" at bounding box center [100, 299] width 33 height 10
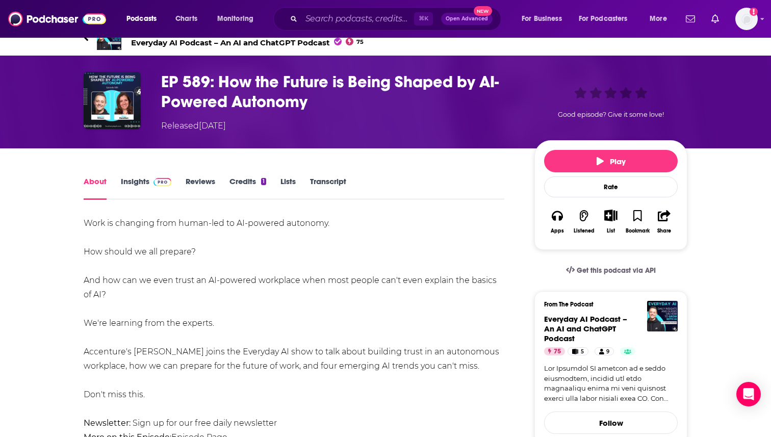
scroll to position [0, 0]
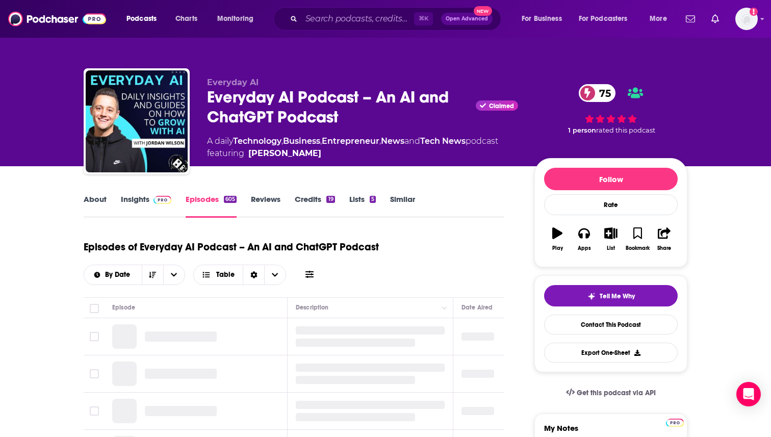
scroll to position [82, 0]
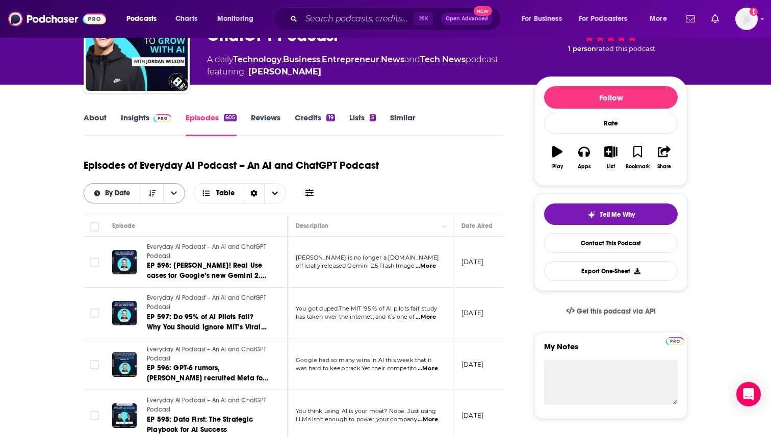
click at [128, 194] on span "By Date" at bounding box center [119, 193] width 29 height 7
click at [140, 229] on span "By Rating" at bounding box center [140, 229] width 72 height 6
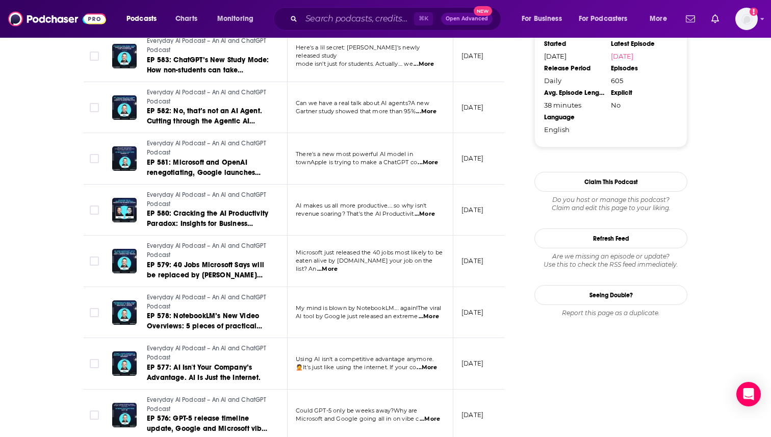
scroll to position [1056, 0]
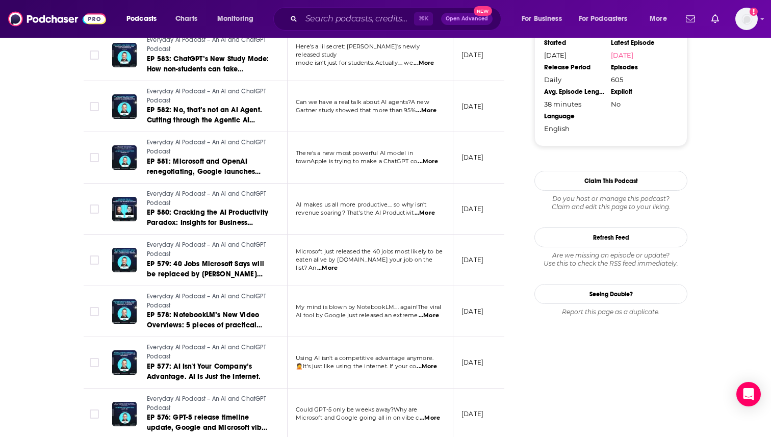
click at [428, 213] on span "...More" at bounding box center [424, 213] width 20 height 8
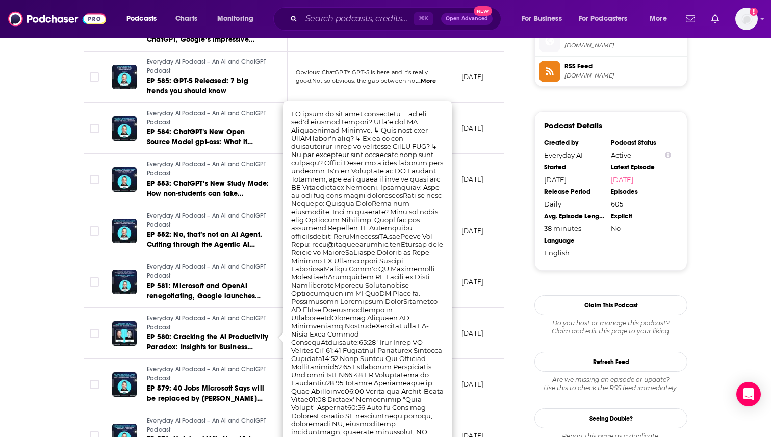
scroll to position [941, 0]
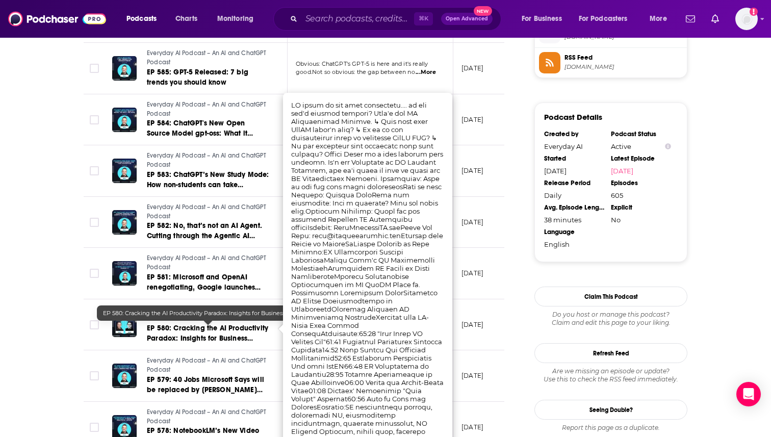
click at [206, 334] on link "EP 580: Cracking the AI Productivity Paradox: Insights for Business Leaders" at bounding box center [208, 333] width 122 height 20
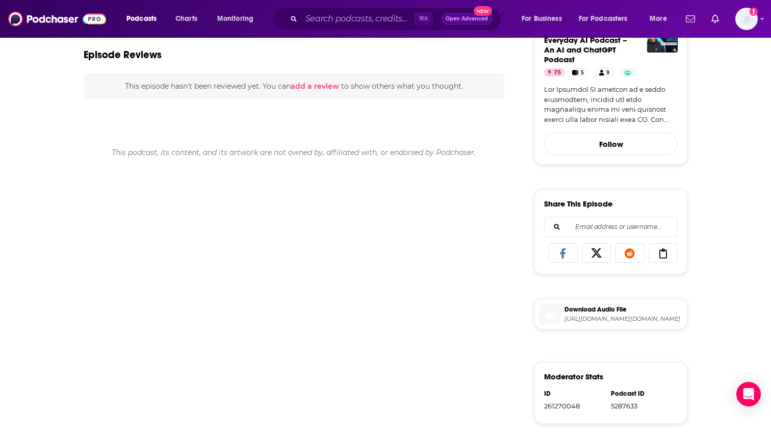
scroll to position [373, 0]
